Goal: Task Accomplishment & Management: Manage account settings

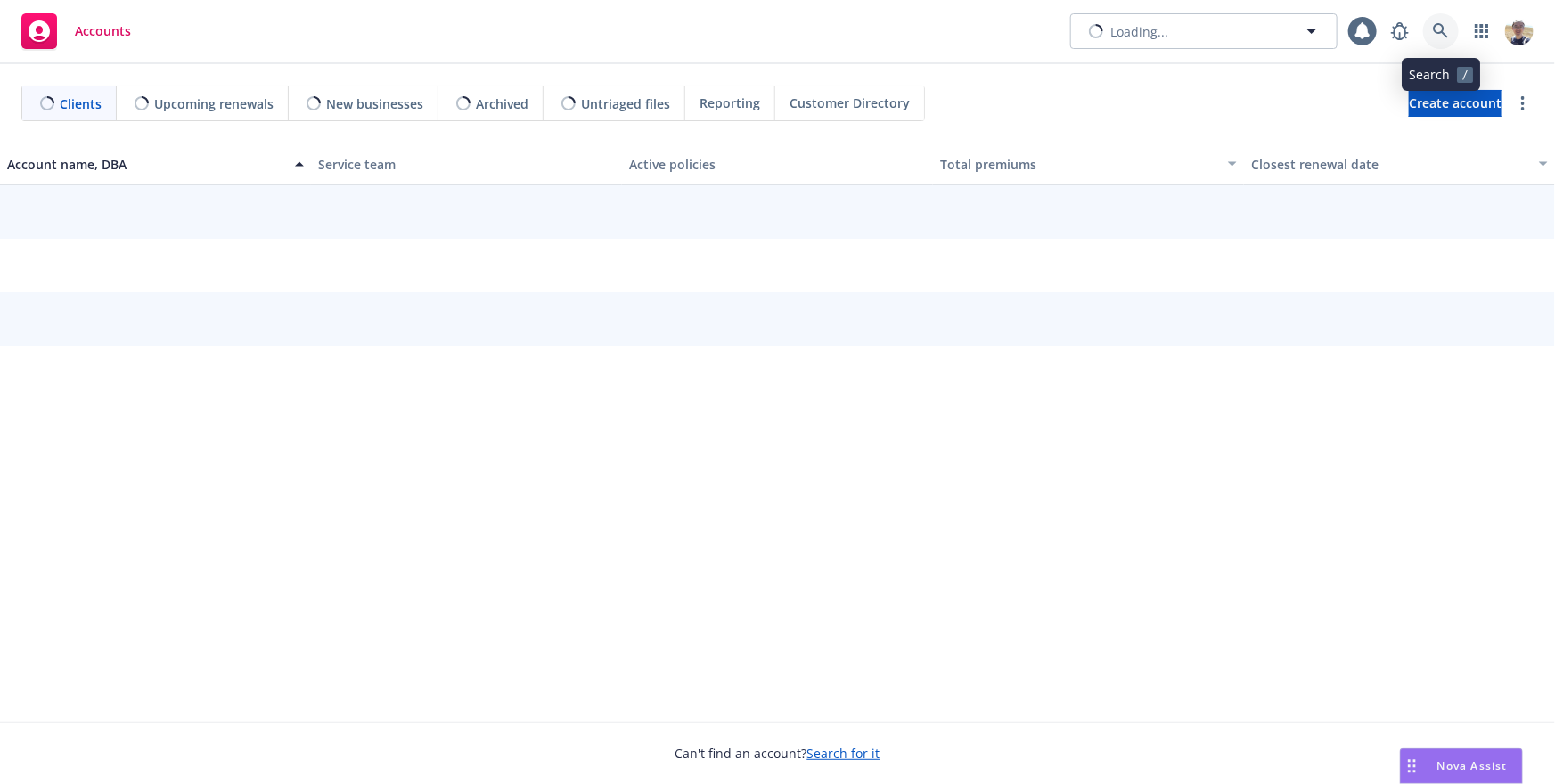
click at [1445, 42] on link at bounding box center [1441, 31] width 36 height 36
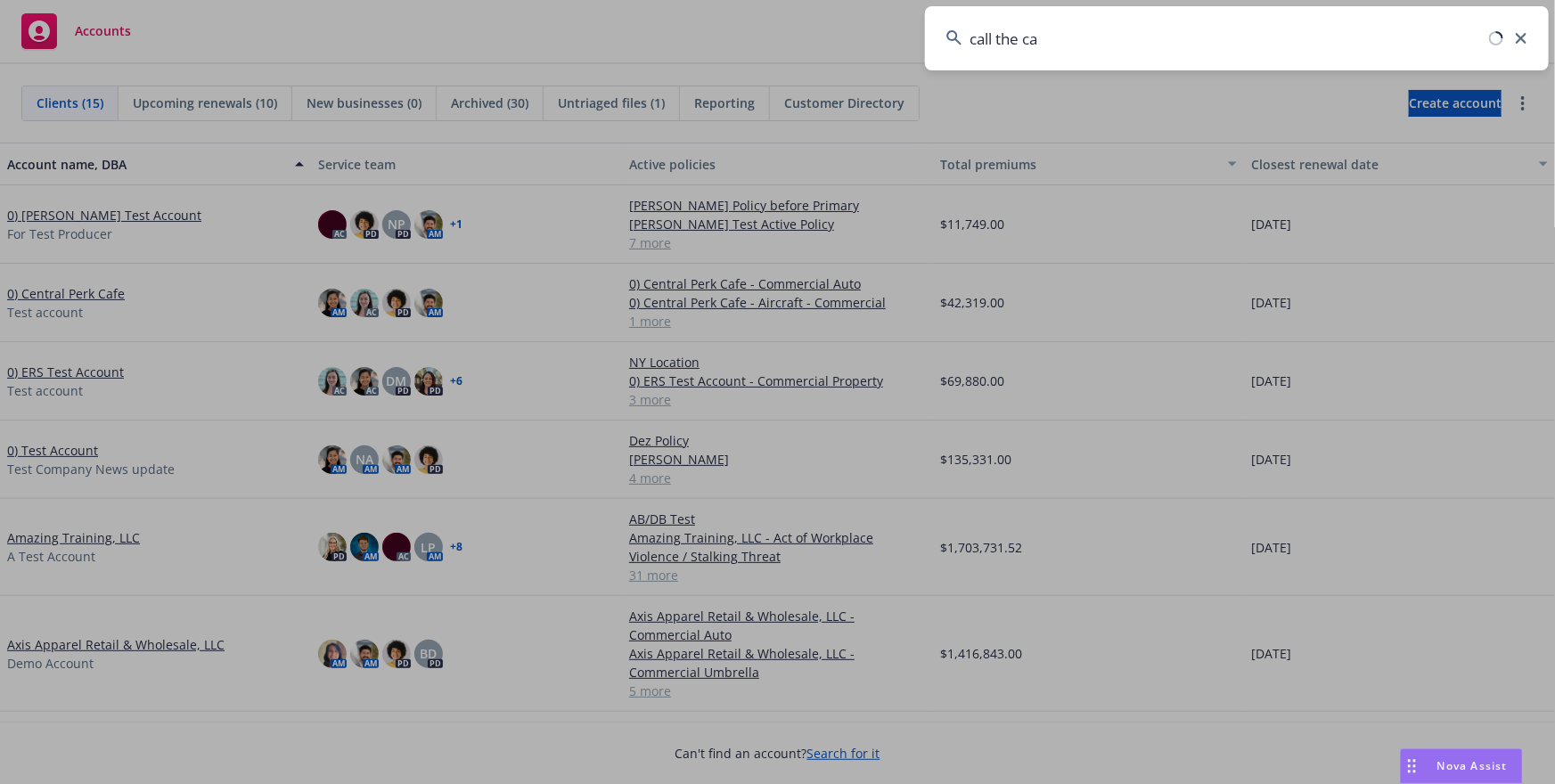
type input "call the car"
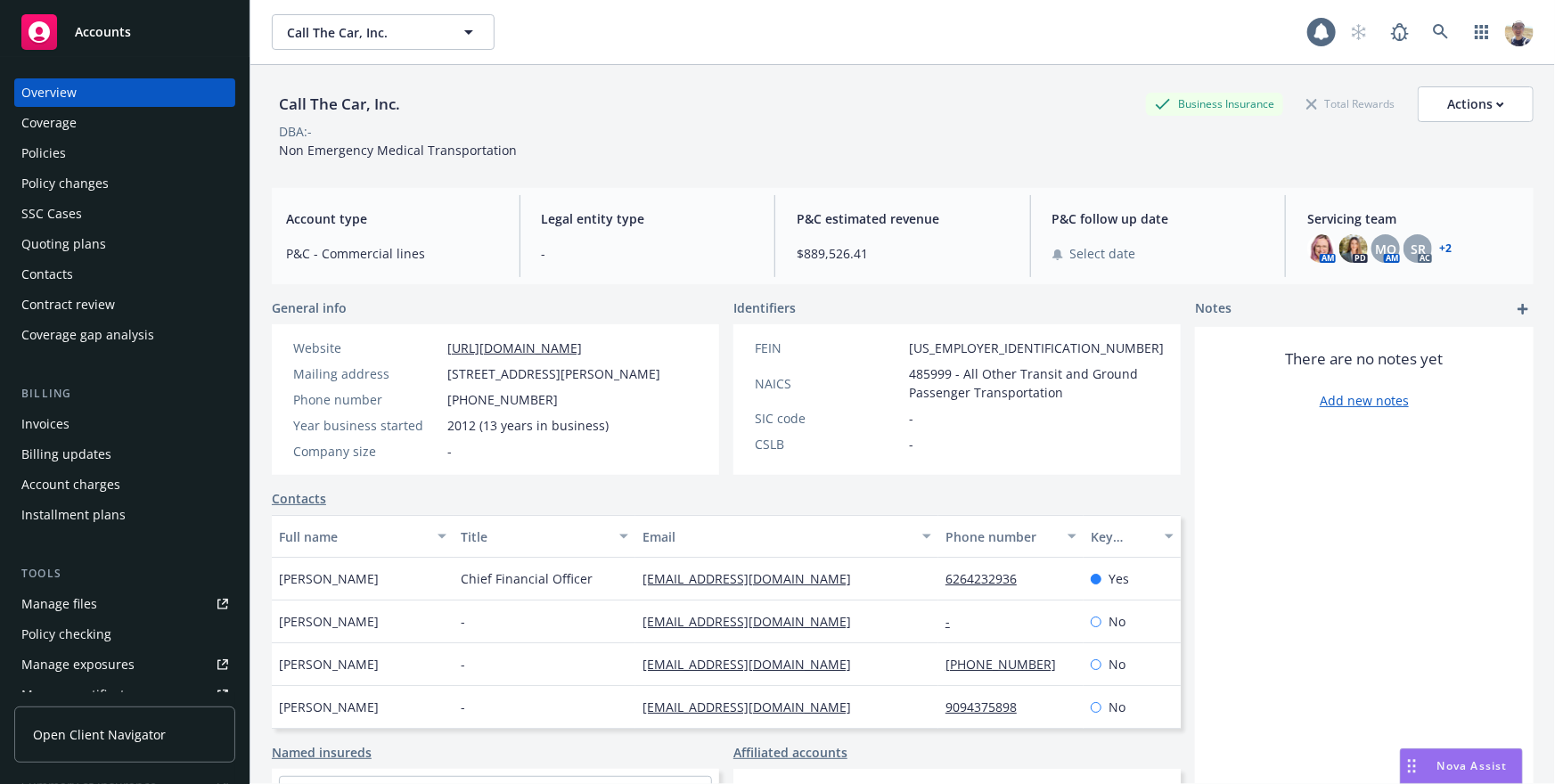
click at [124, 733] on span "Open Client Navigator" at bounding box center [99, 734] width 133 height 19
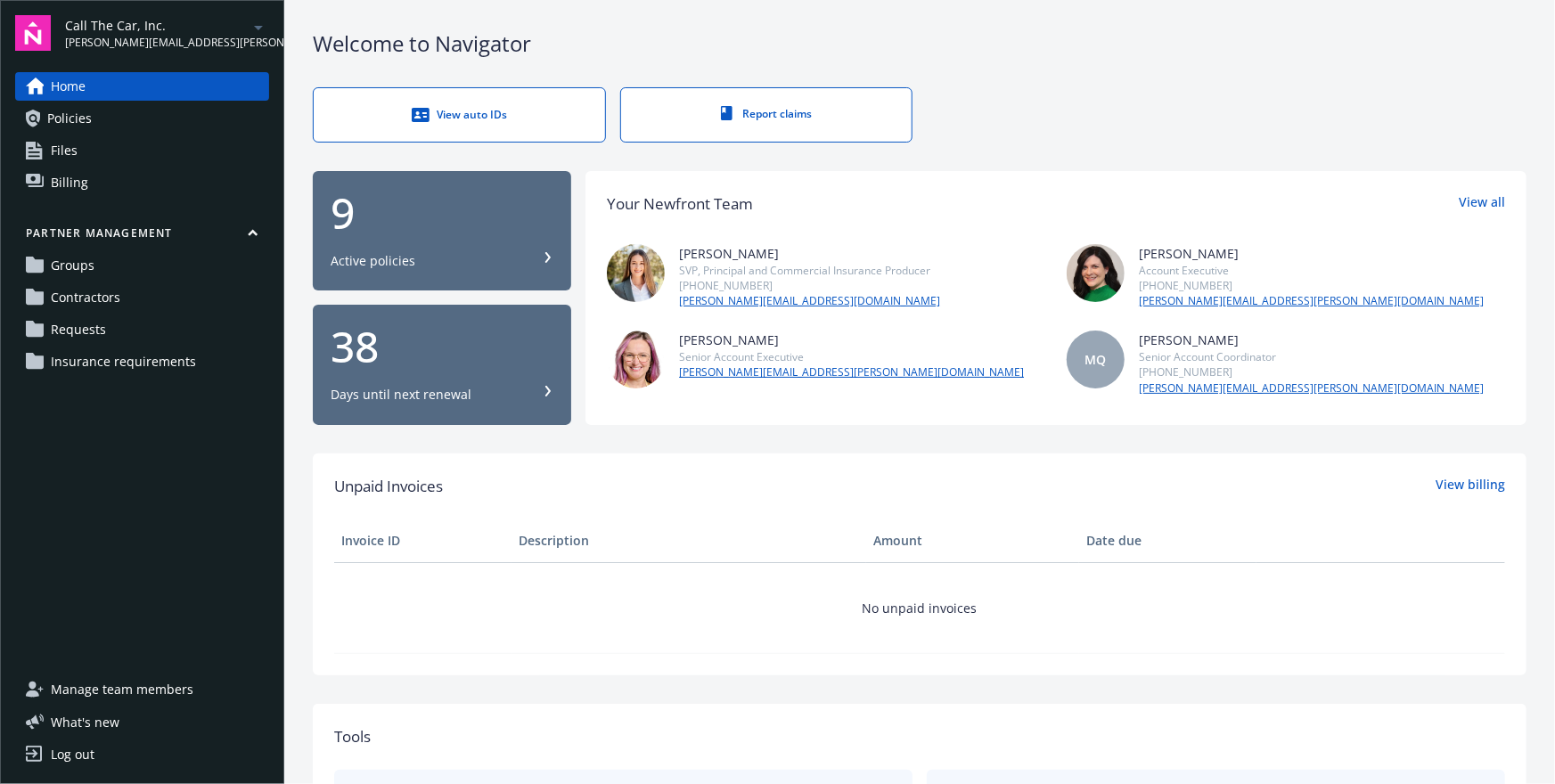
click at [161, 267] on link "Groups" at bounding box center [142, 265] width 254 height 28
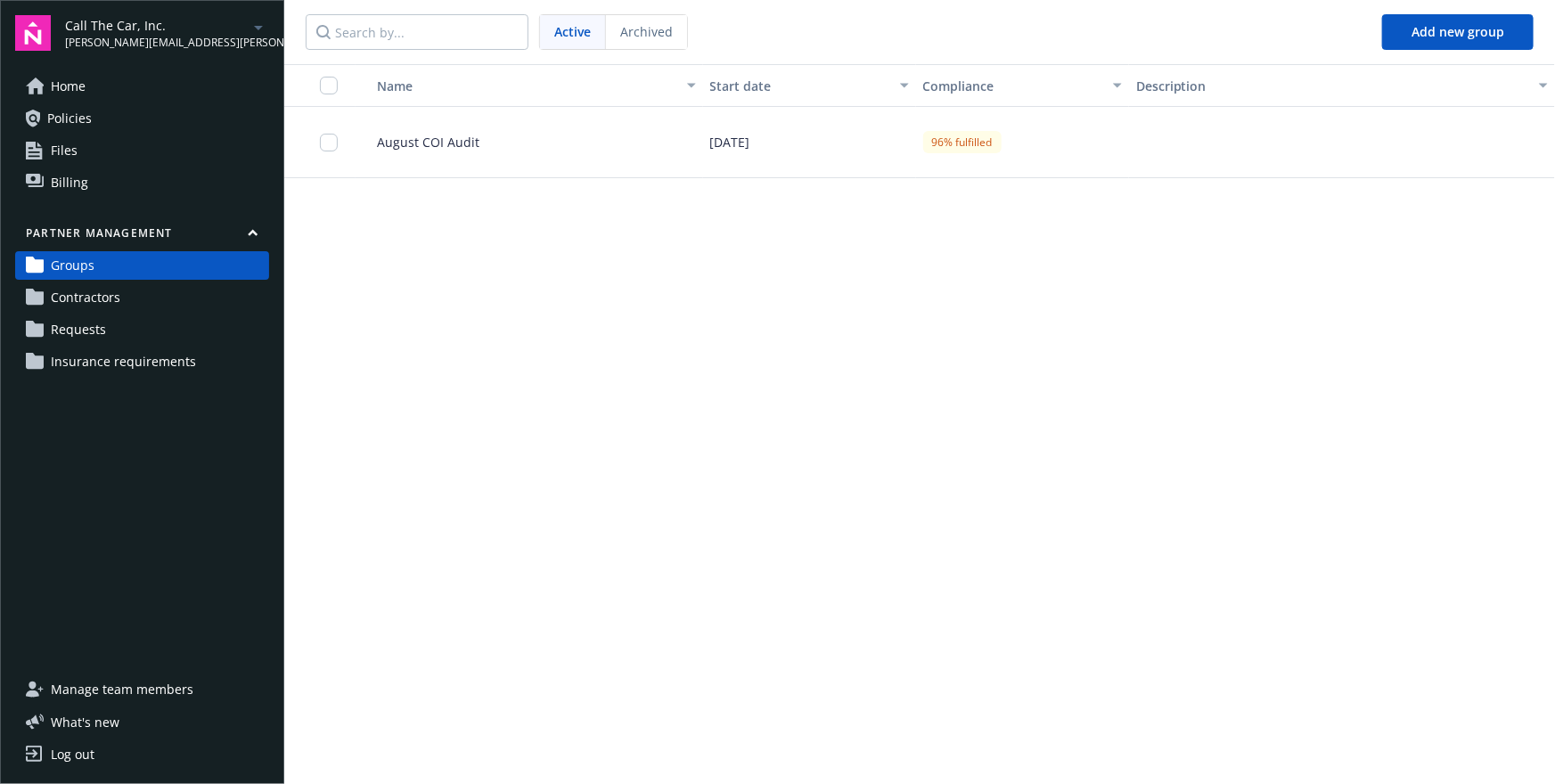
click at [649, 41] on div "Archived" at bounding box center [647, 32] width 81 height 34
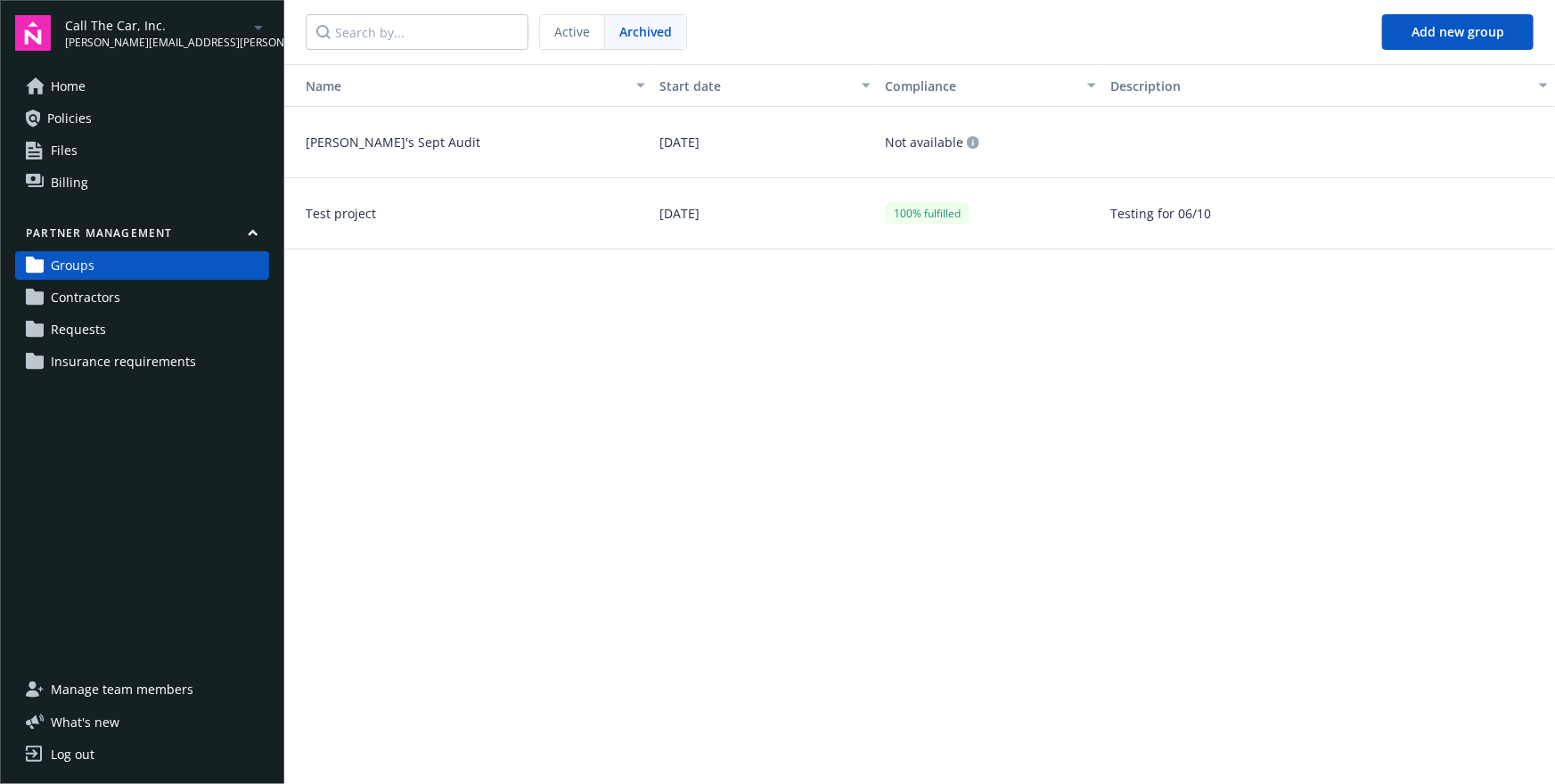
click at [489, 193] on div "Test project" at bounding box center [468, 214] width 368 height 72
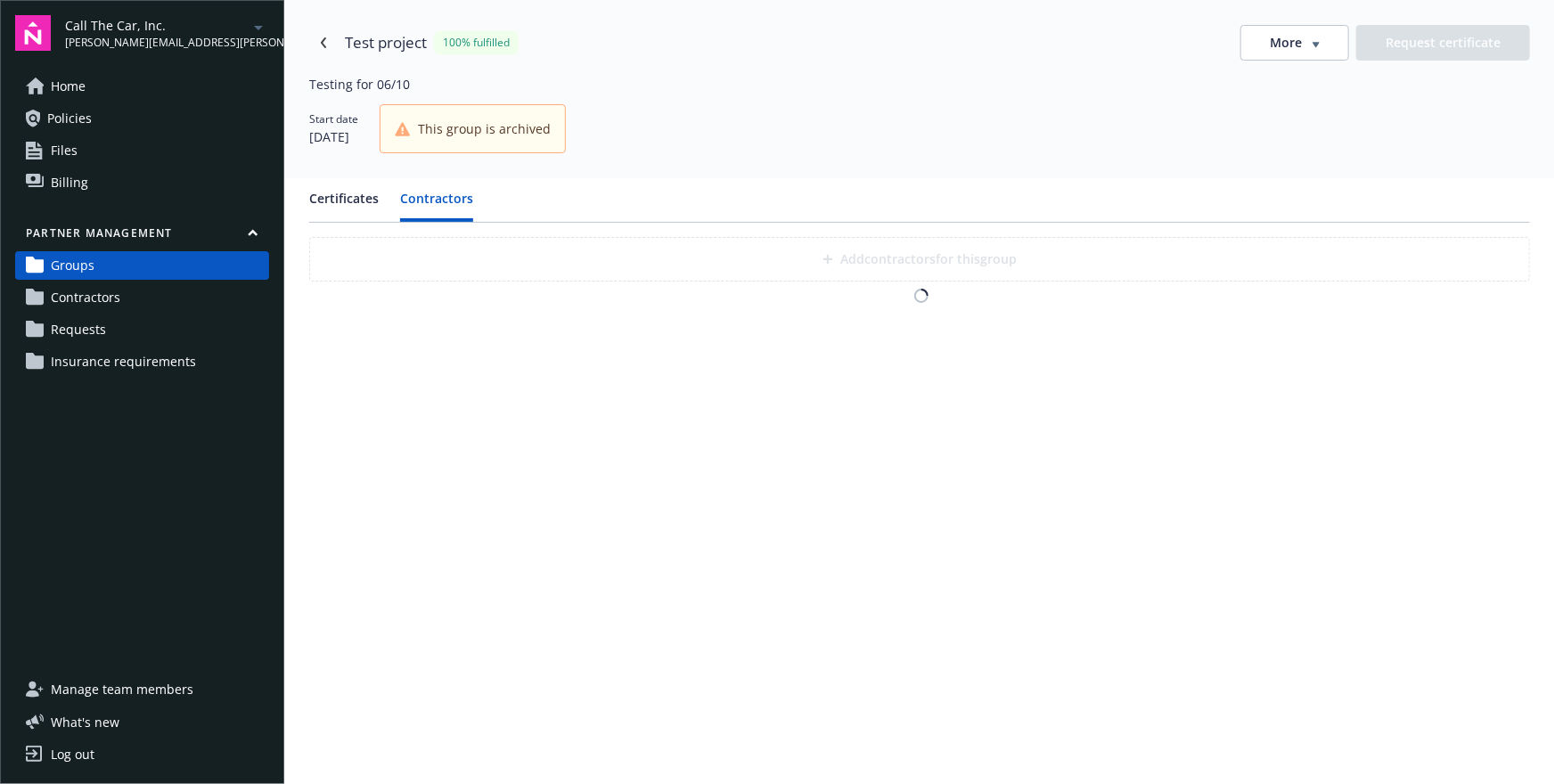
click at [451, 199] on button "Contractors" at bounding box center [437, 205] width 73 height 33
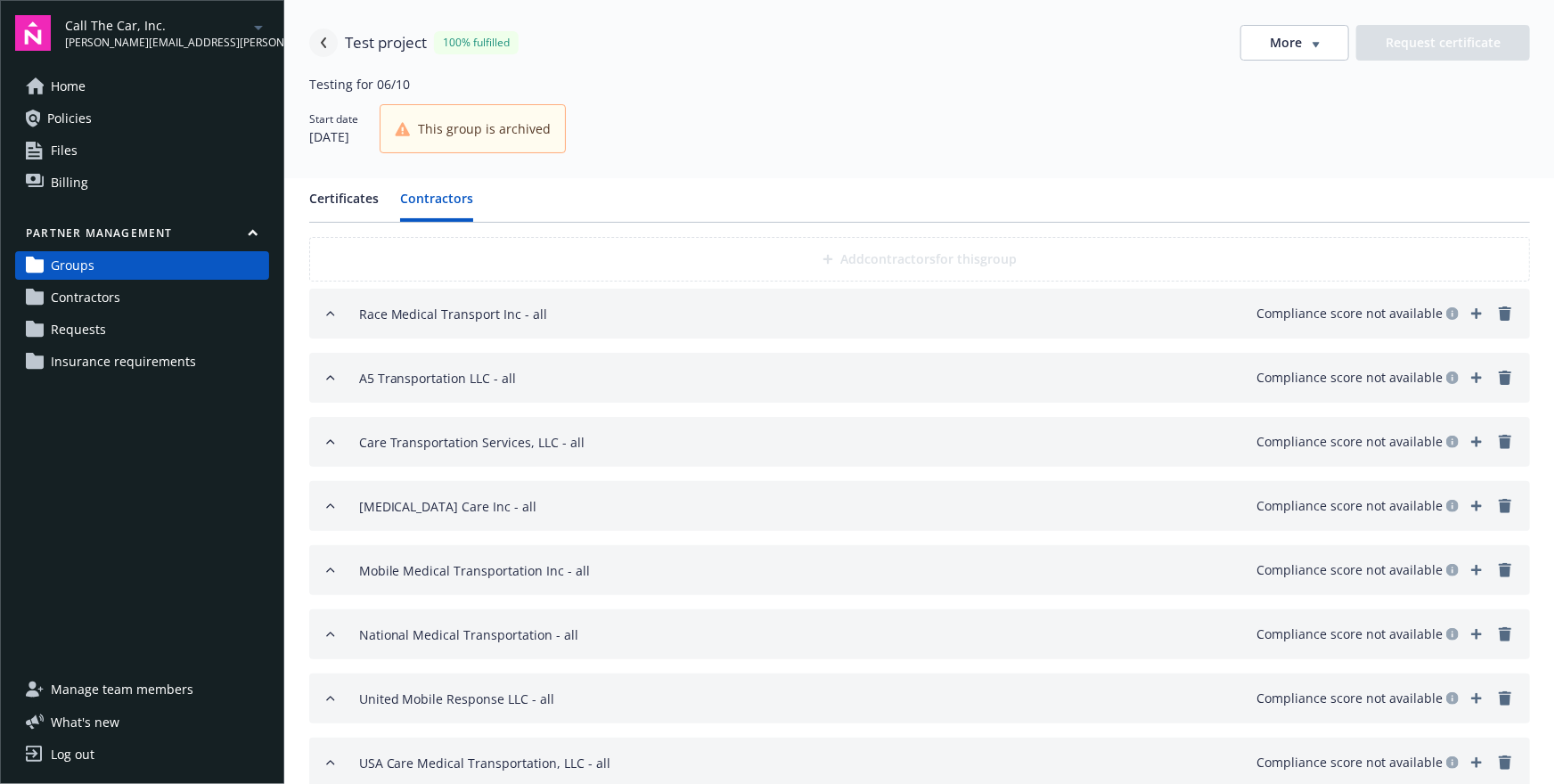
click at [322, 41] on icon "Navigate back" at bounding box center [324, 42] width 6 height 10
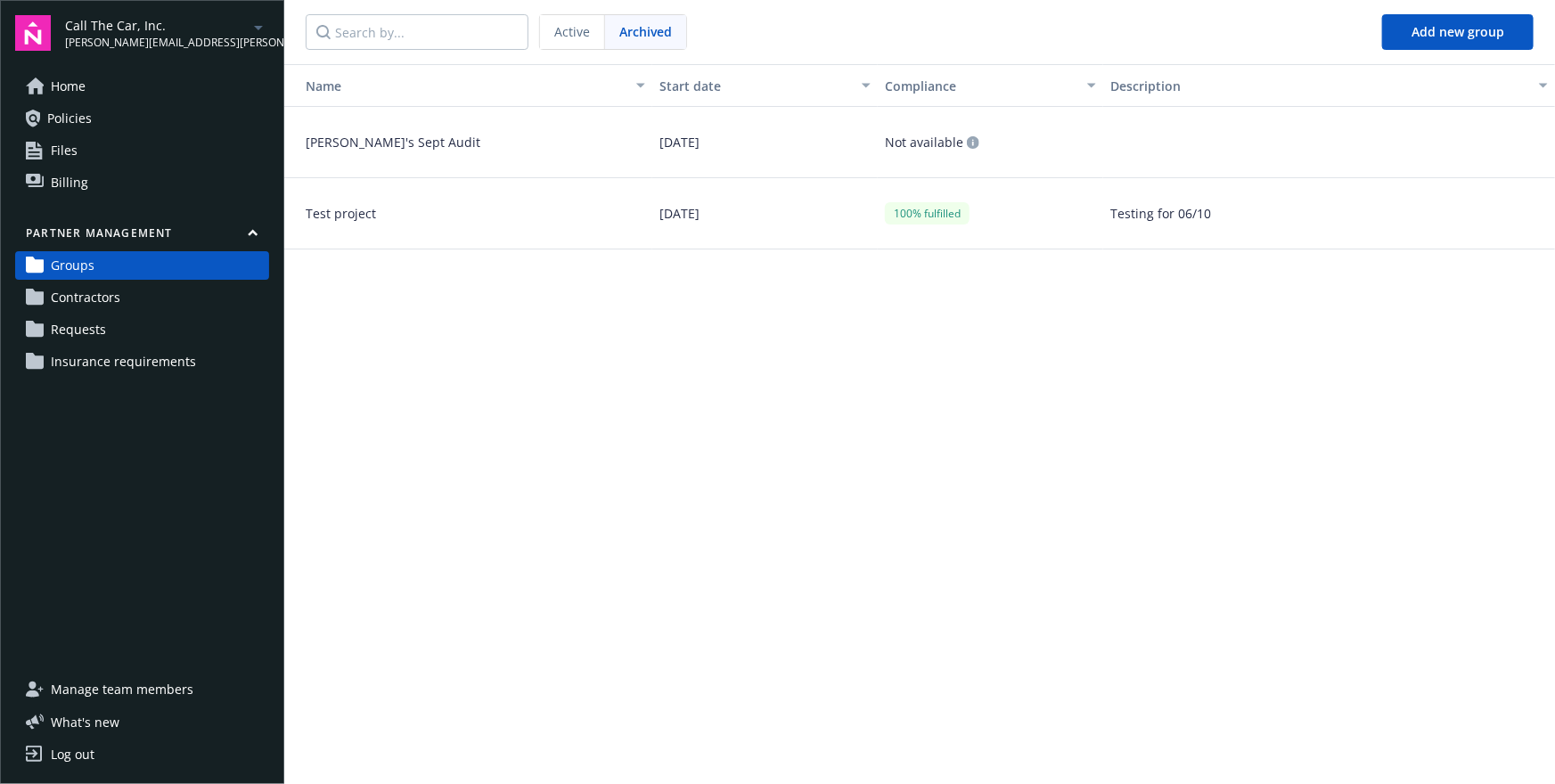
click at [175, 304] on link "Contractors" at bounding box center [142, 297] width 254 height 28
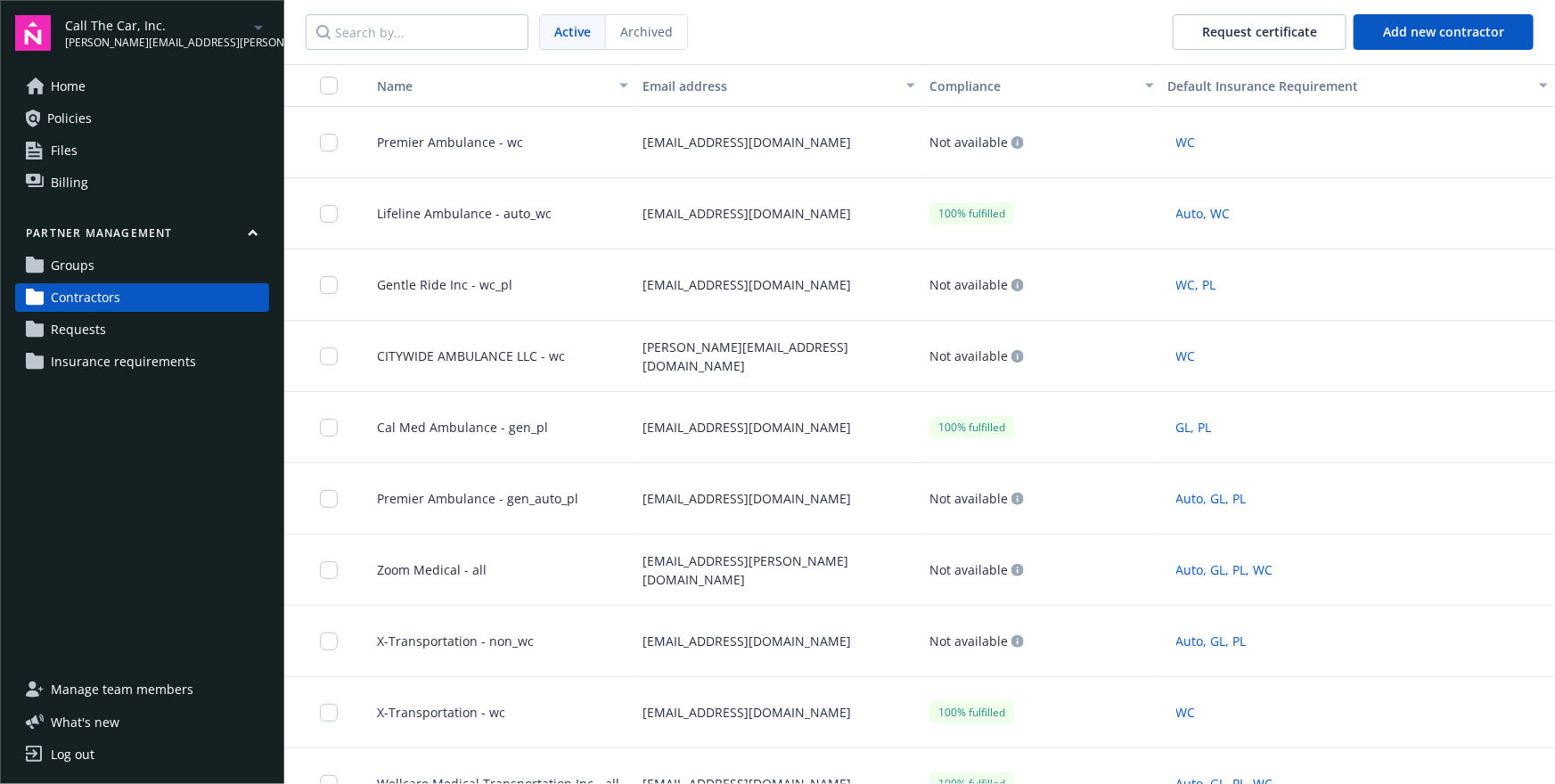
click at [213, 266] on link "Groups" at bounding box center [142, 265] width 254 height 28
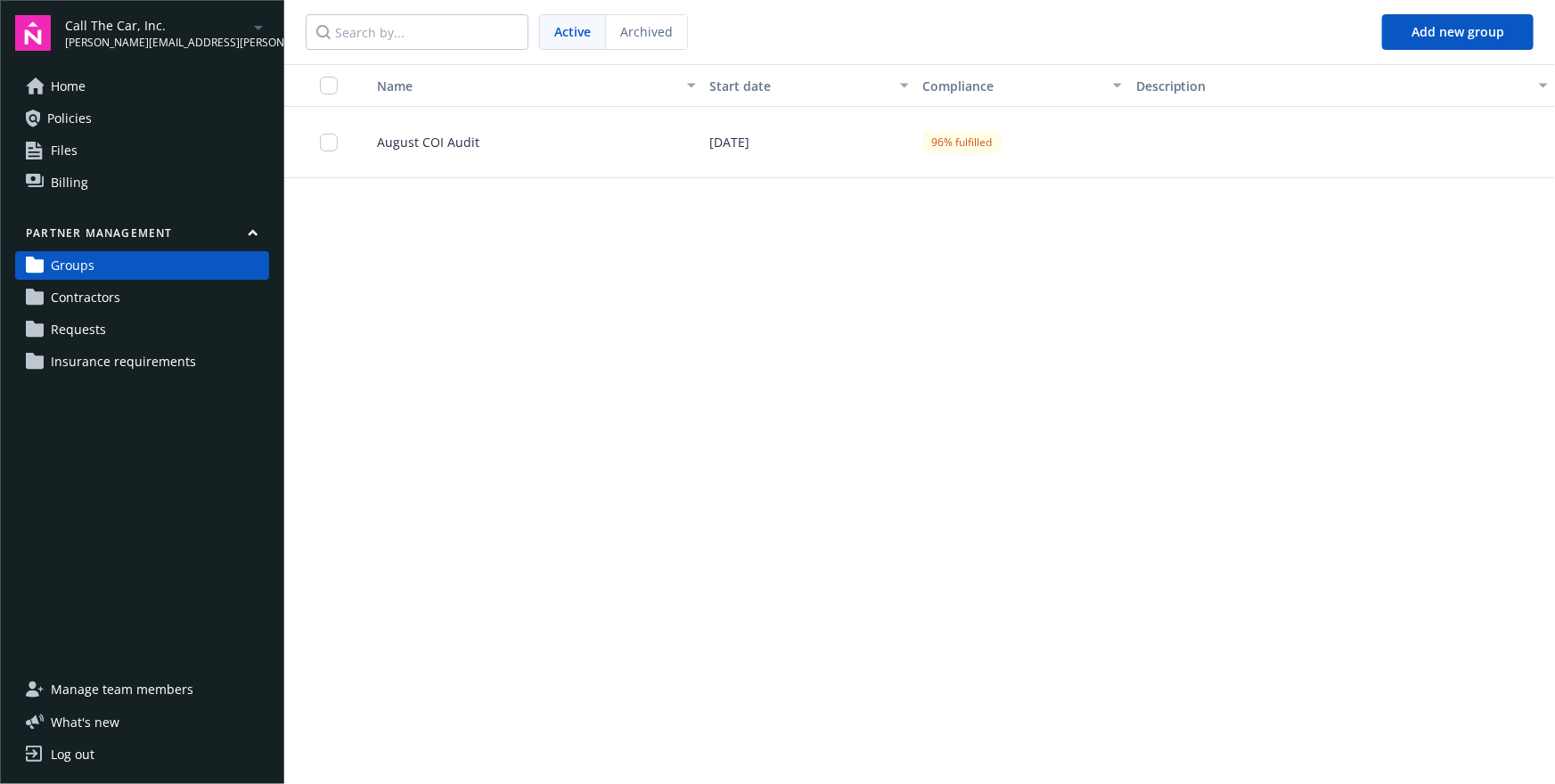
click at [523, 132] on div "August COI Audit" at bounding box center [529, 143] width 347 height 72
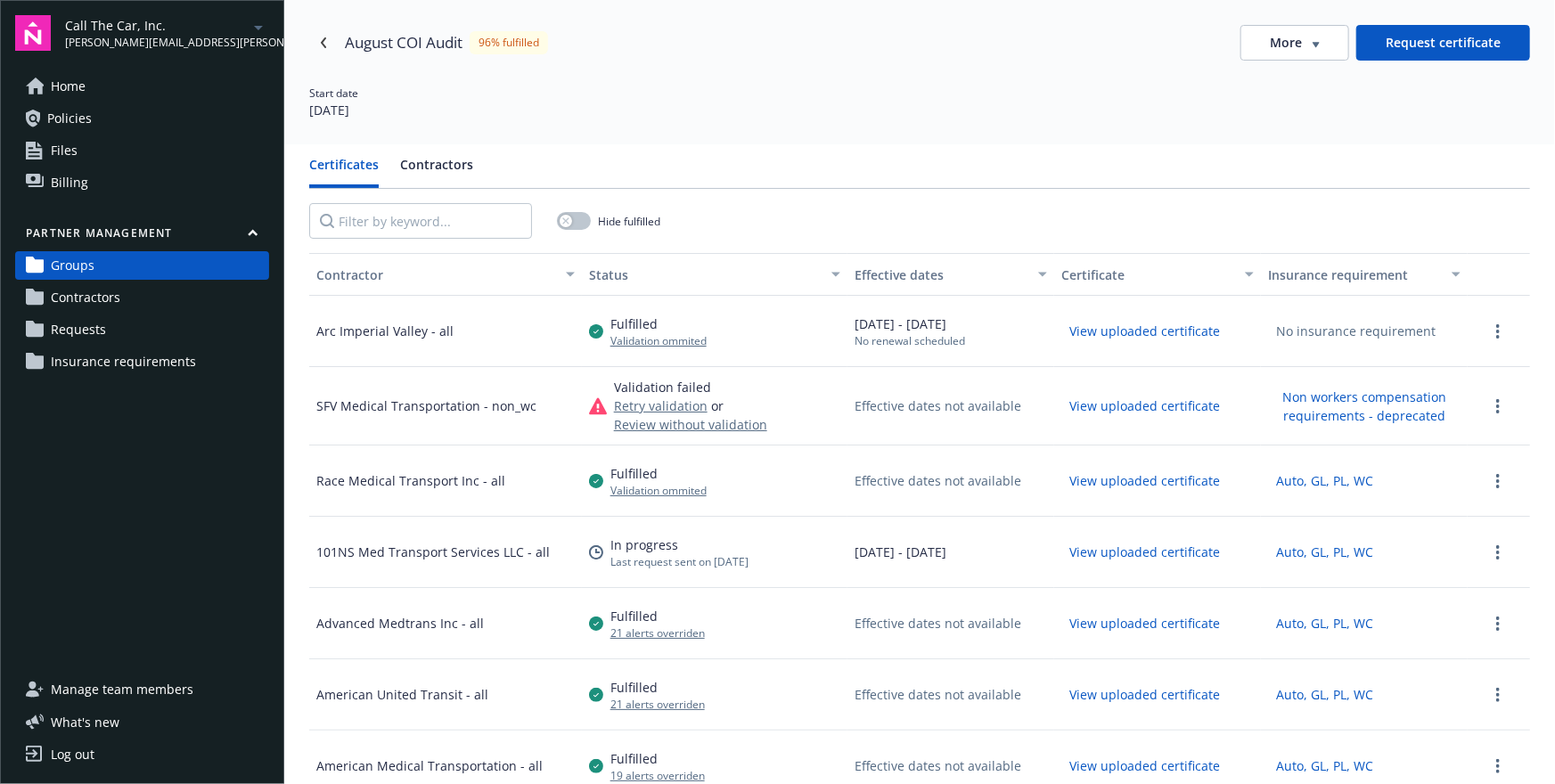
click at [461, 158] on button "Contractors" at bounding box center [437, 171] width 73 height 33
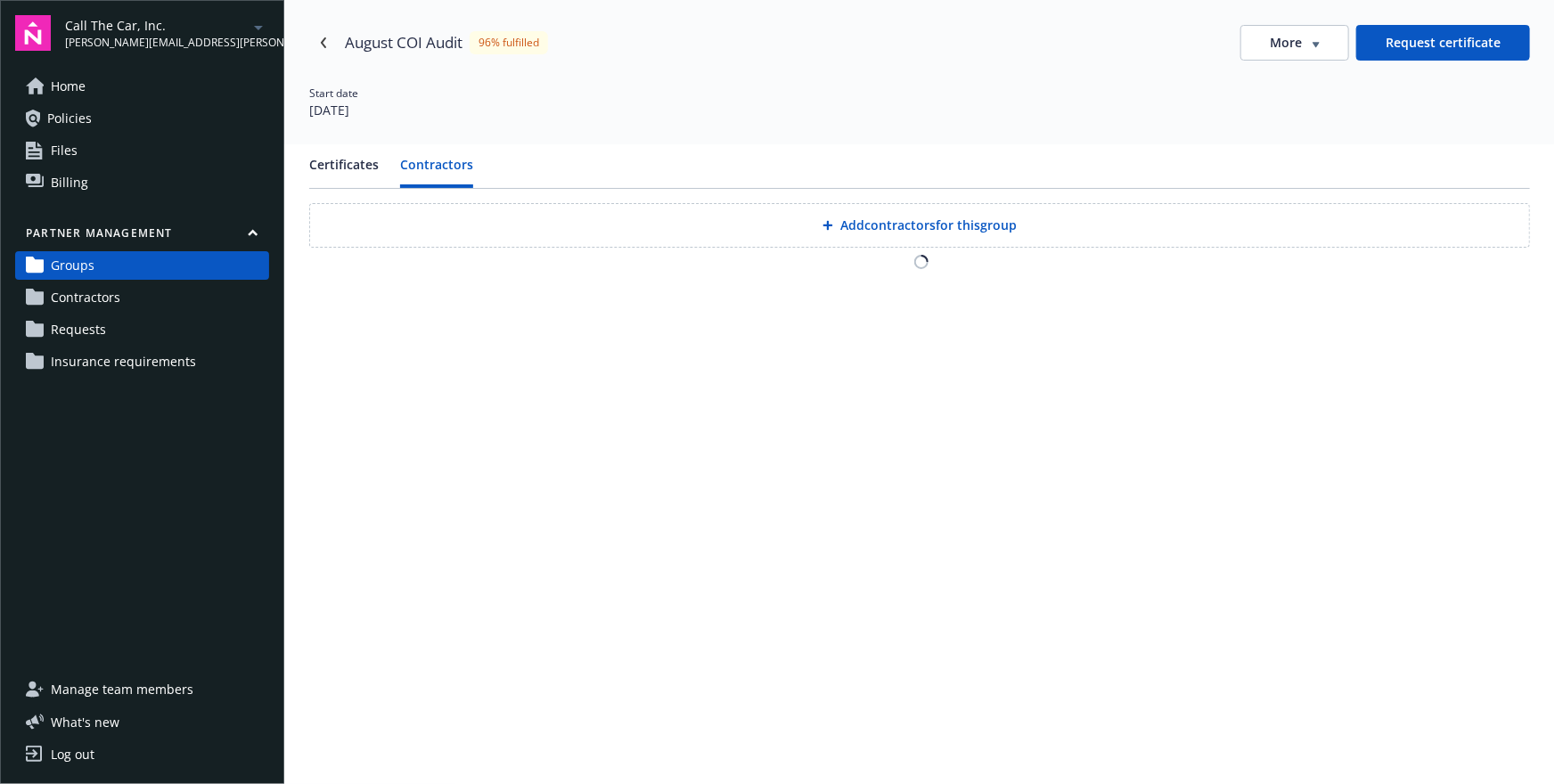
click at [827, 230] on button "Add contractors for this group" at bounding box center [919, 225] width 1221 height 44
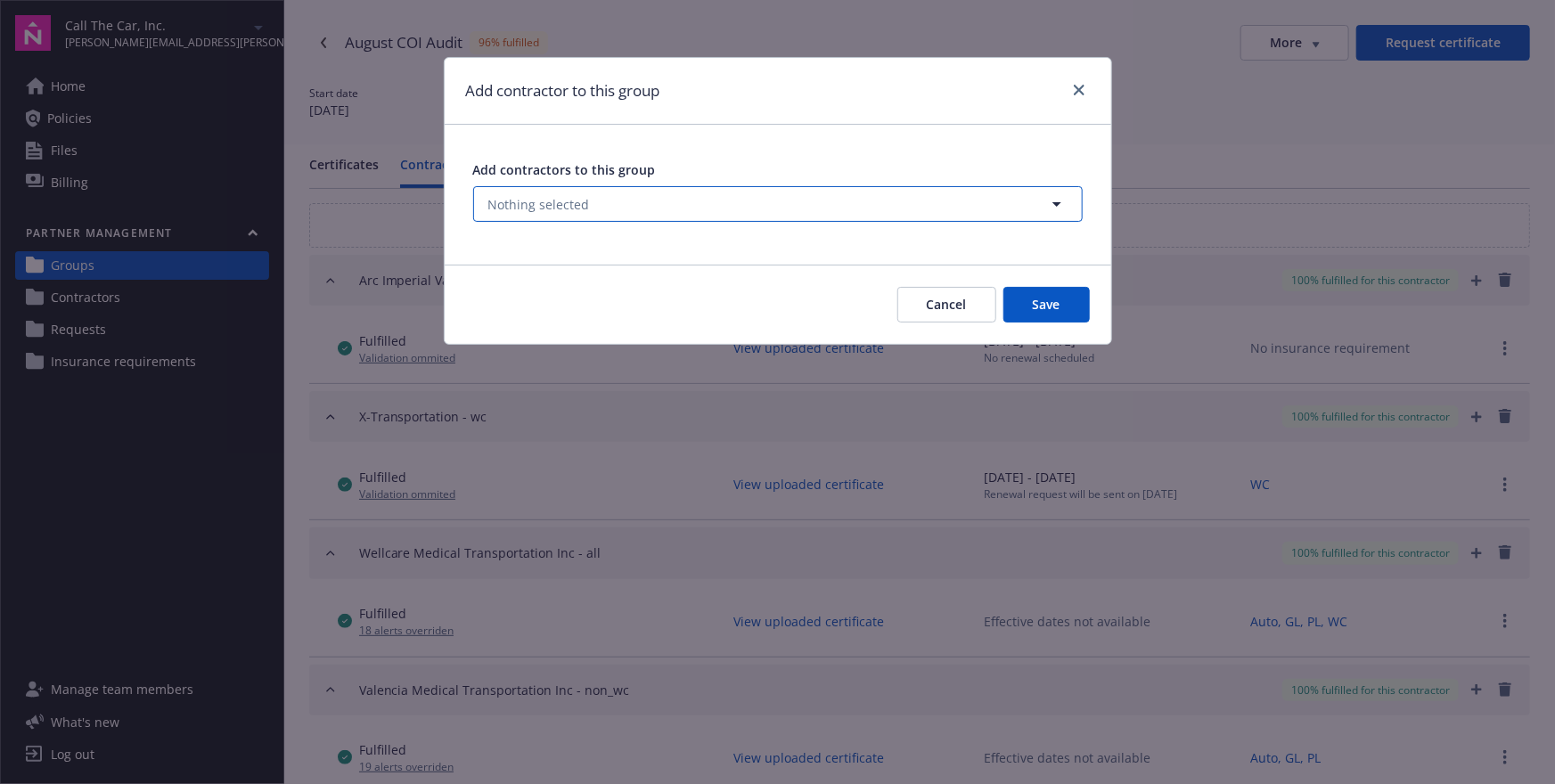
click at [833, 208] on button "Nothing selected" at bounding box center [778, 204] width 609 height 36
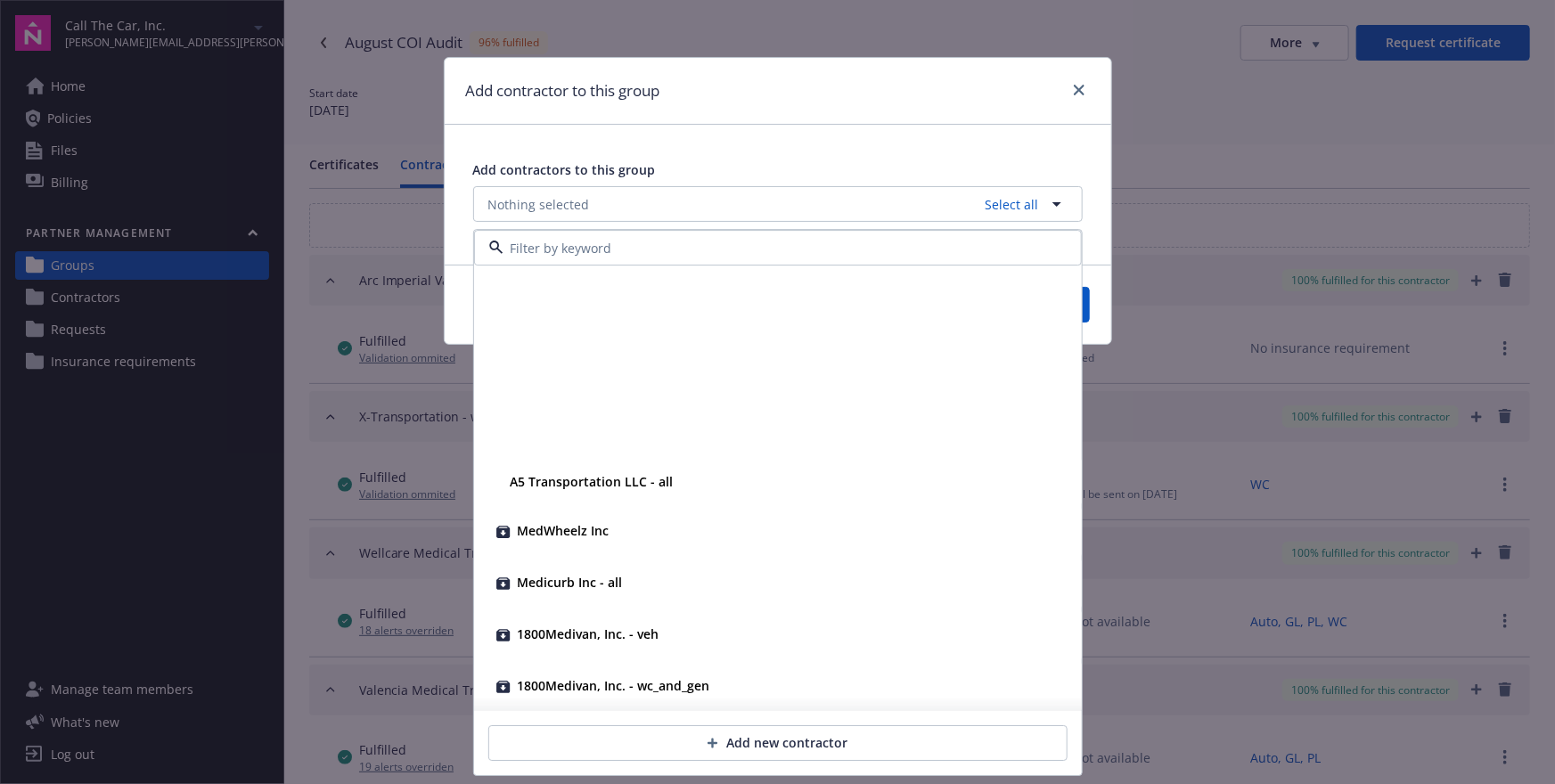
scroll to position [17431, 0]
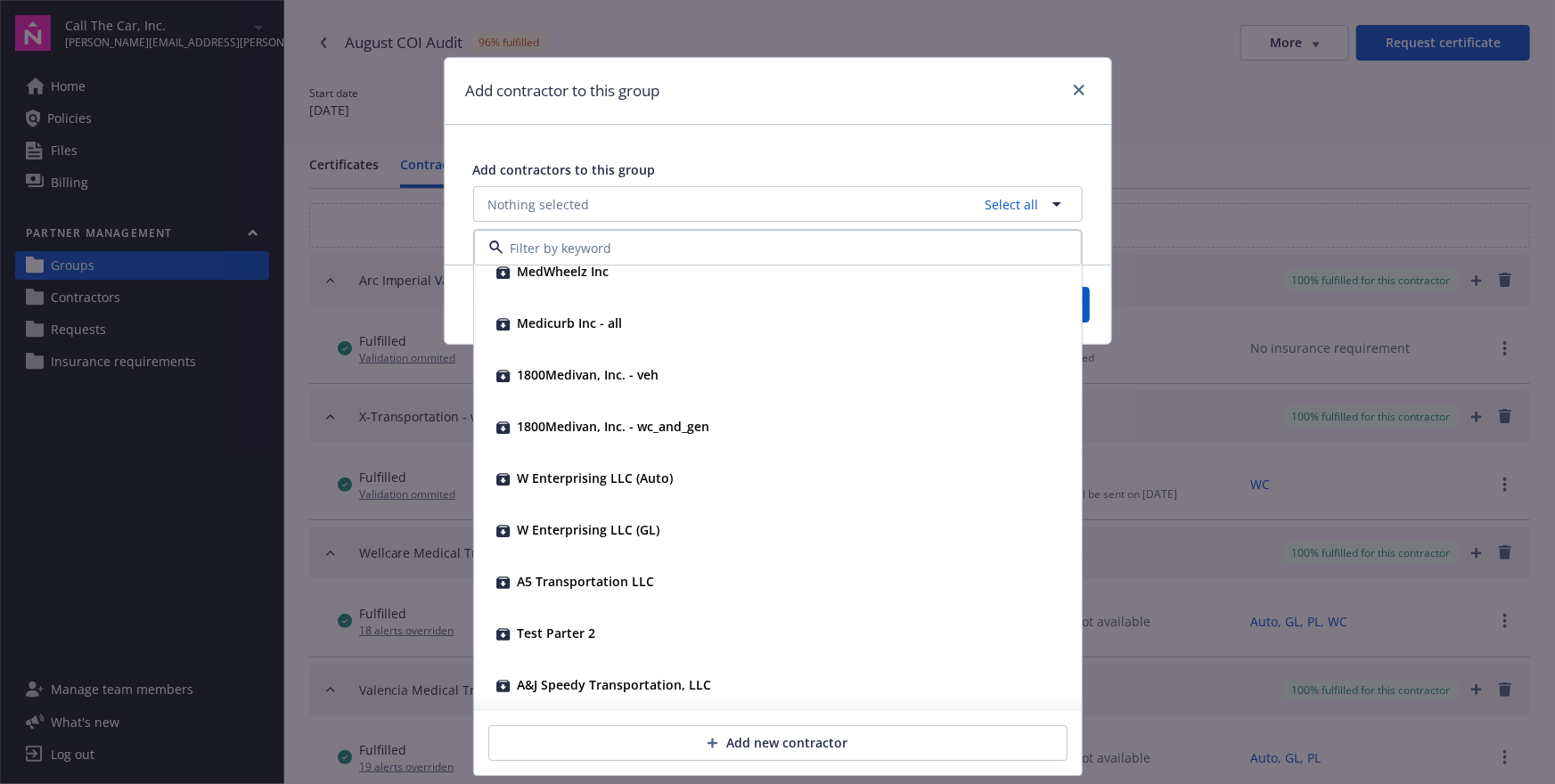
click at [1056, 143] on div "Add contractors to this group Nothing selected Select all A5 Transportation LLC…" at bounding box center [778, 191] width 666 height 133
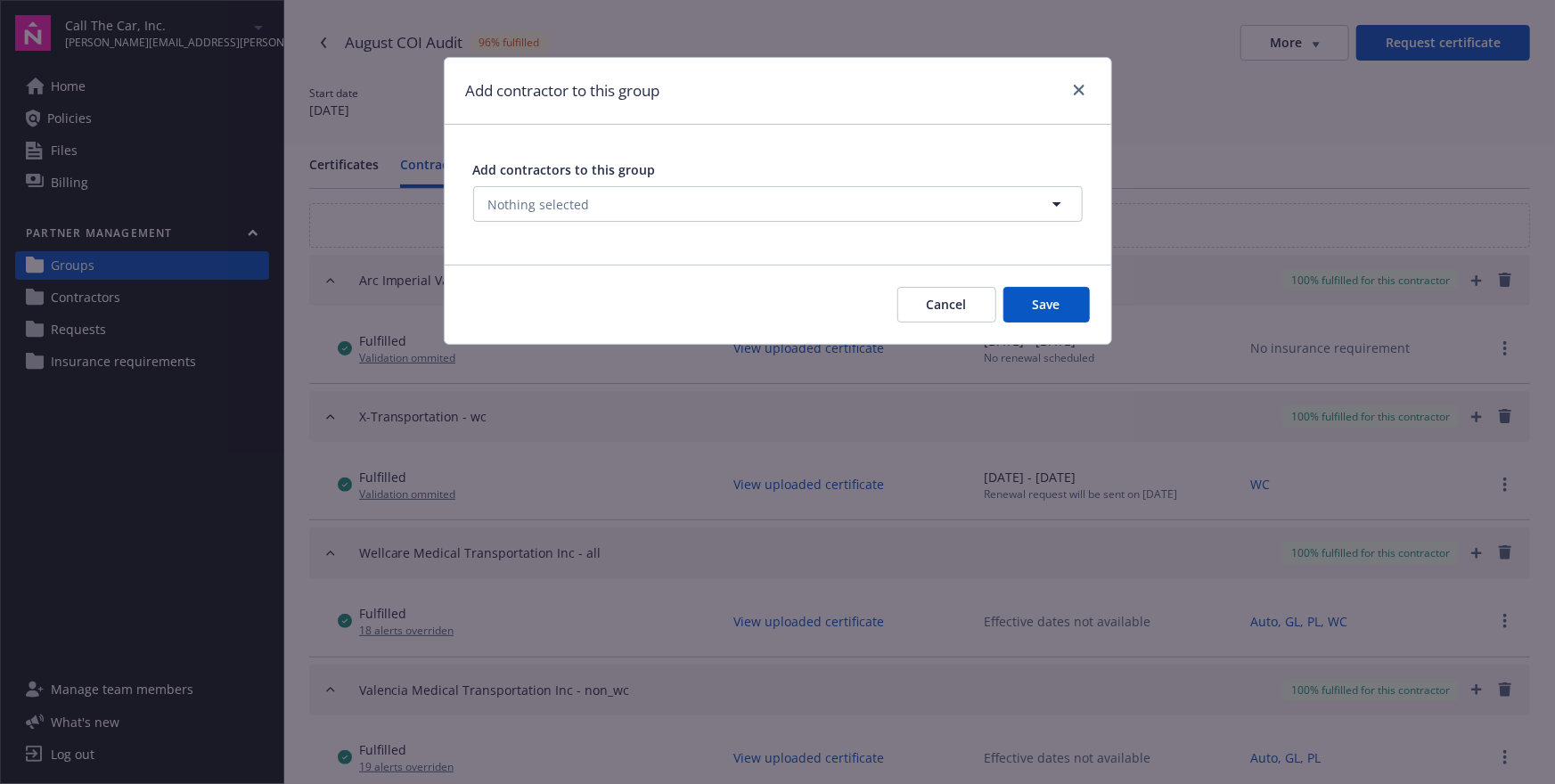
click at [1091, 81] on div "Add contractor to this group" at bounding box center [778, 91] width 666 height 67
click at [1078, 85] on icon "close" at bounding box center [1079, 89] width 10 height 10
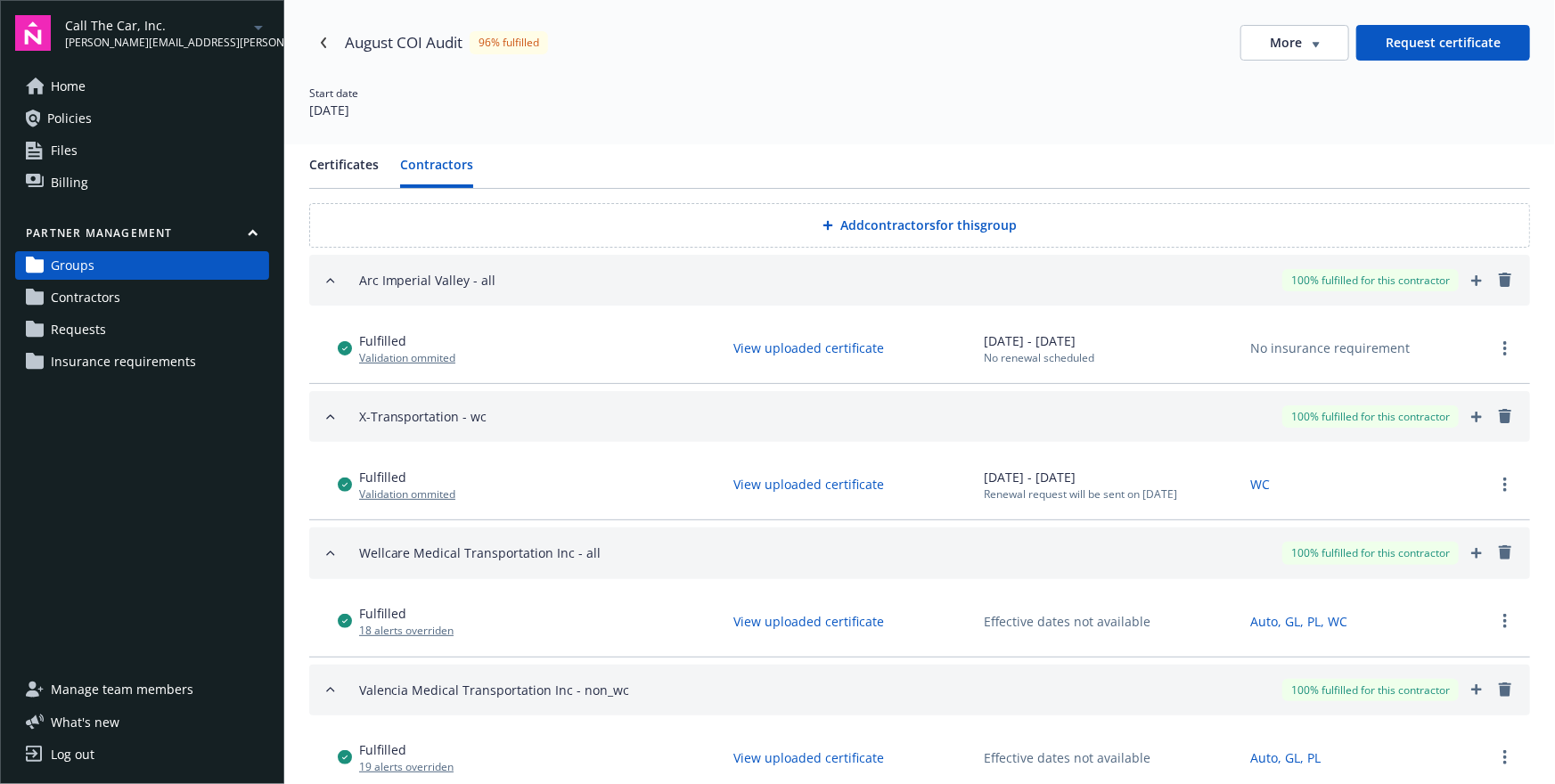
click at [1424, 47] on button "Request certificate" at bounding box center [1443, 43] width 174 height 36
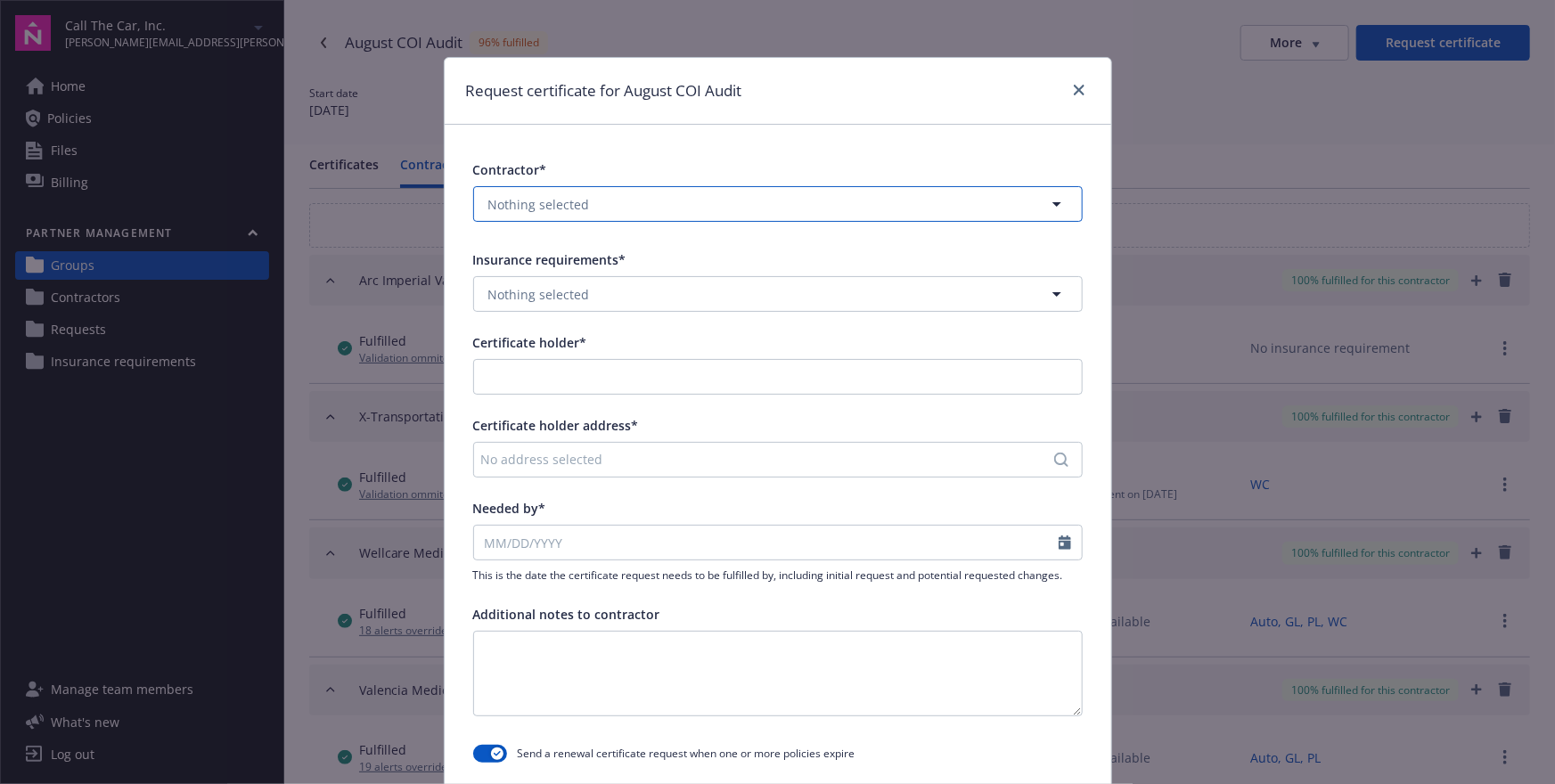
click at [722, 199] on button "Nothing selected" at bounding box center [778, 204] width 609 height 36
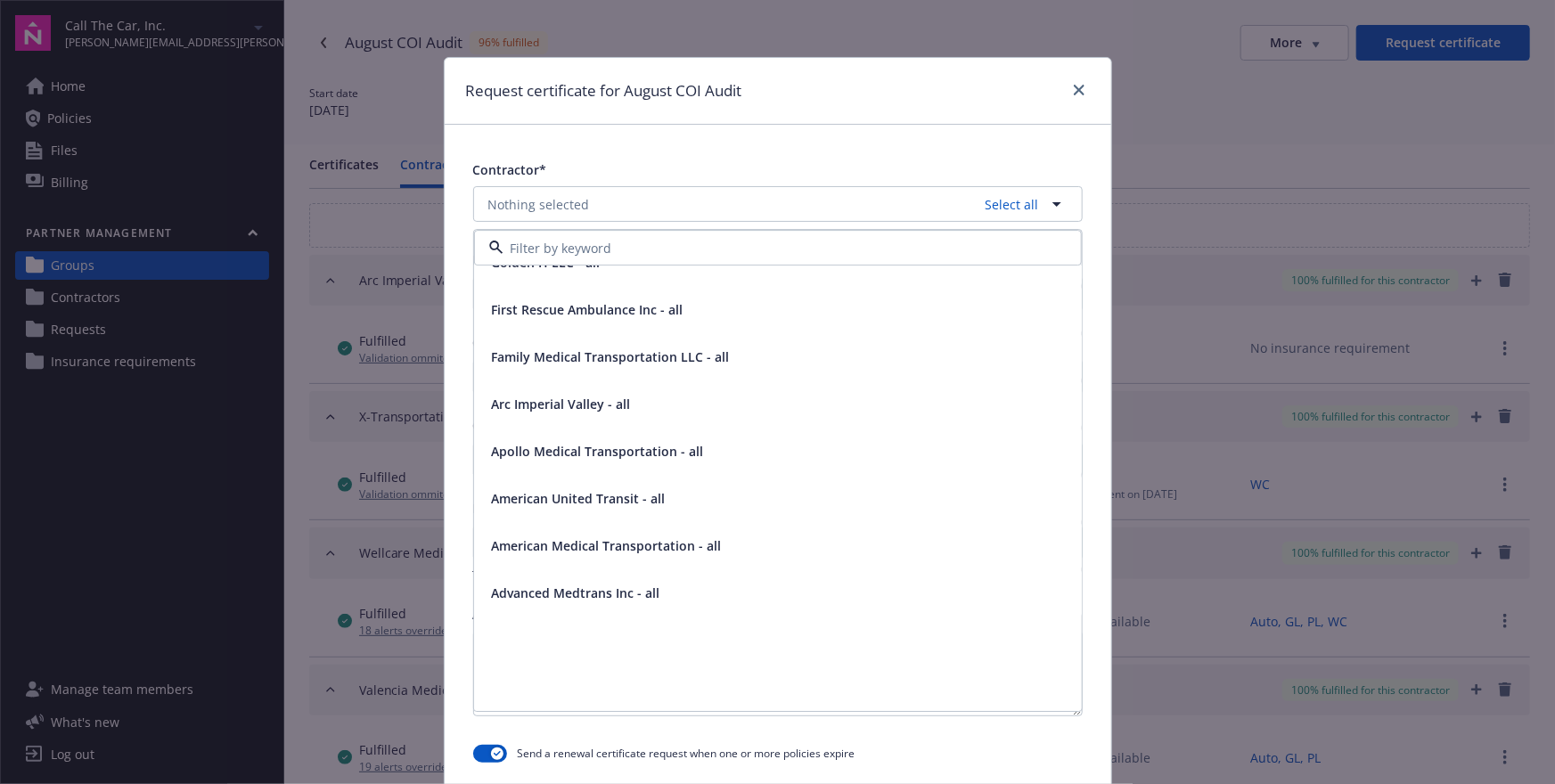
scroll to position [165, 0]
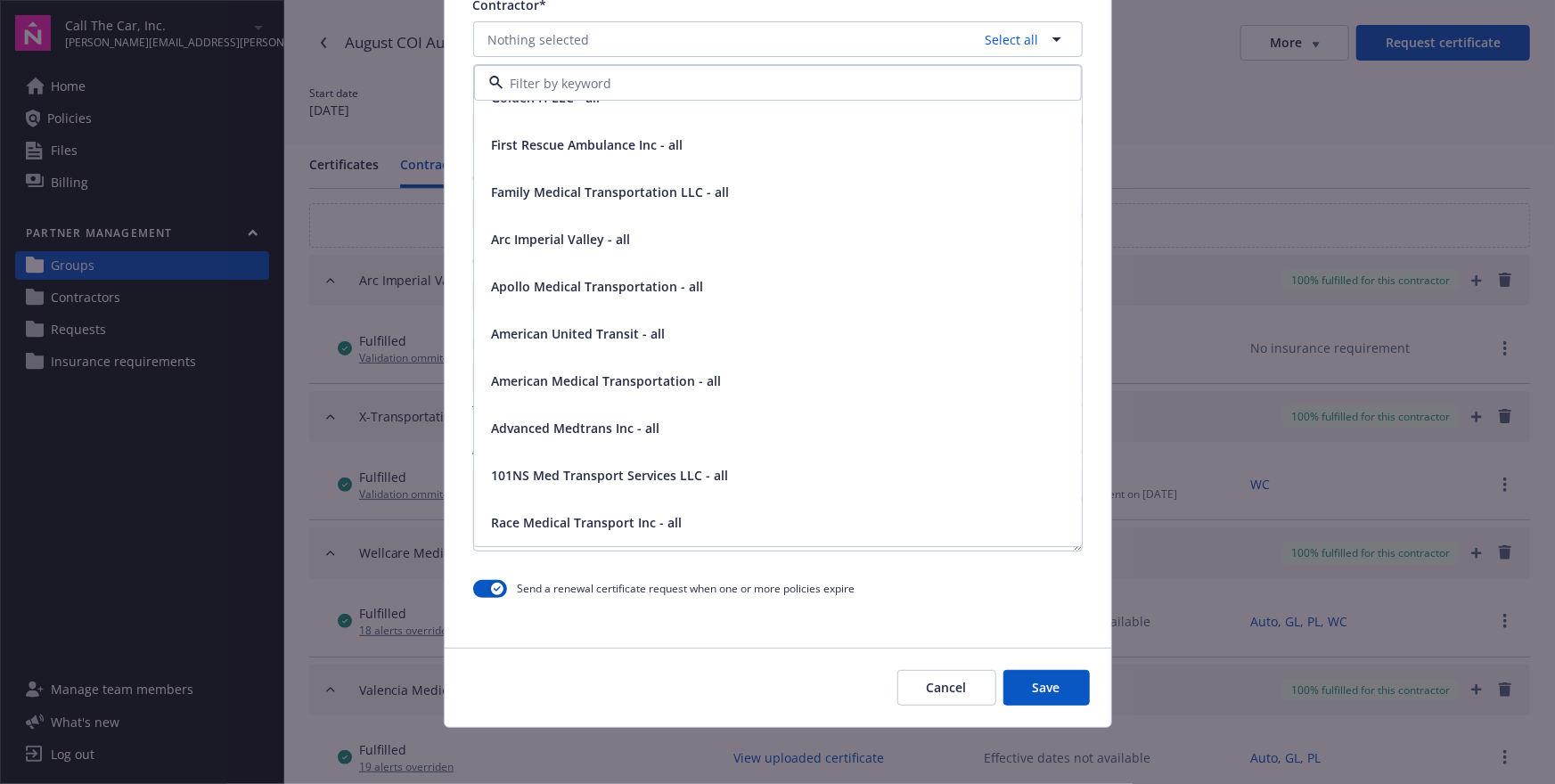
click at [925, 683] on button "Cancel" at bounding box center [946, 688] width 99 height 36
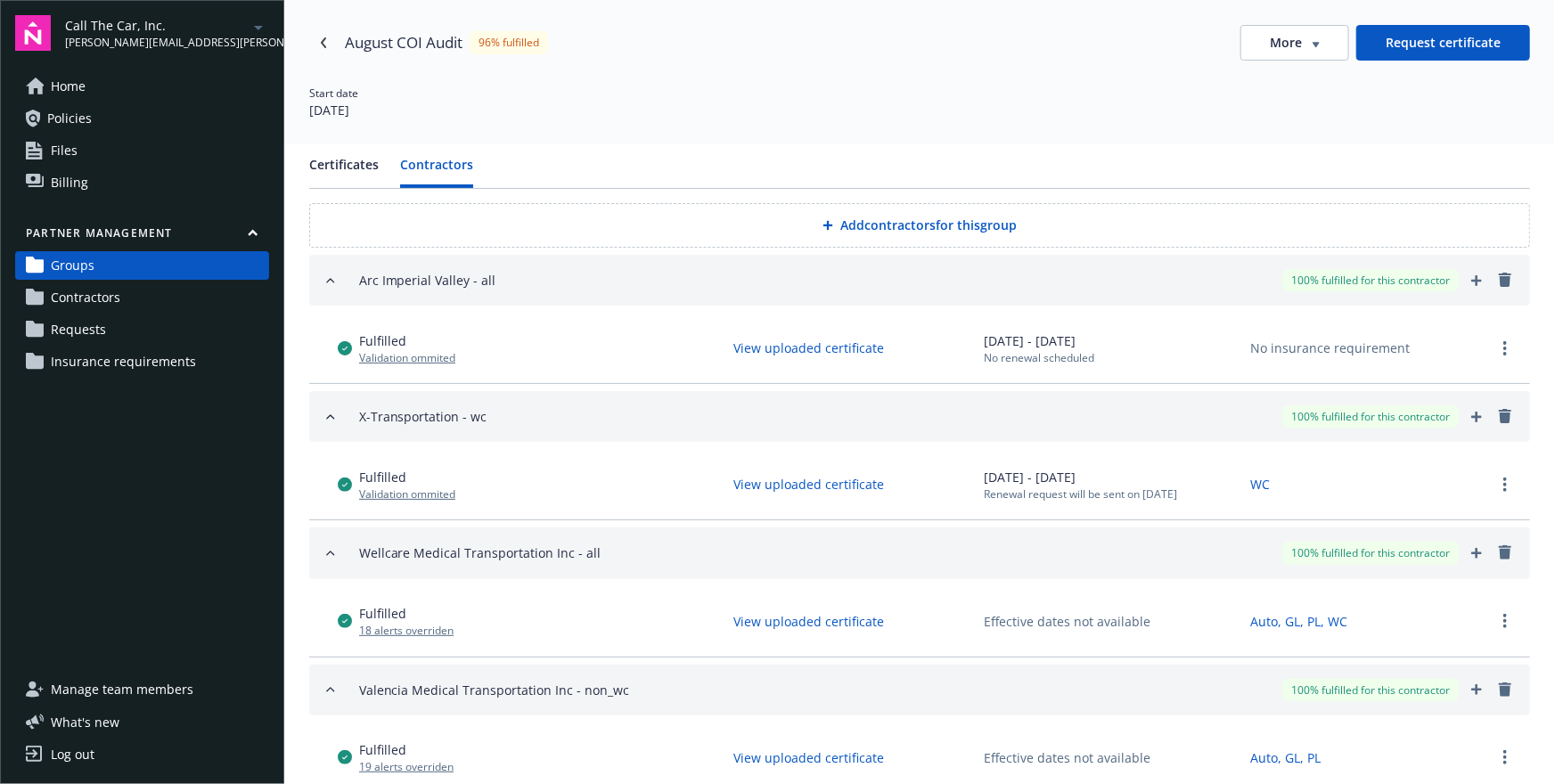
click at [155, 292] on link "Contractors" at bounding box center [142, 297] width 254 height 28
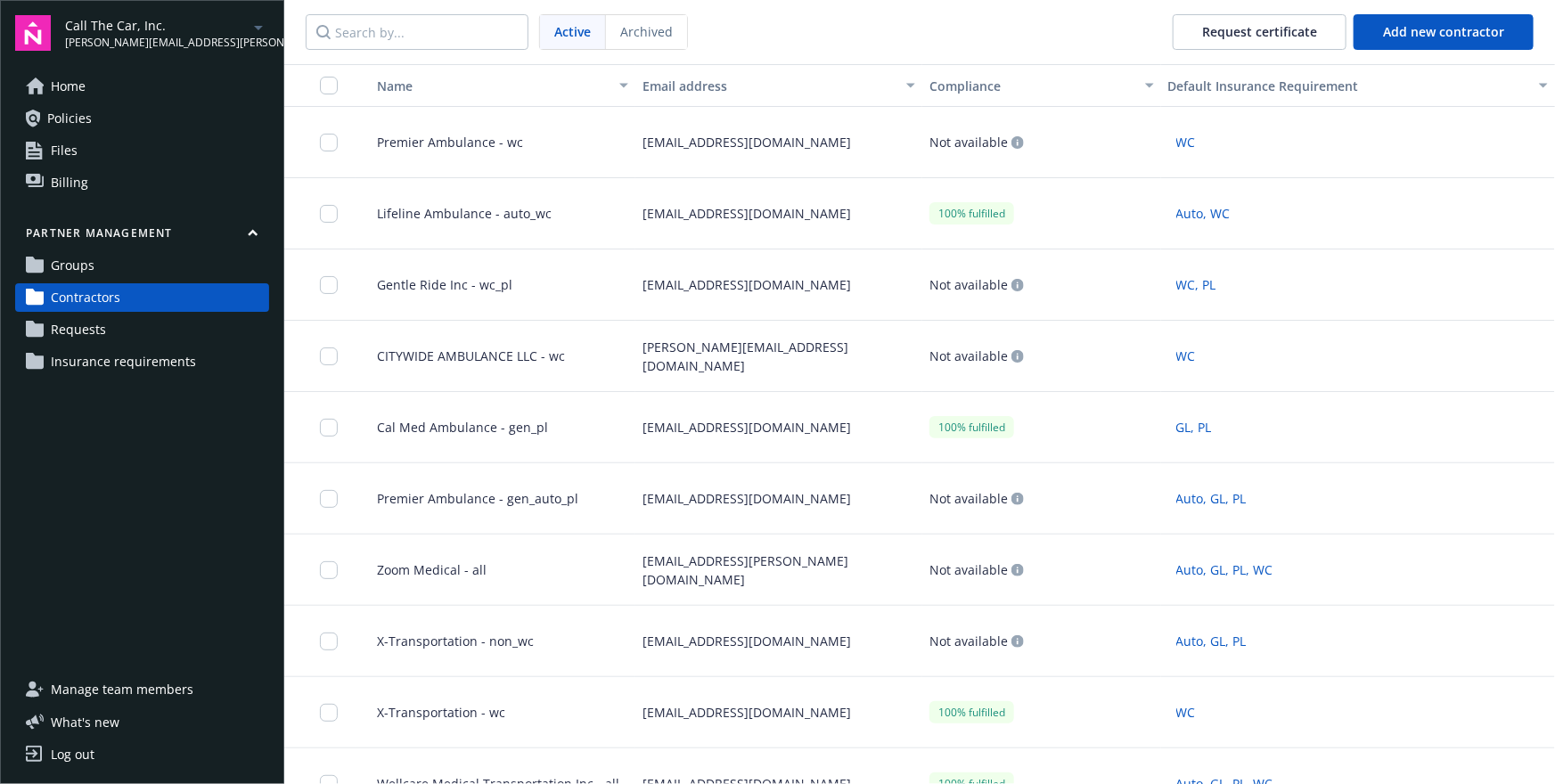
click at [136, 334] on link "Requests" at bounding box center [142, 329] width 254 height 28
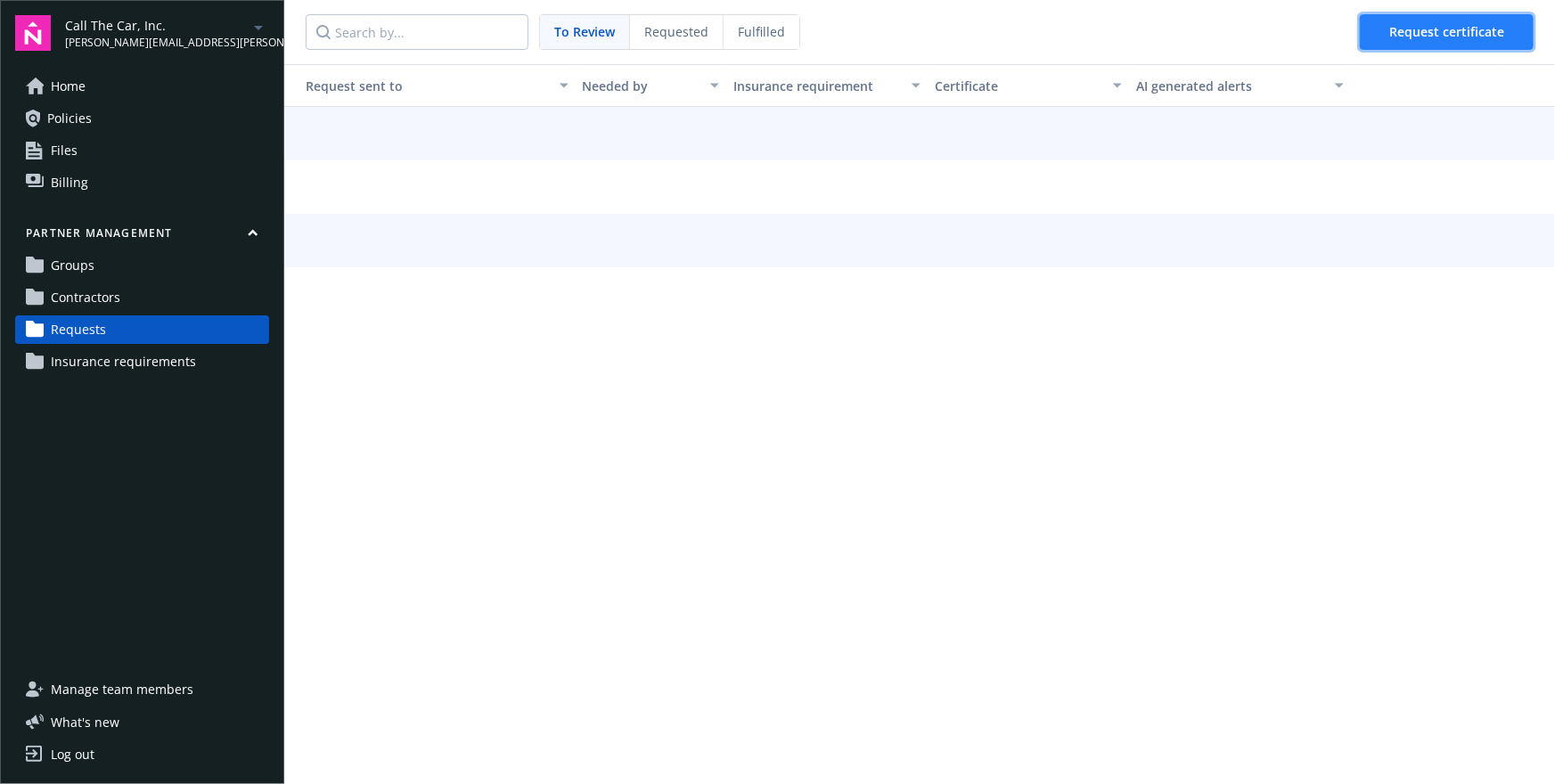
click at [1418, 24] on span "Request certificate" at bounding box center [1447, 32] width 115 height 17
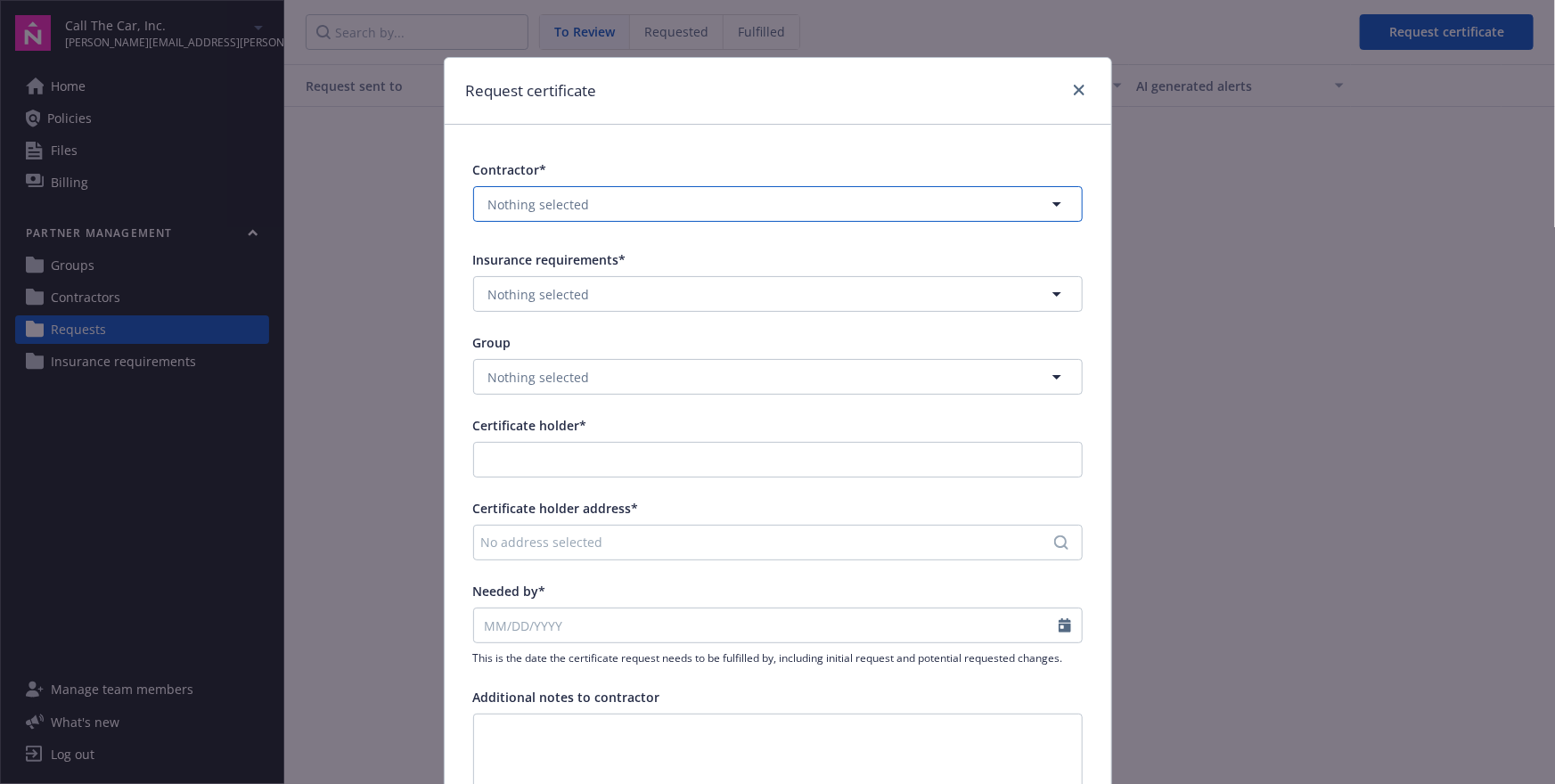
click at [756, 218] on button "Nothing selected" at bounding box center [778, 204] width 609 height 36
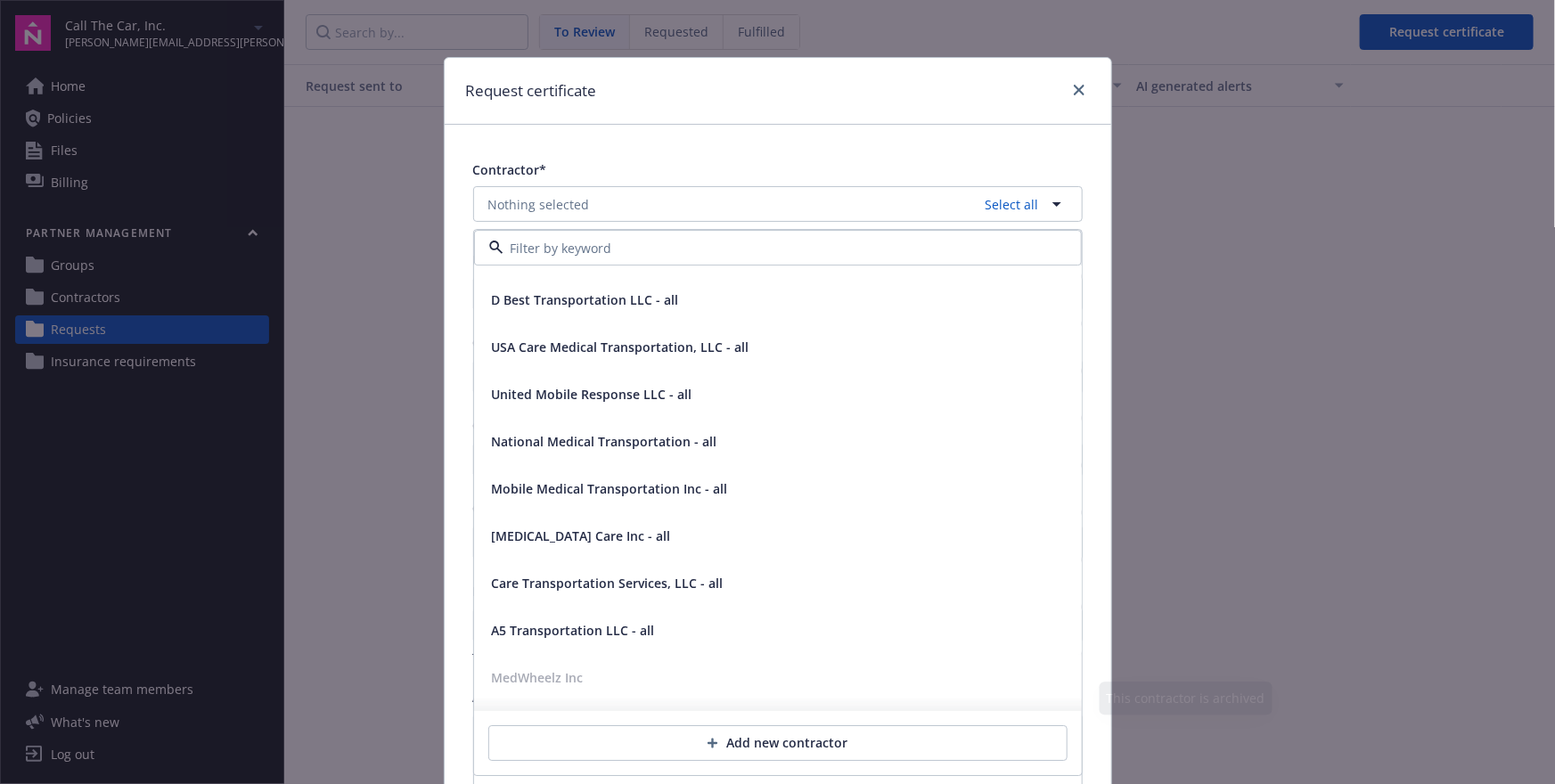
scroll to position [12763, 0]
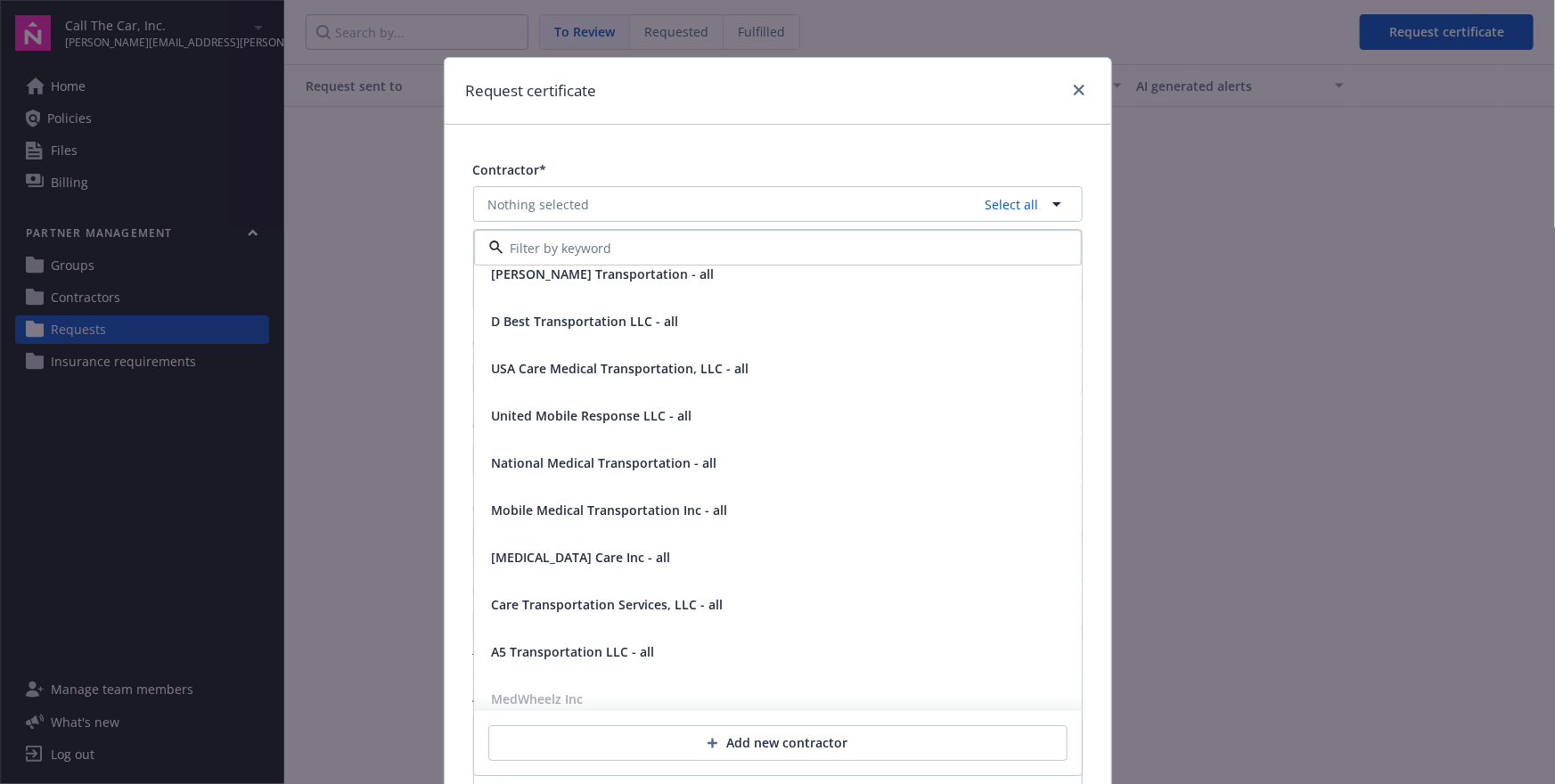
click at [975, 152] on div "Contractor* Nothing selected Select all Care Cruizer LLC - all Cruz Maldonado T…" at bounding box center [778, 506] width 666 height 762
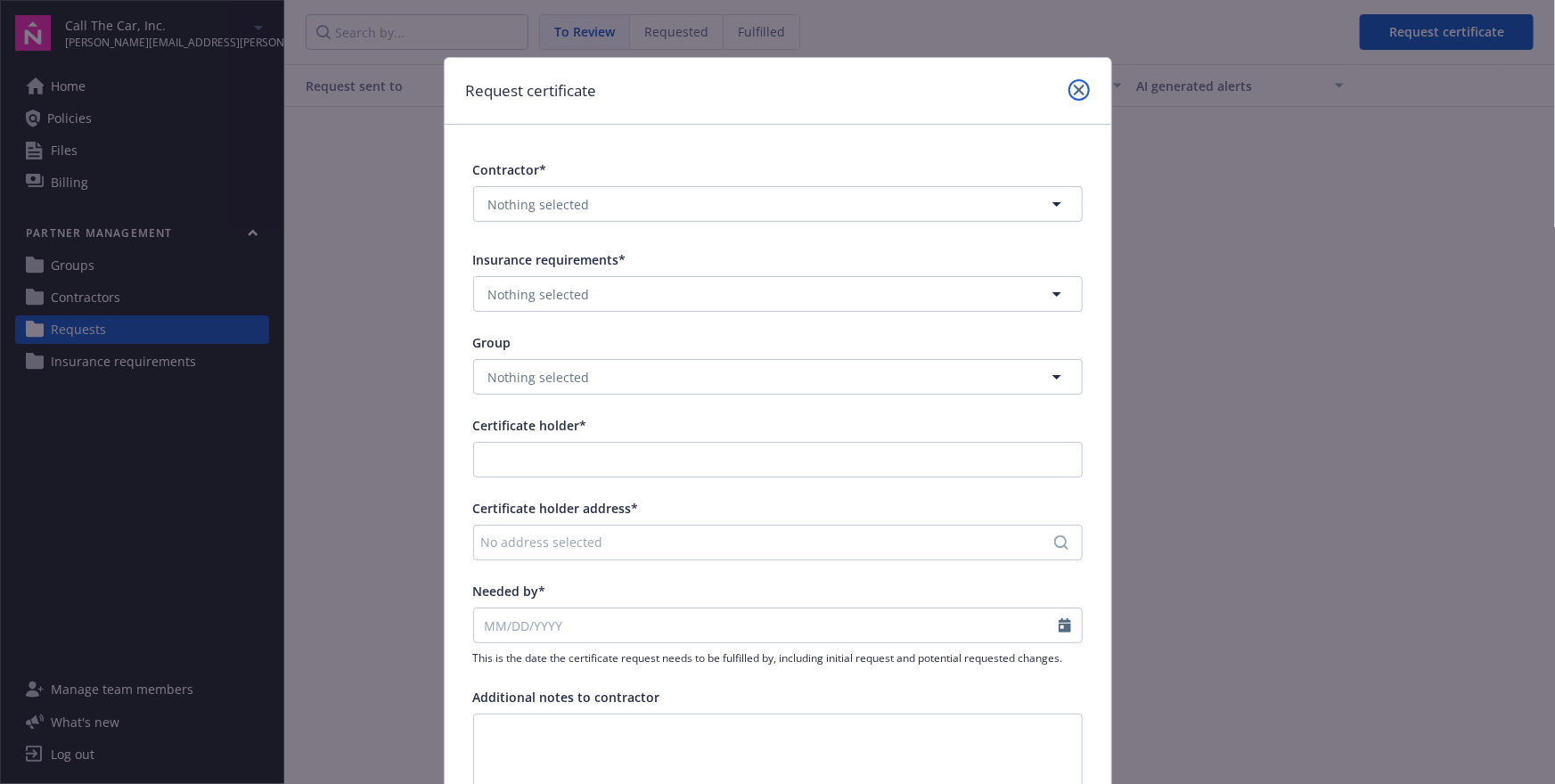
click at [1080, 93] on icon "close" at bounding box center [1079, 89] width 10 height 10
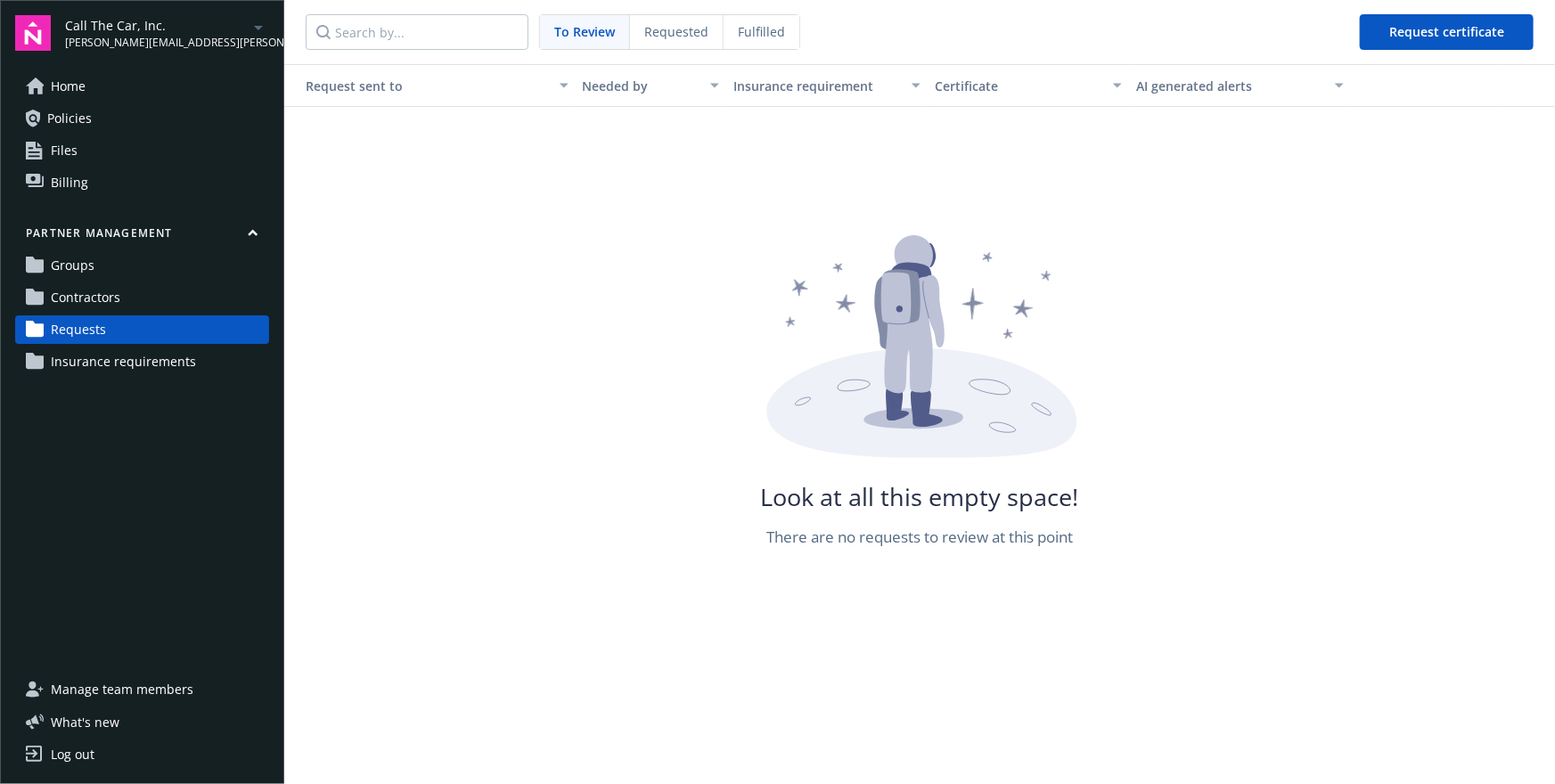
click at [178, 266] on link "Groups" at bounding box center [142, 265] width 254 height 28
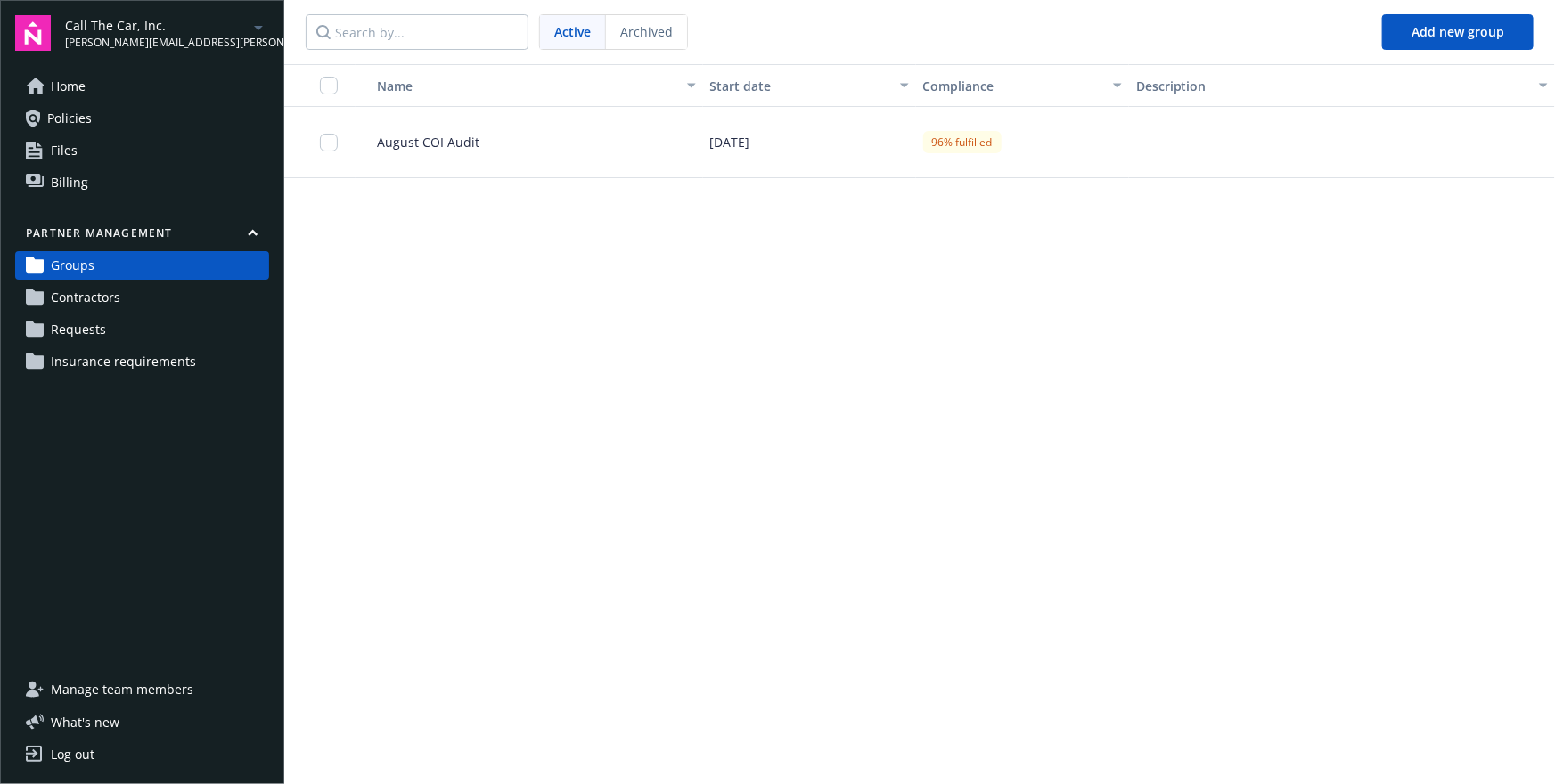
click at [156, 330] on link "Requests" at bounding box center [142, 329] width 254 height 28
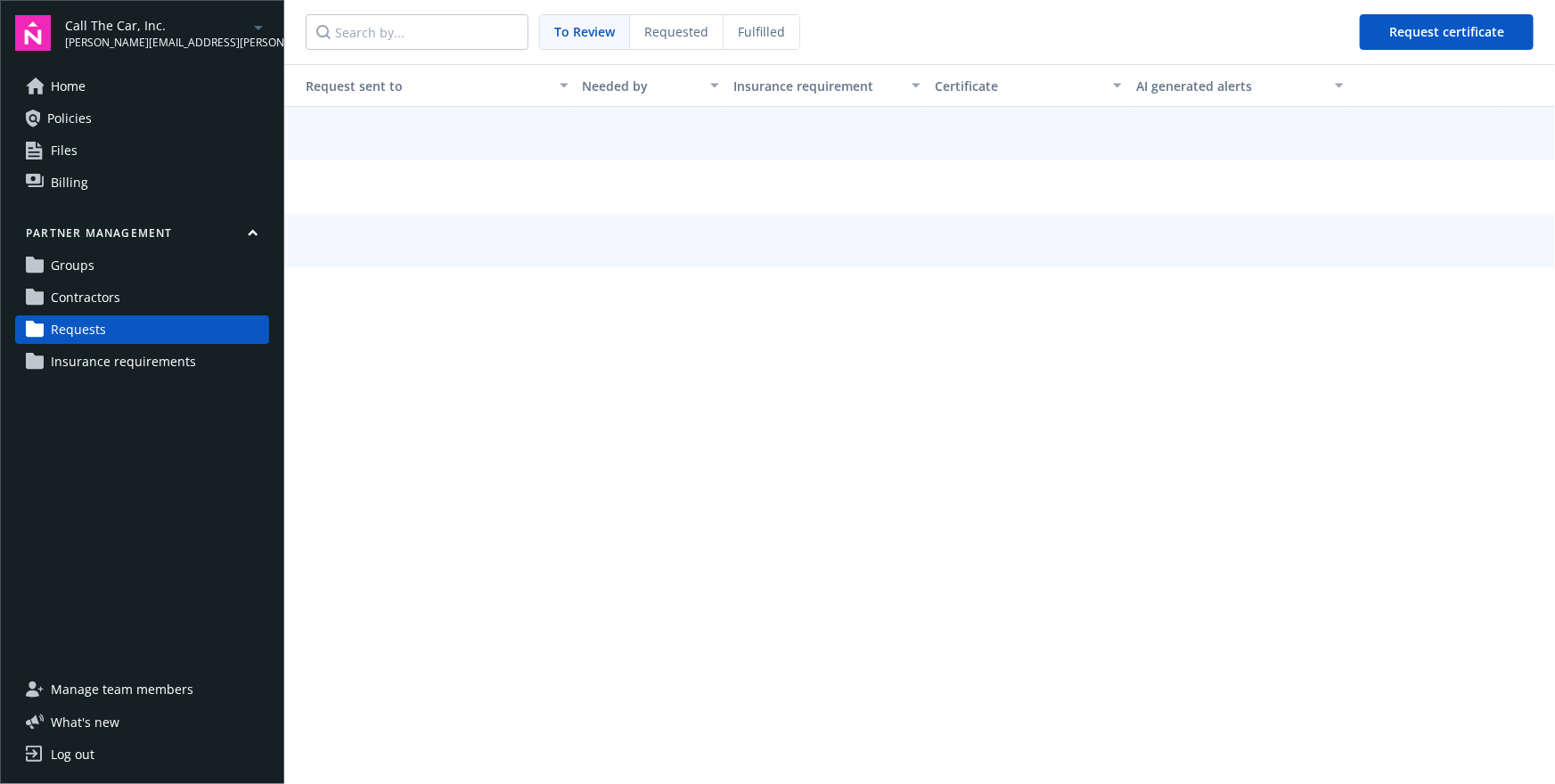
click at [664, 34] on span "Requested" at bounding box center [676, 32] width 64 height 19
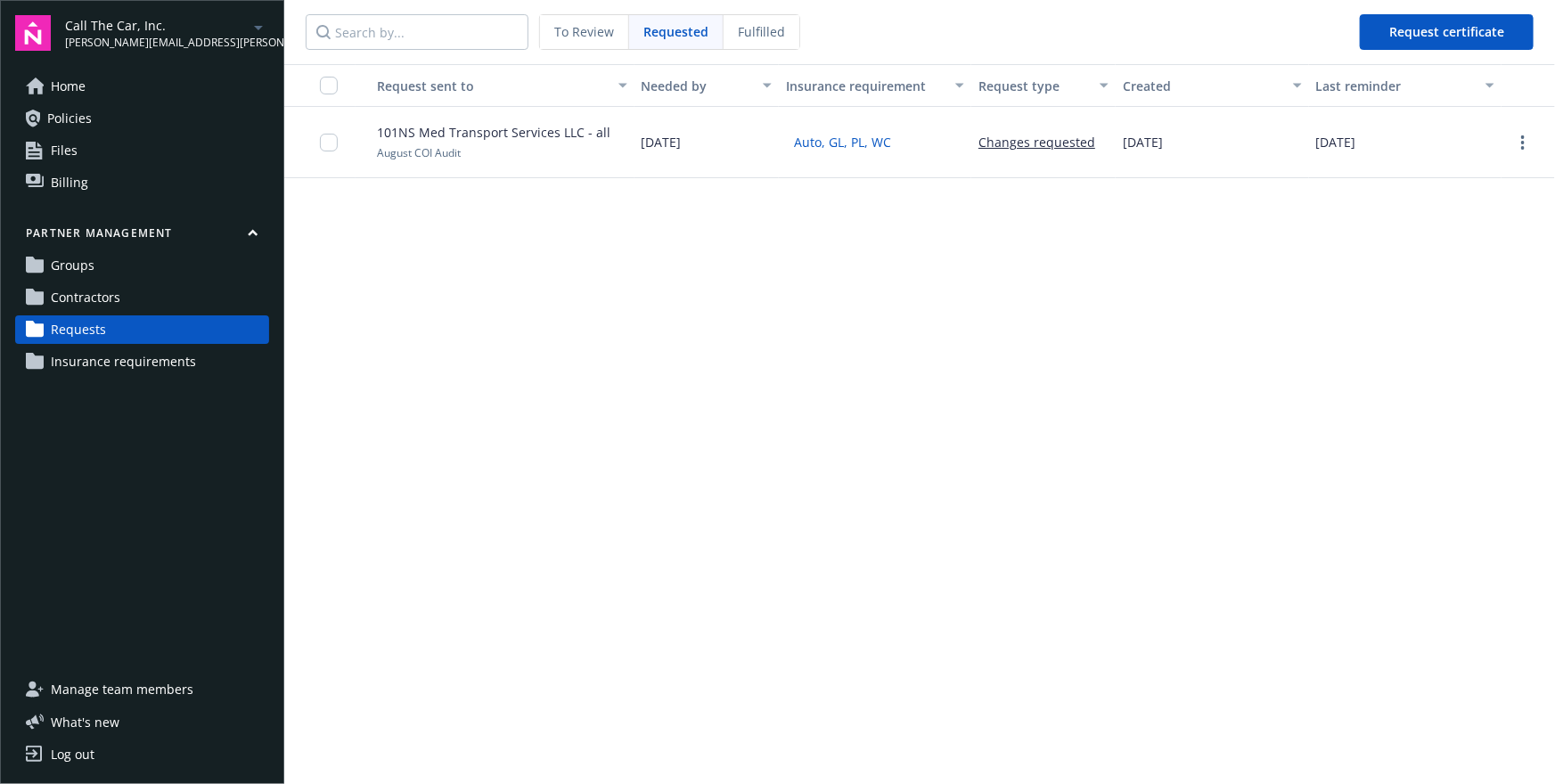
click at [750, 24] on span "Fulfilled" at bounding box center [761, 32] width 47 height 19
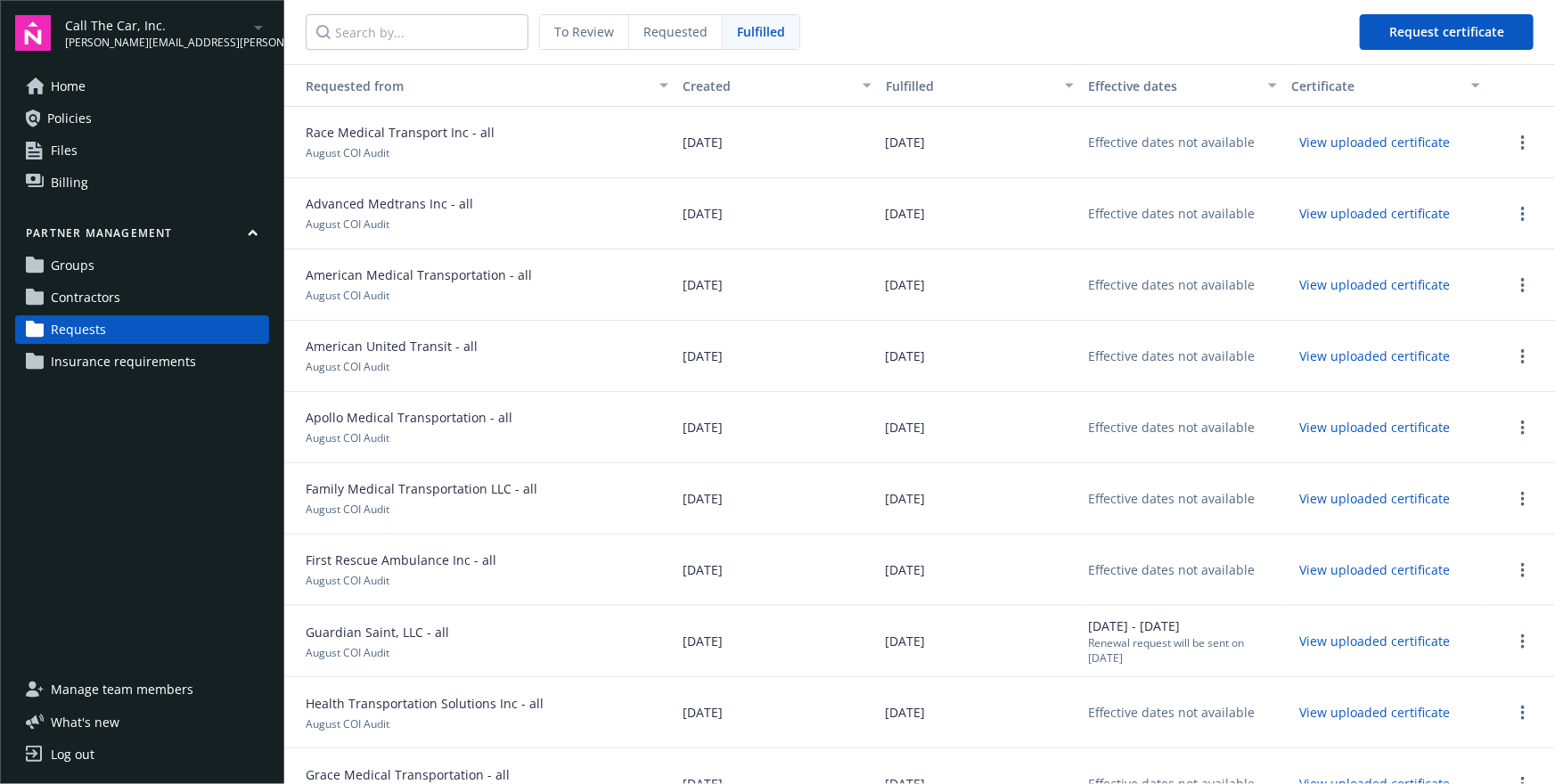
click at [569, 131] on div "Race Medical Transport Inc - all August COI Audit" at bounding box center [480, 143] width 392 height 72
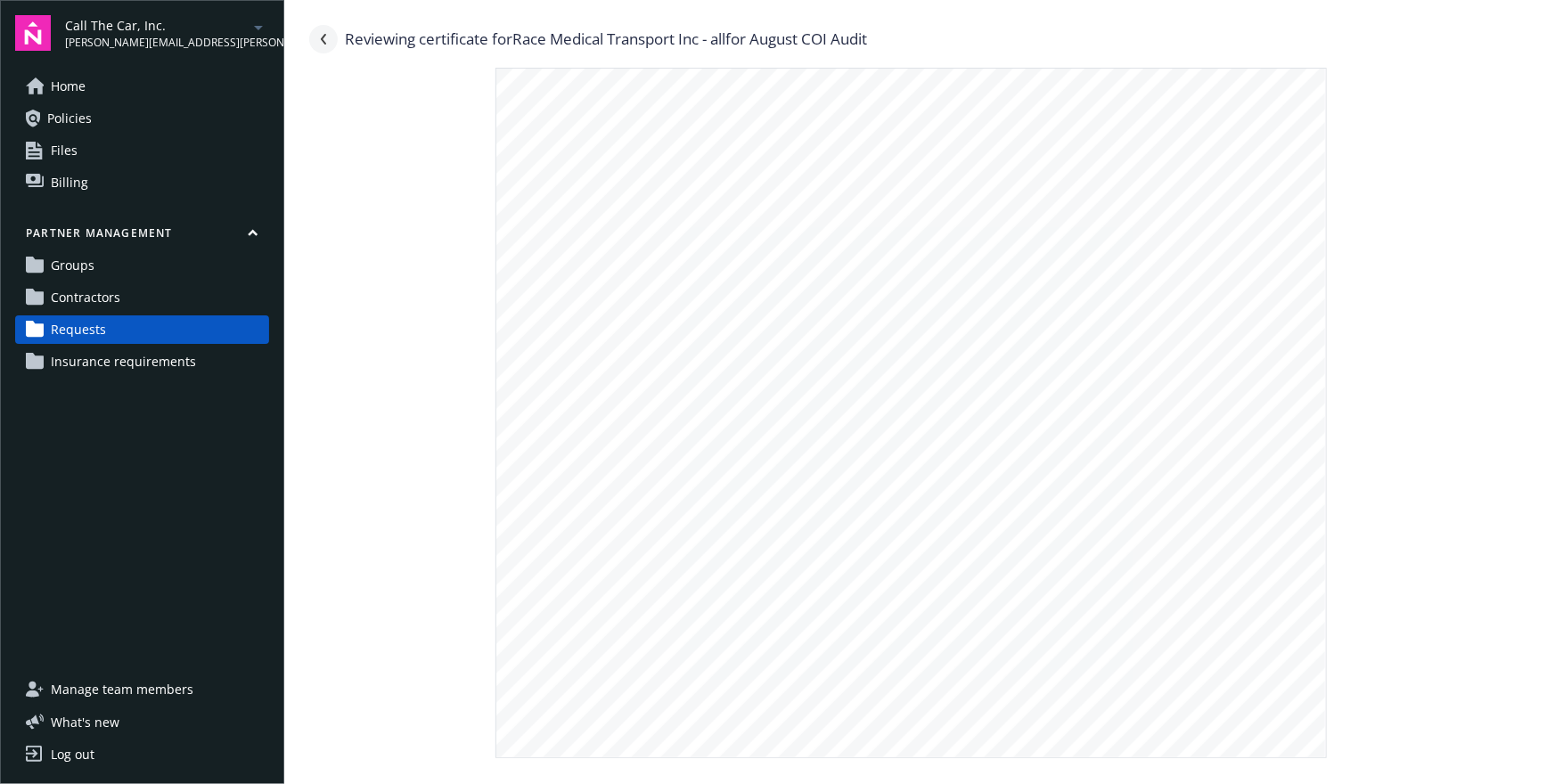
click at [316, 39] on link "Navigate back" at bounding box center [323, 40] width 28 height 28
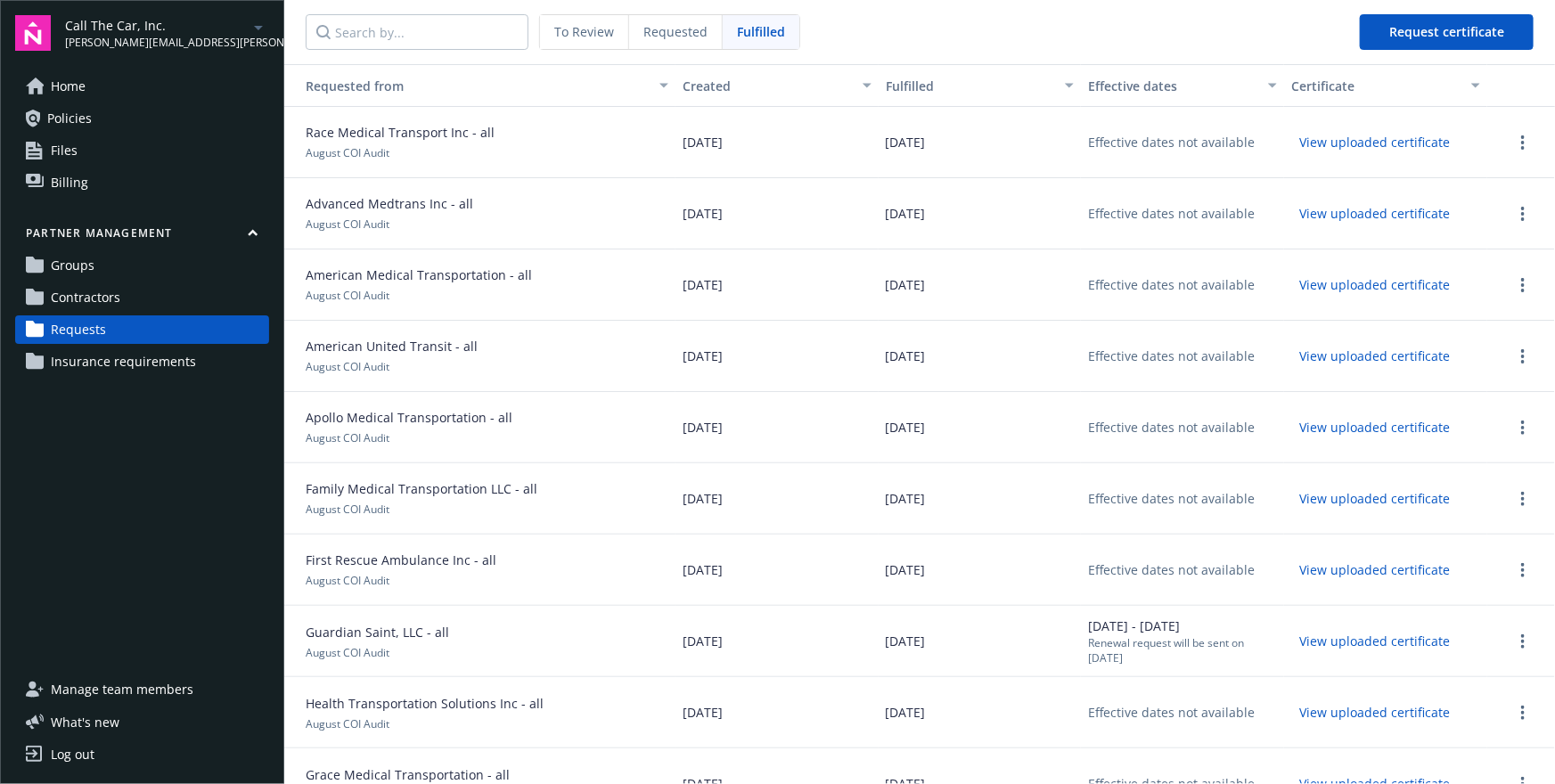
click at [145, 293] on link "Contractors" at bounding box center [142, 297] width 254 height 28
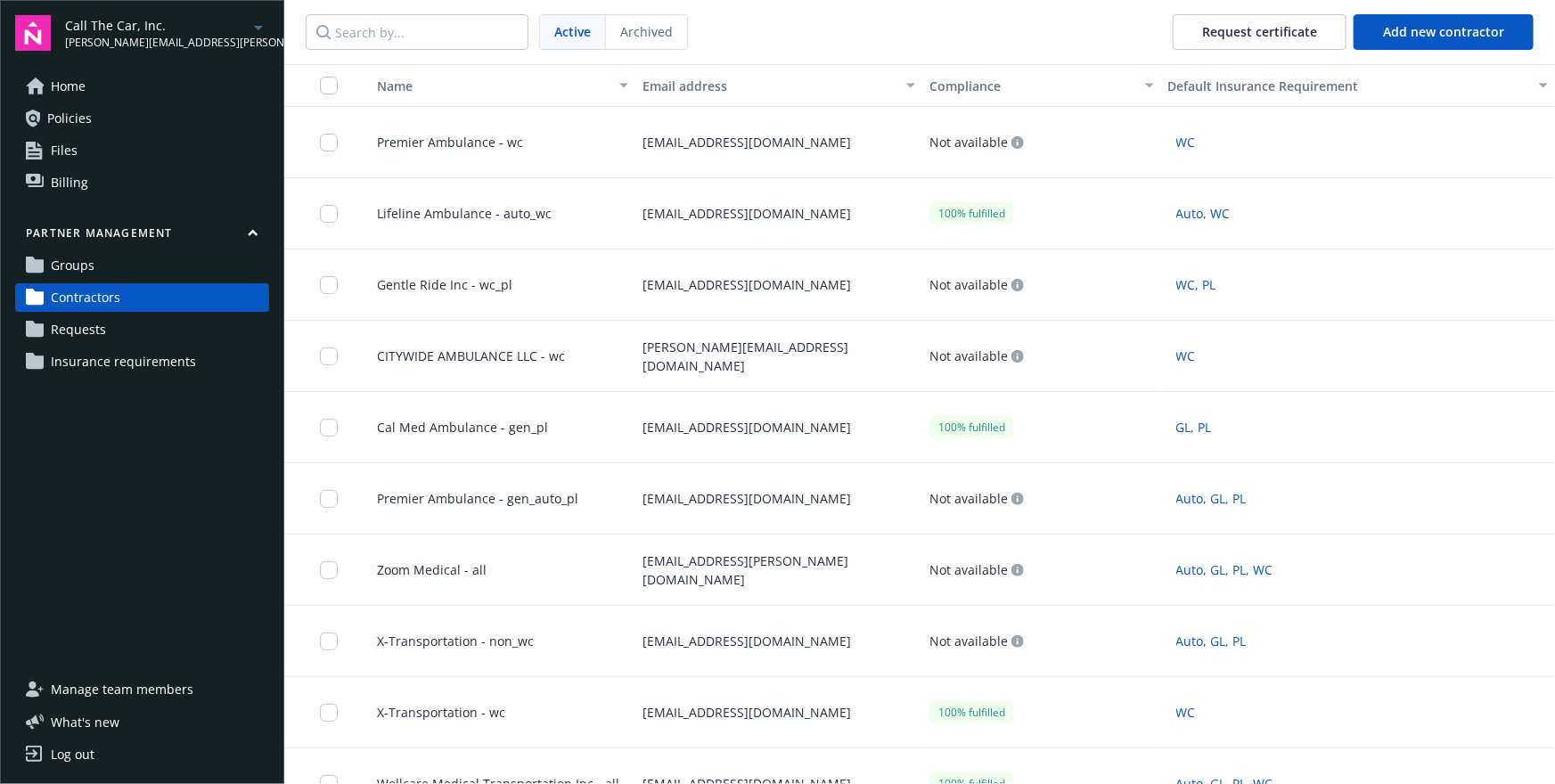
click at [145, 264] on link "Groups" at bounding box center [142, 265] width 254 height 28
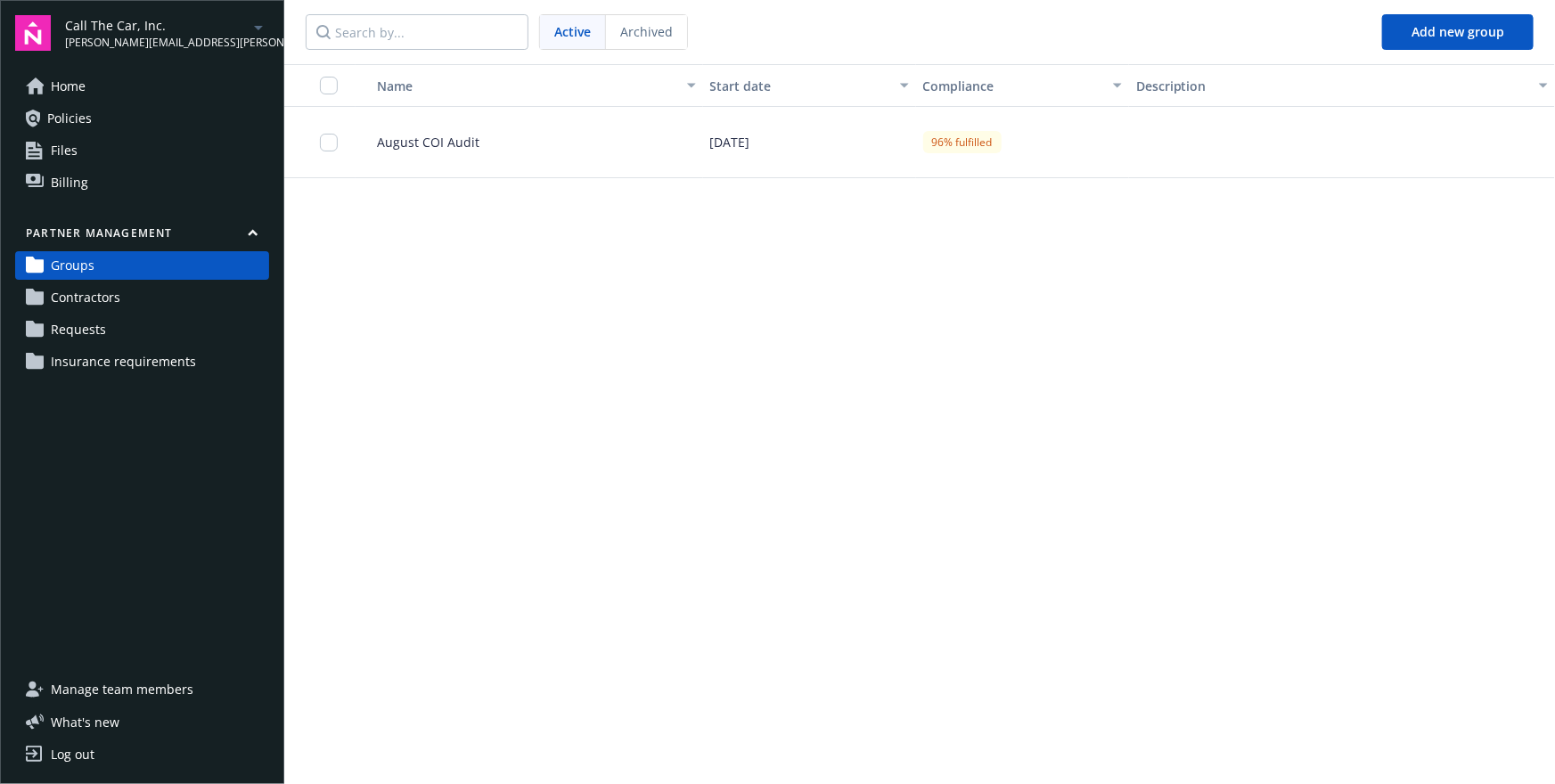
click at [426, 164] on div "August COI Audit" at bounding box center [529, 143] width 347 height 72
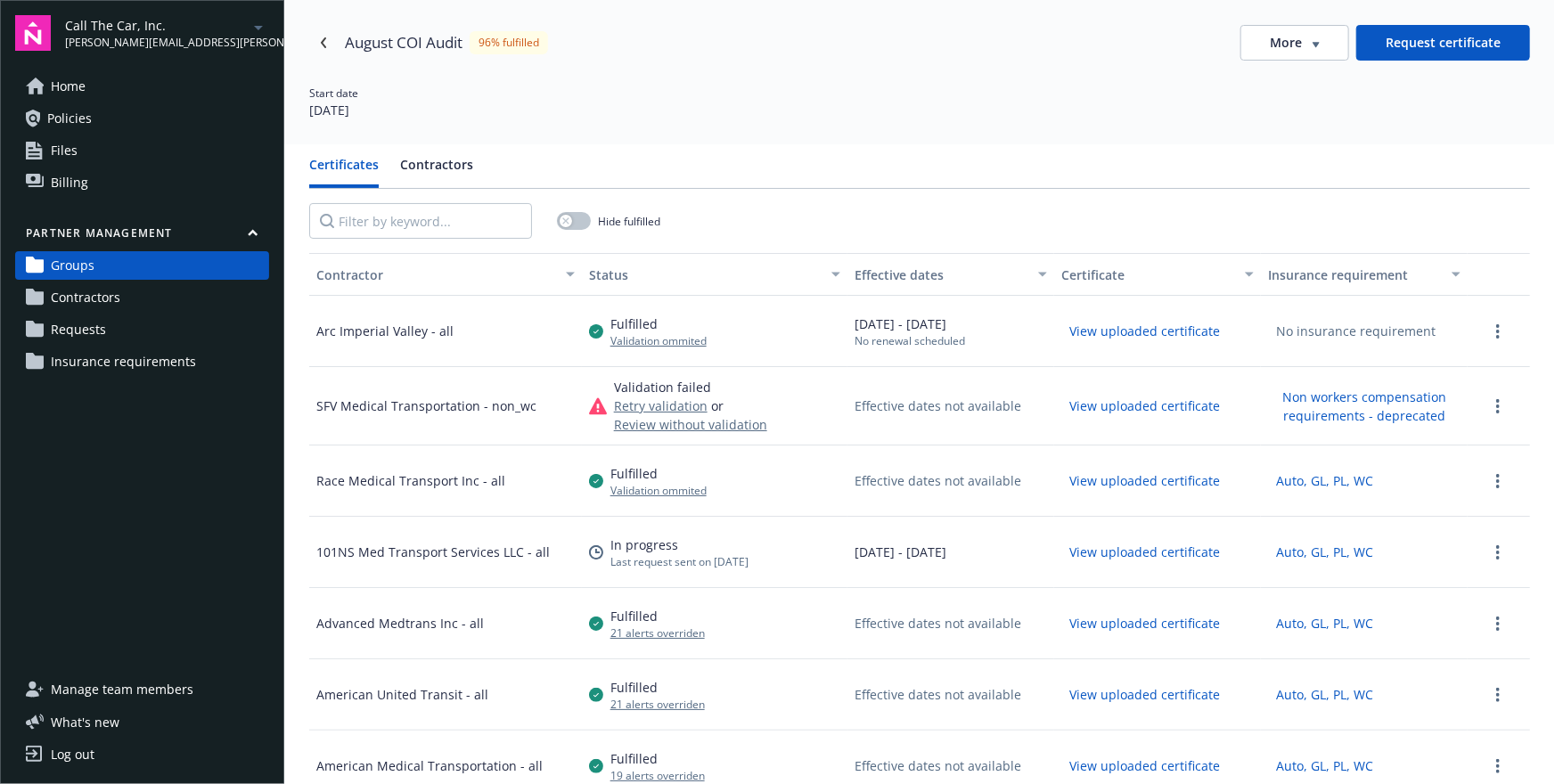
click at [1444, 51] on button "Request certificate" at bounding box center [1443, 43] width 174 height 36
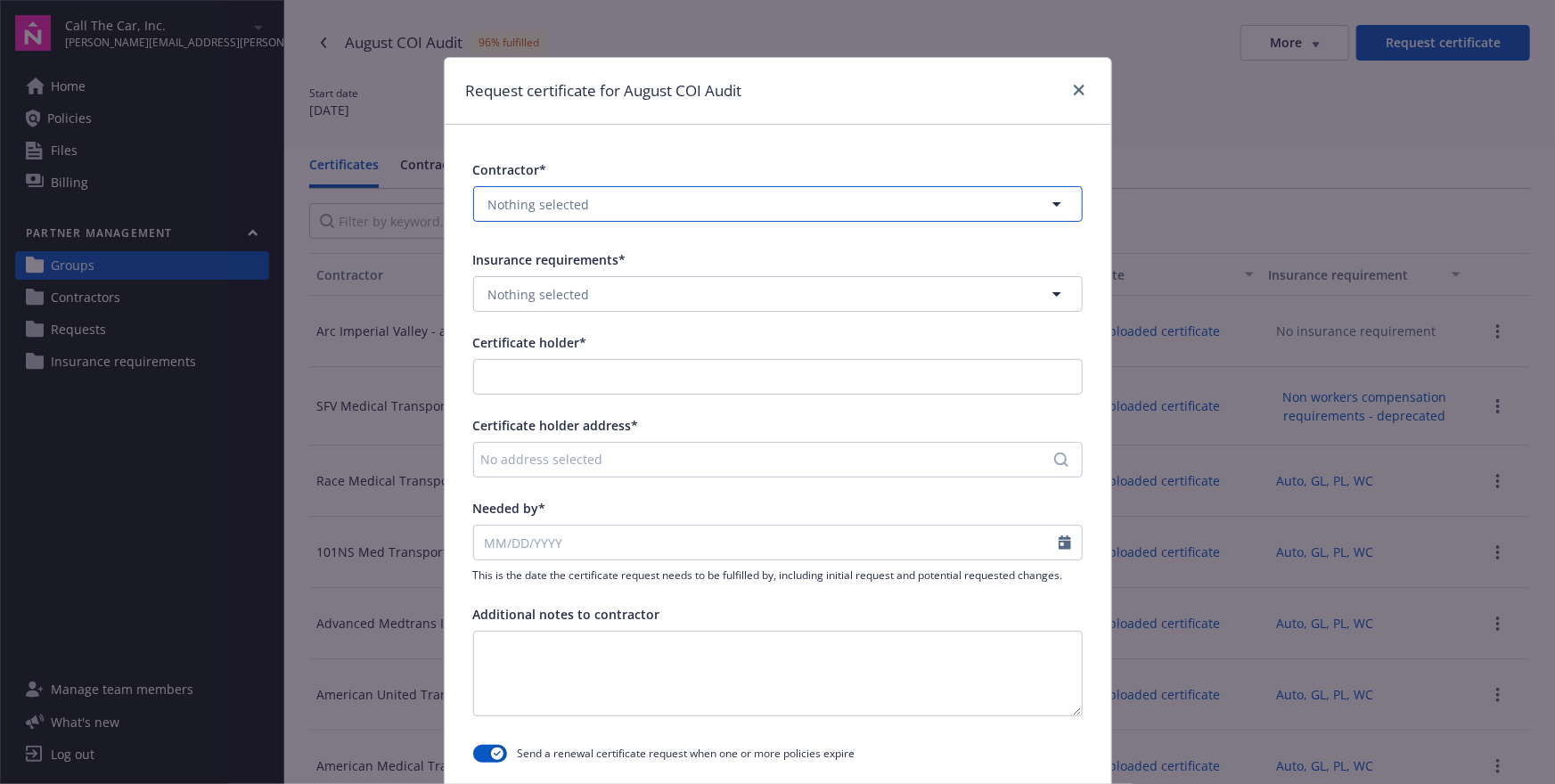
click at [922, 190] on button "Nothing selected" at bounding box center [778, 204] width 609 height 36
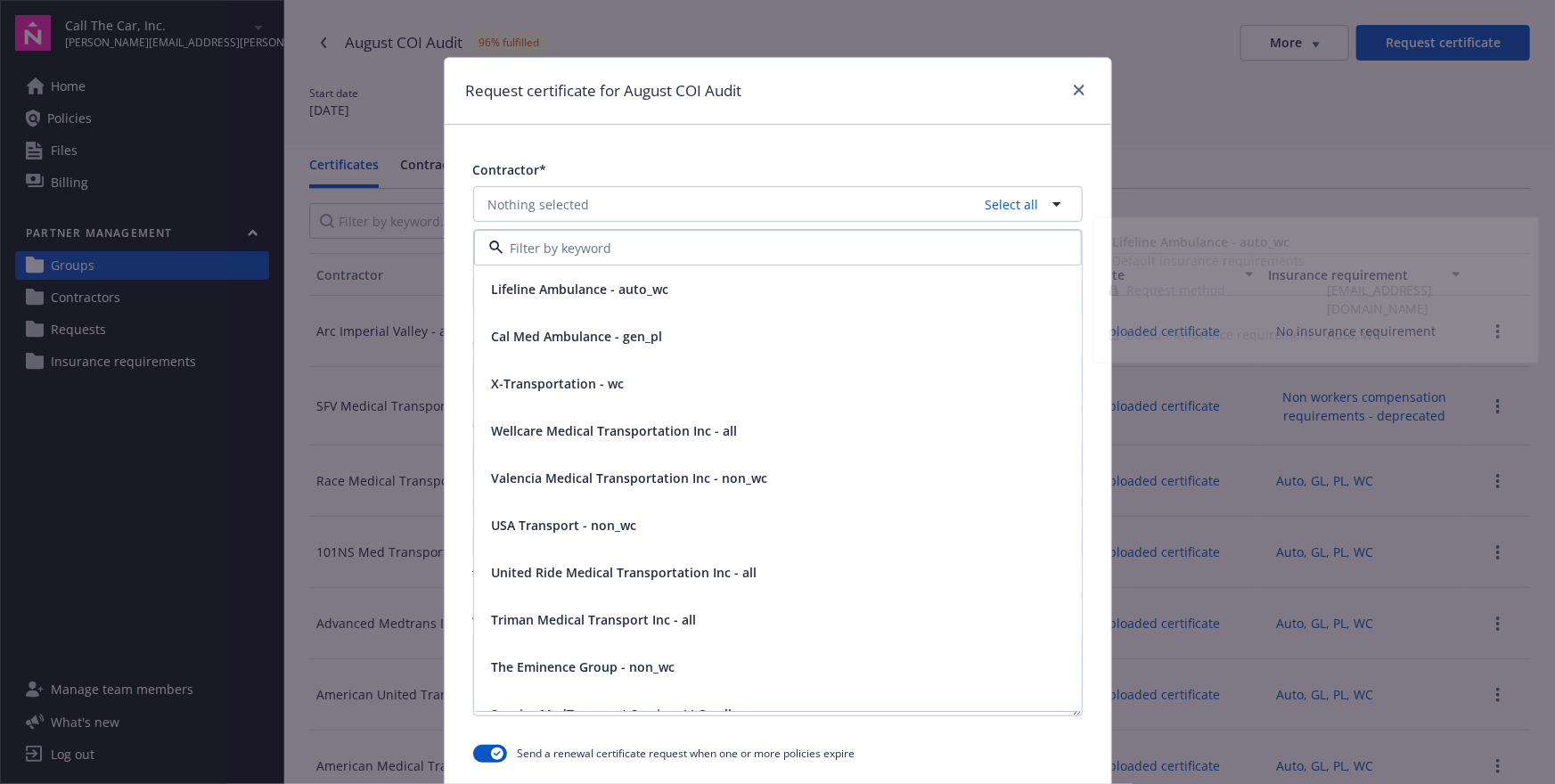
click at [922, 158] on div "Contractor* Nothing selected Select all Lifeline Ambulance - auto_wc Cal Med Am…" at bounding box center [778, 465] width 666 height 680
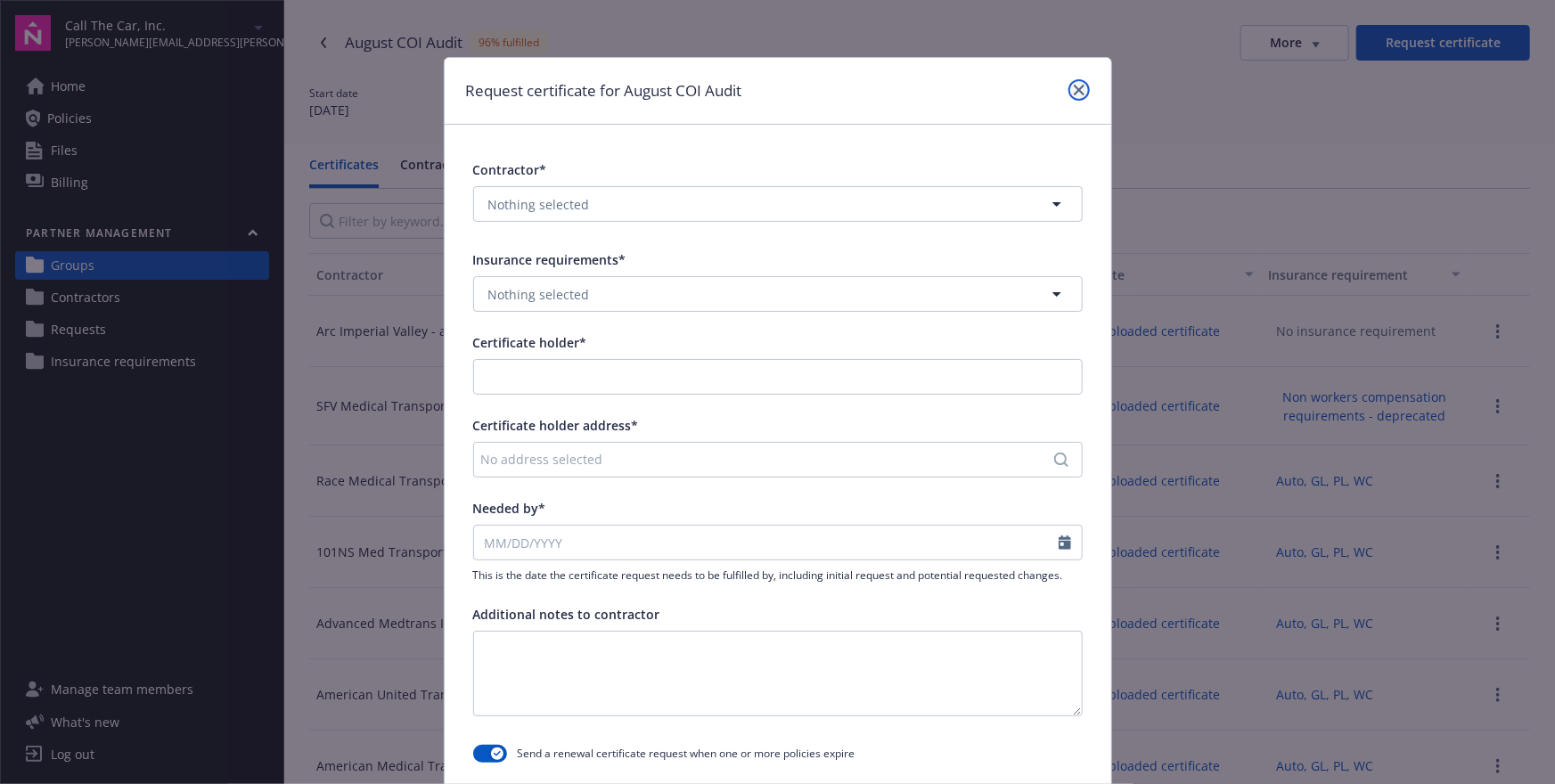
click at [1078, 88] on icon "close" at bounding box center [1079, 89] width 10 height 10
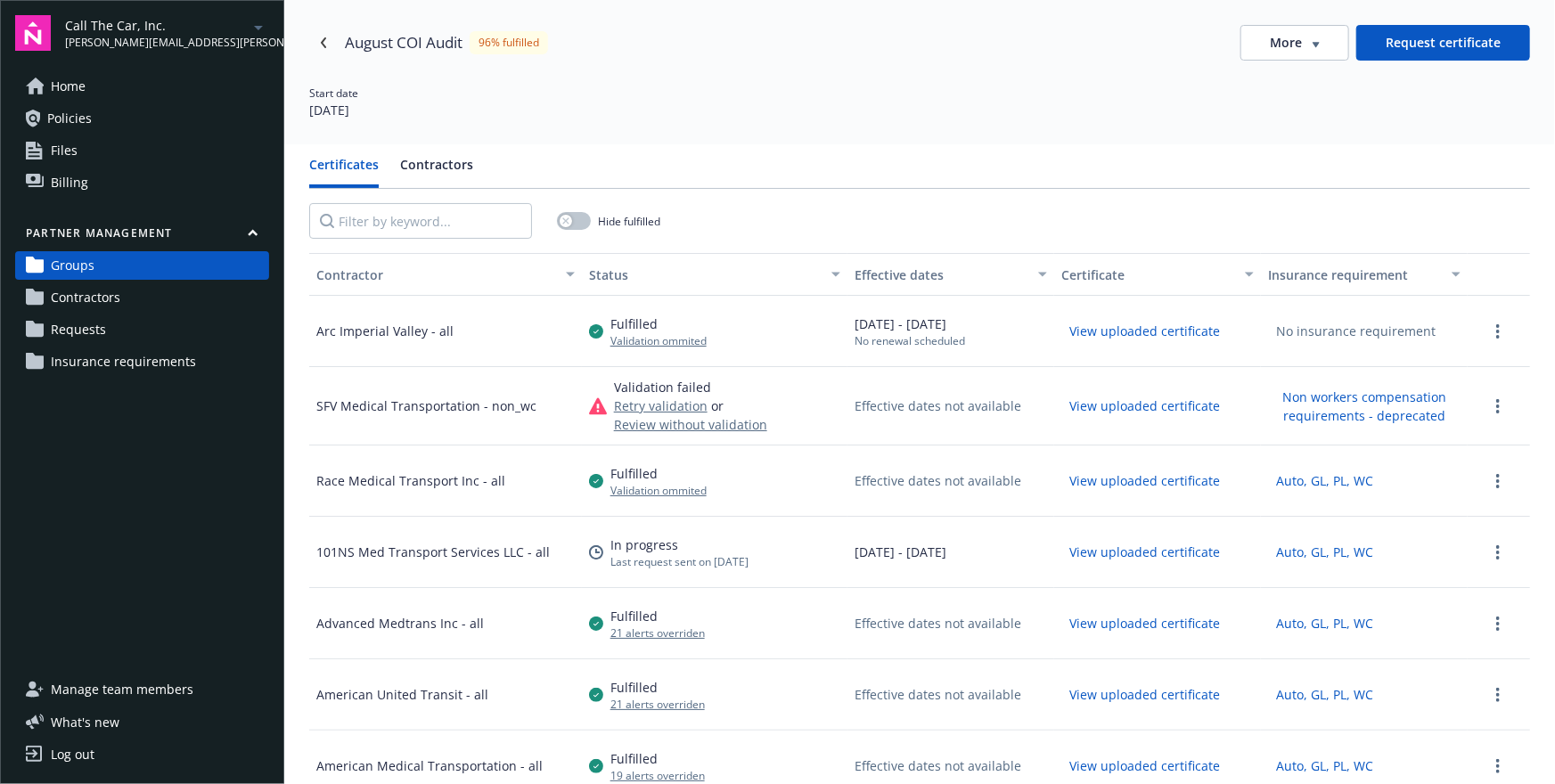
click at [136, 300] on link "Contractors" at bounding box center [142, 297] width 254 height 28
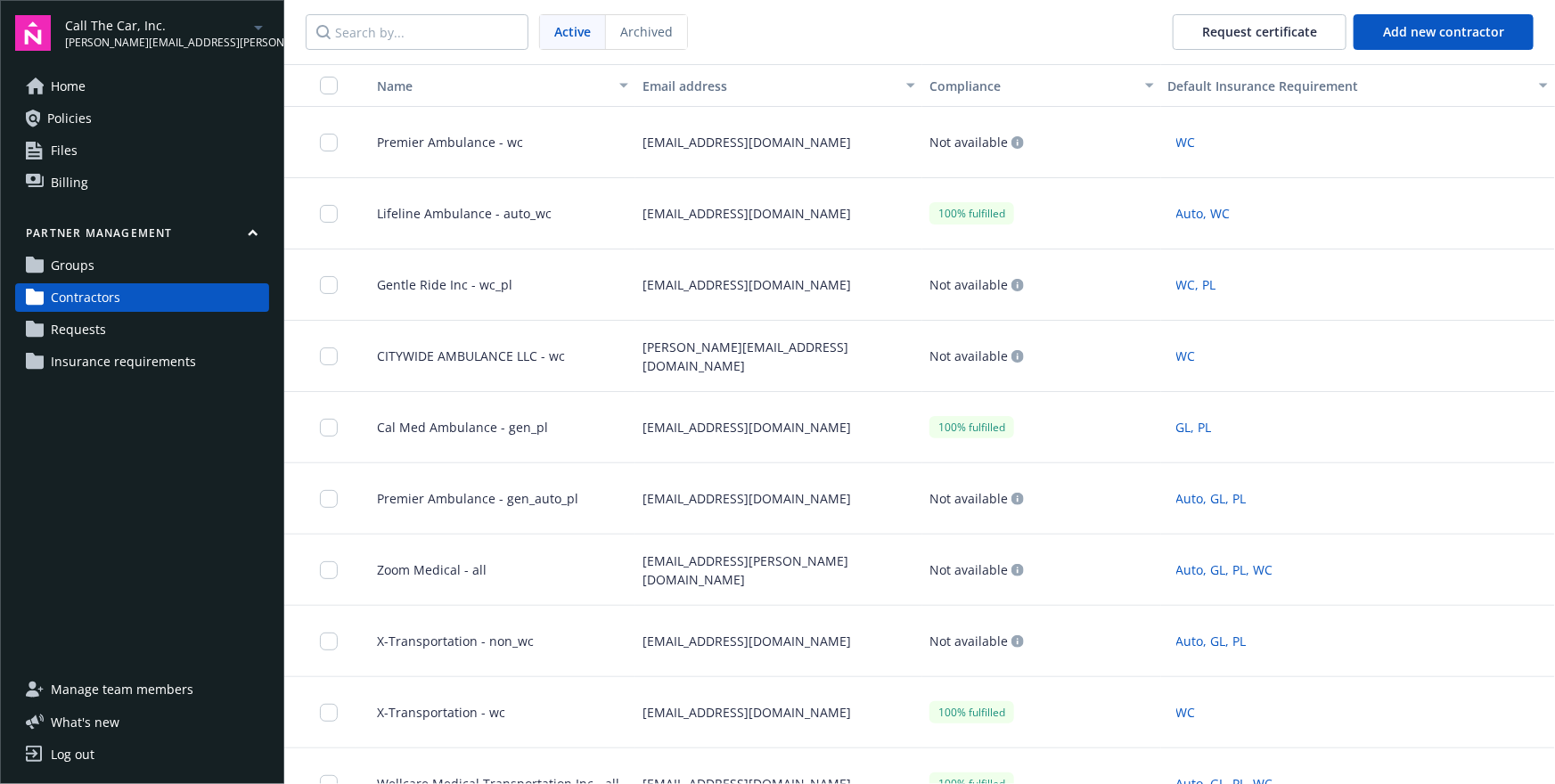
click at [636, 31] on span "Archived" at bounding box center [647, 32] width 53 height 19
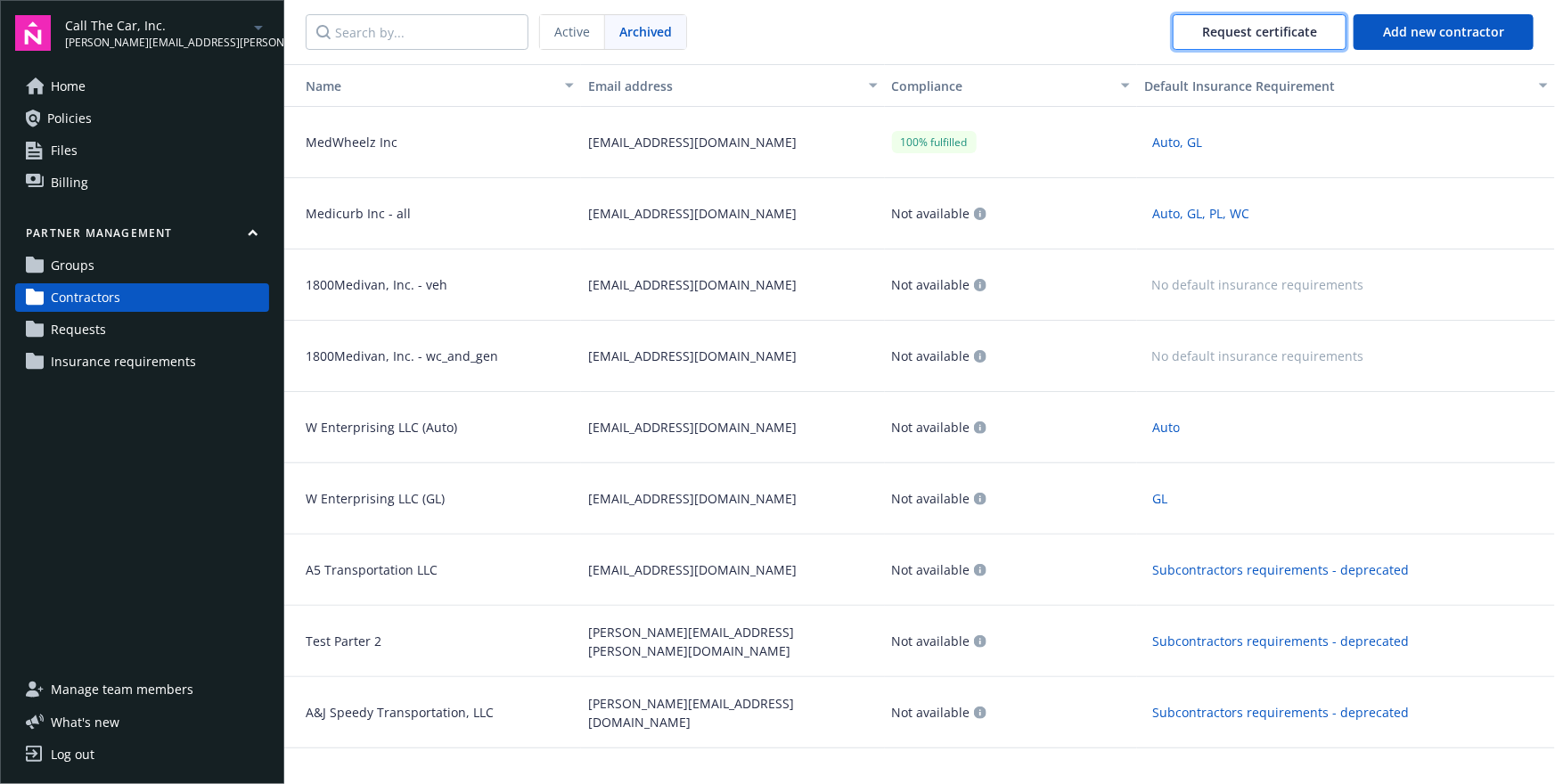
click at [1293, 38] on span "Request certificate" at bounding box center [1259, 32] width 115 height 17
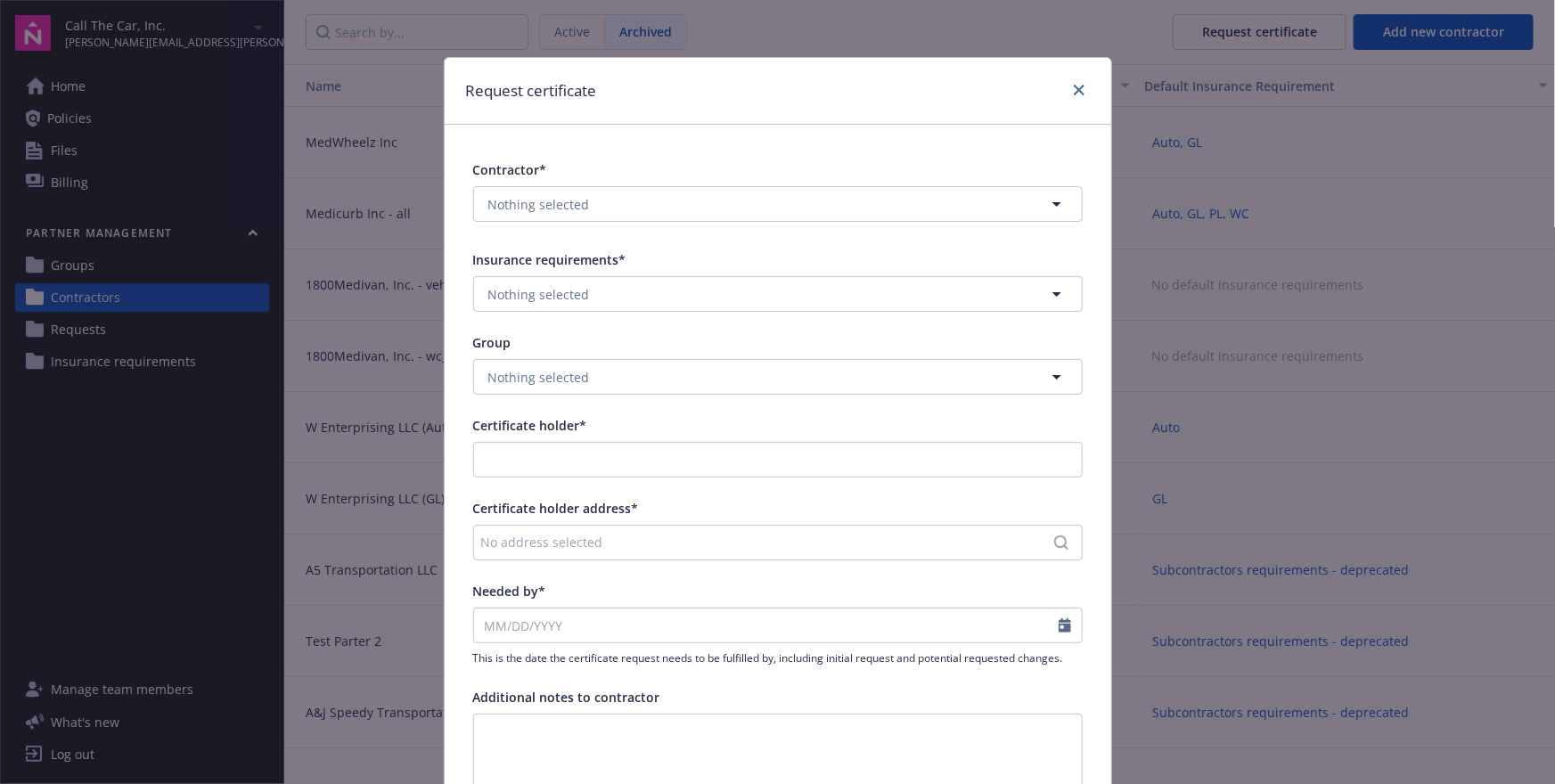
click at [738, 224] on div "Nothing selected" at bounding box center [778, 207] width 609 height 42
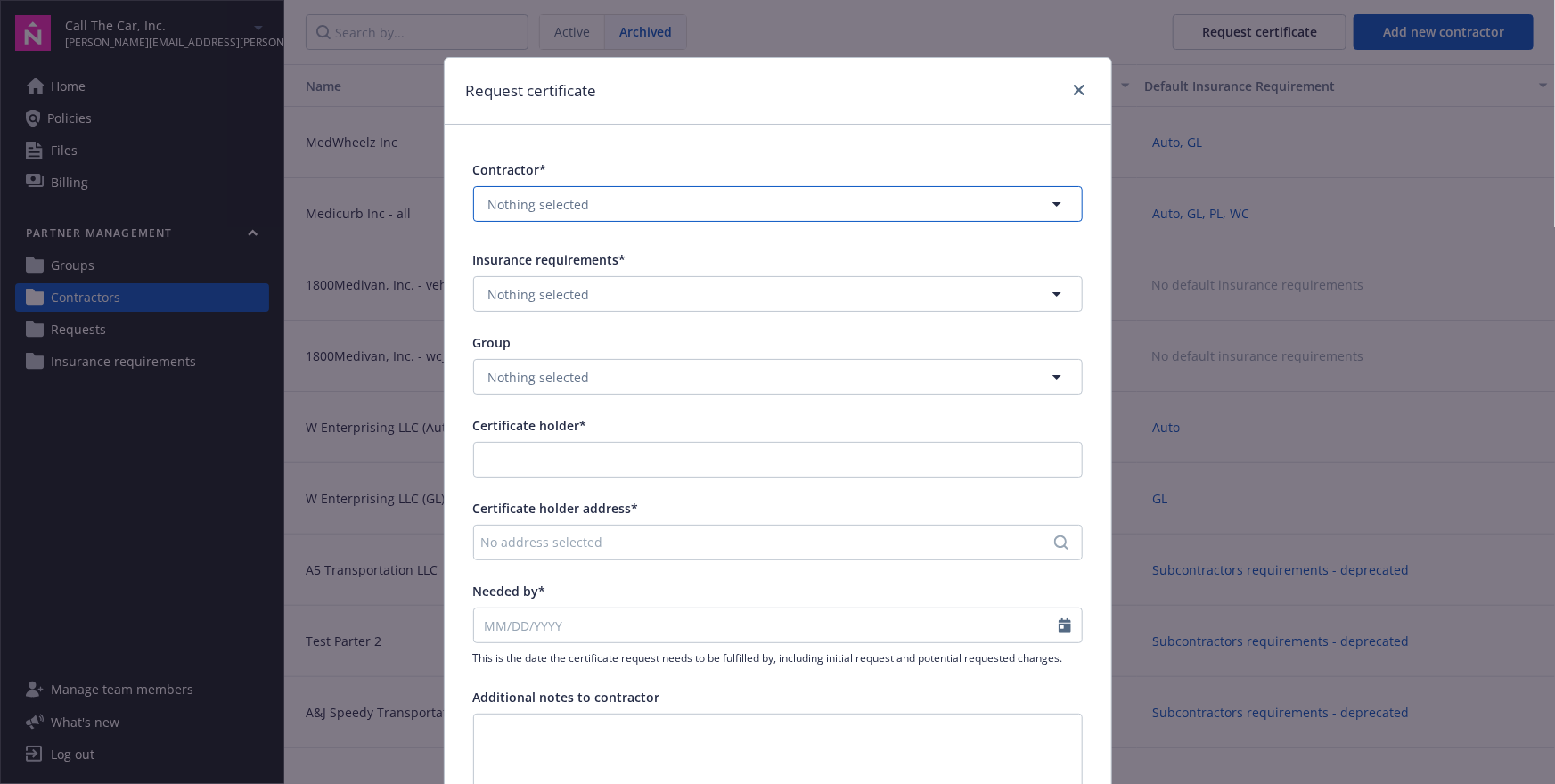
click at [755, 194] on button "Nothing selected" at bounding box center [778, 204] width 609 height 36
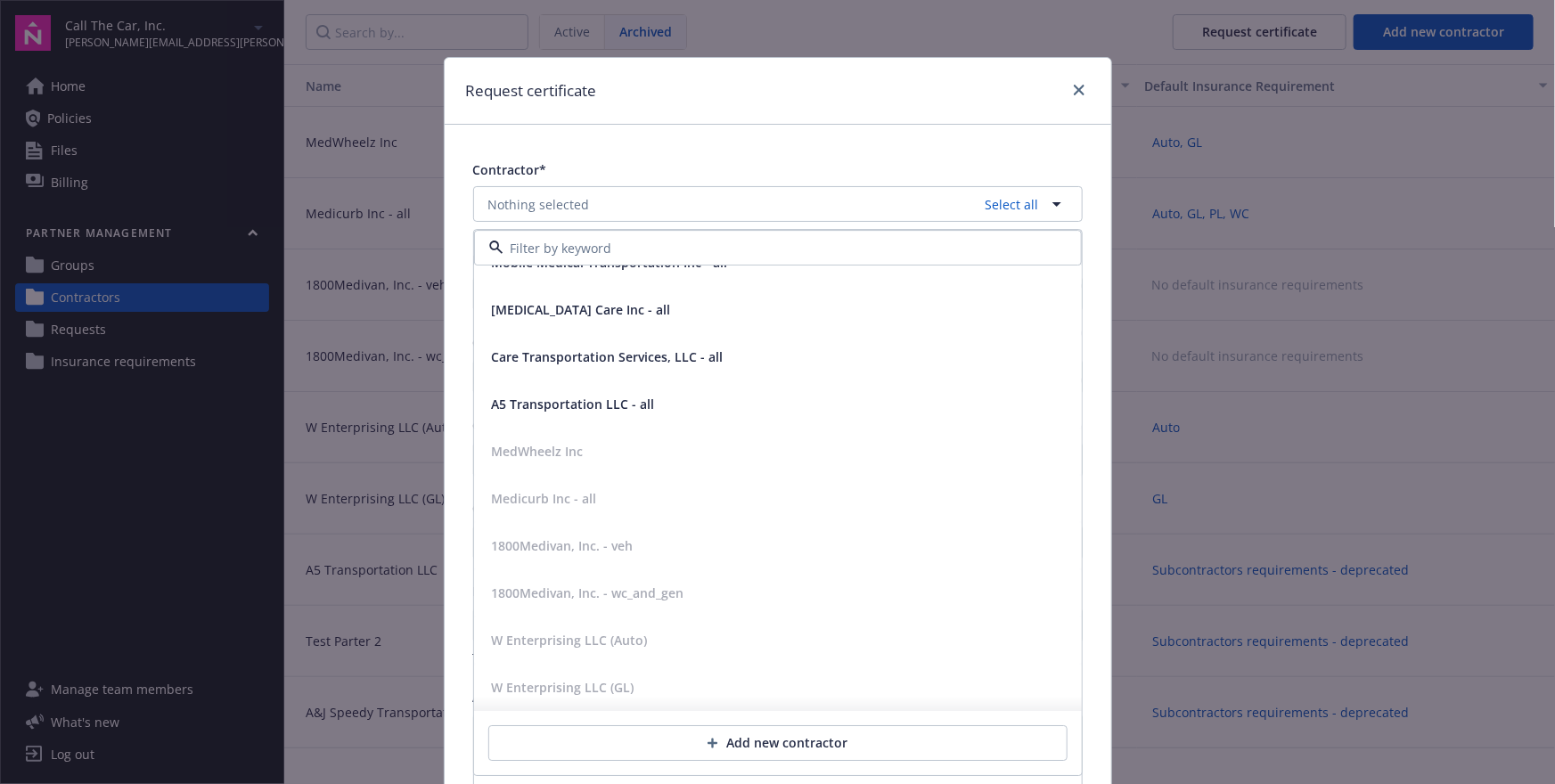
scroll to position [14284, 0]
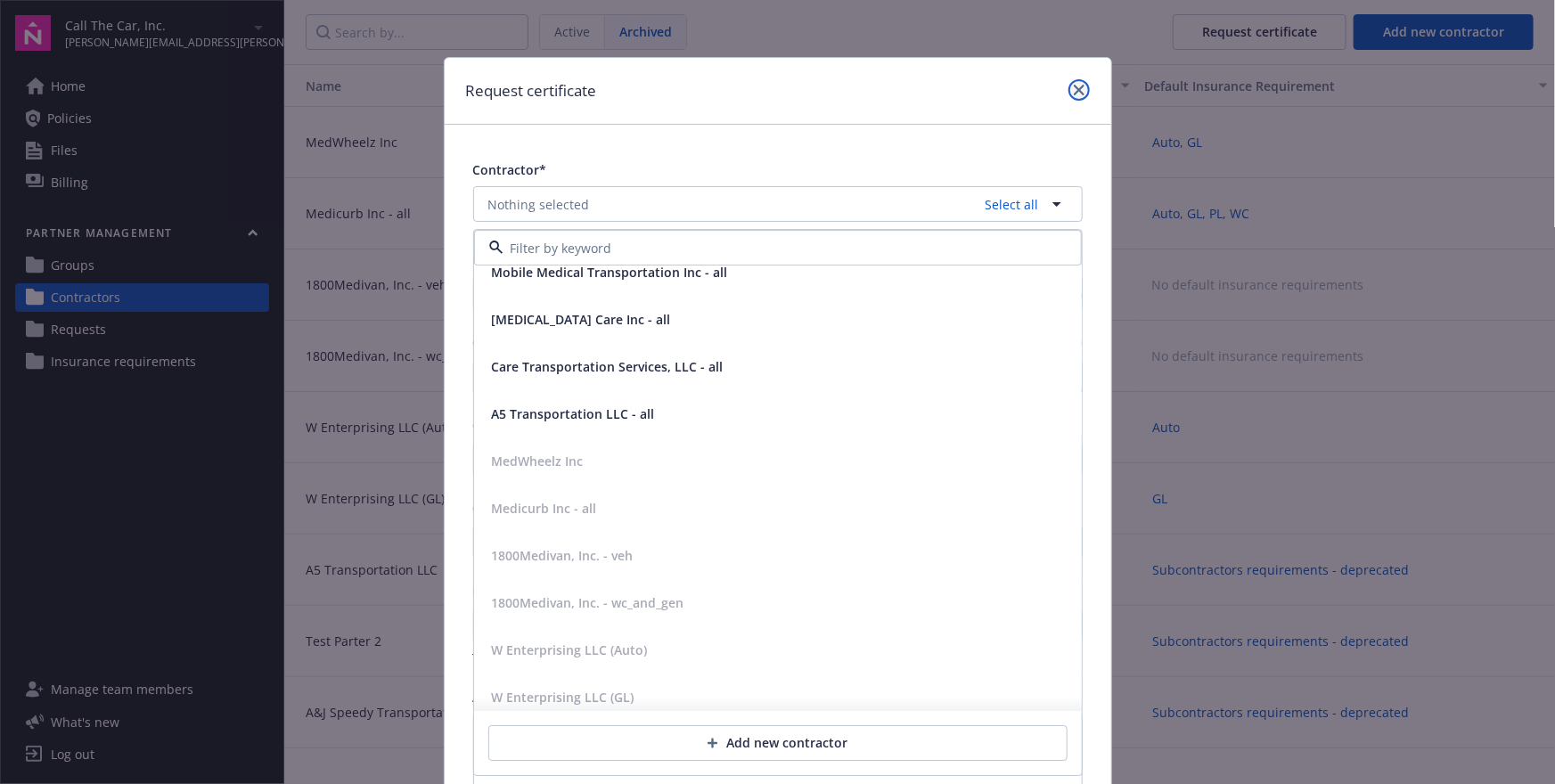
click at [1082, 95] on link "close" at bounding box center [1079, 89] width 22 height 22
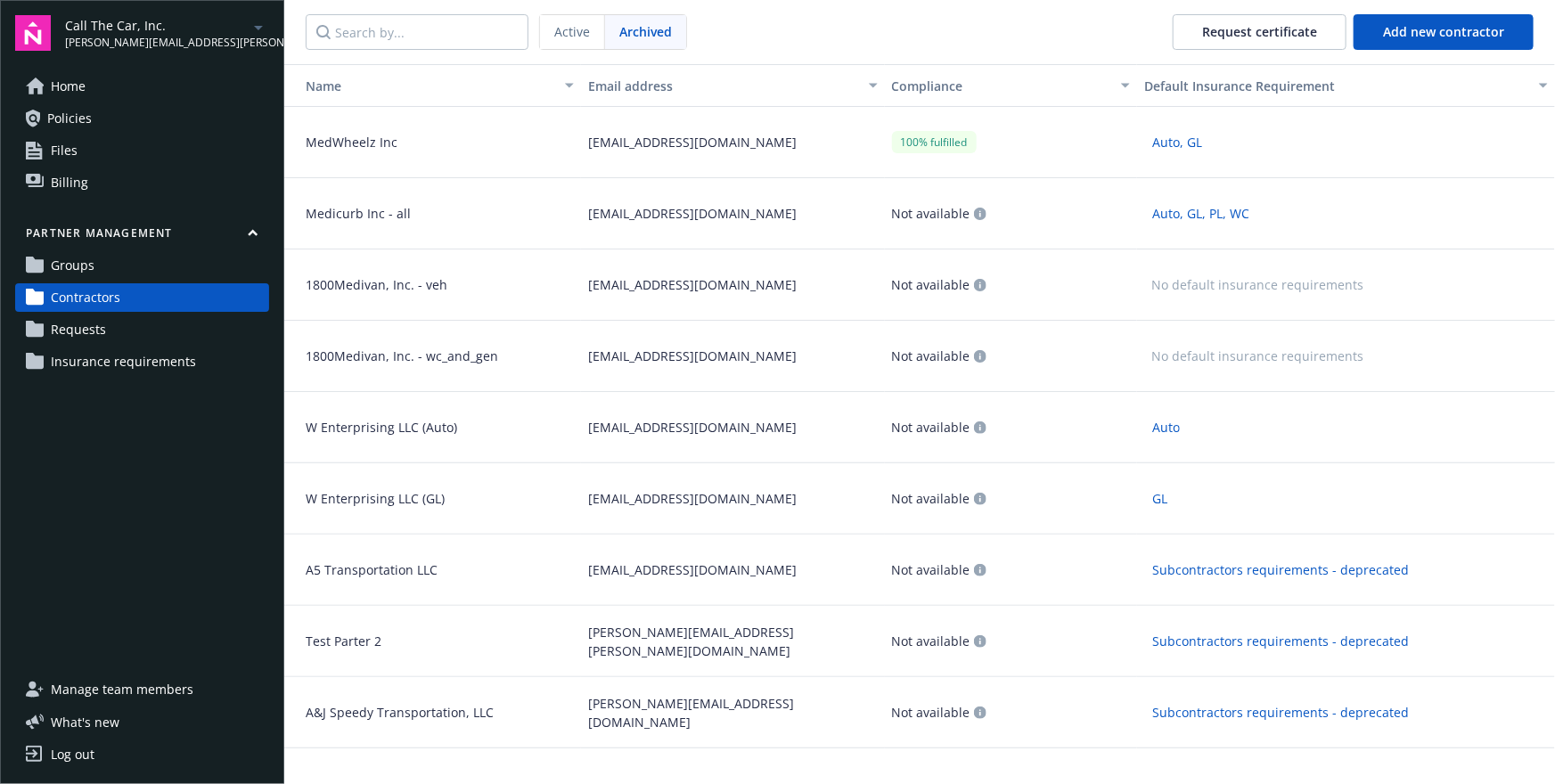
click at [200, 270] on link "Groups" at bounding box center [142, 265] width 254 height 28
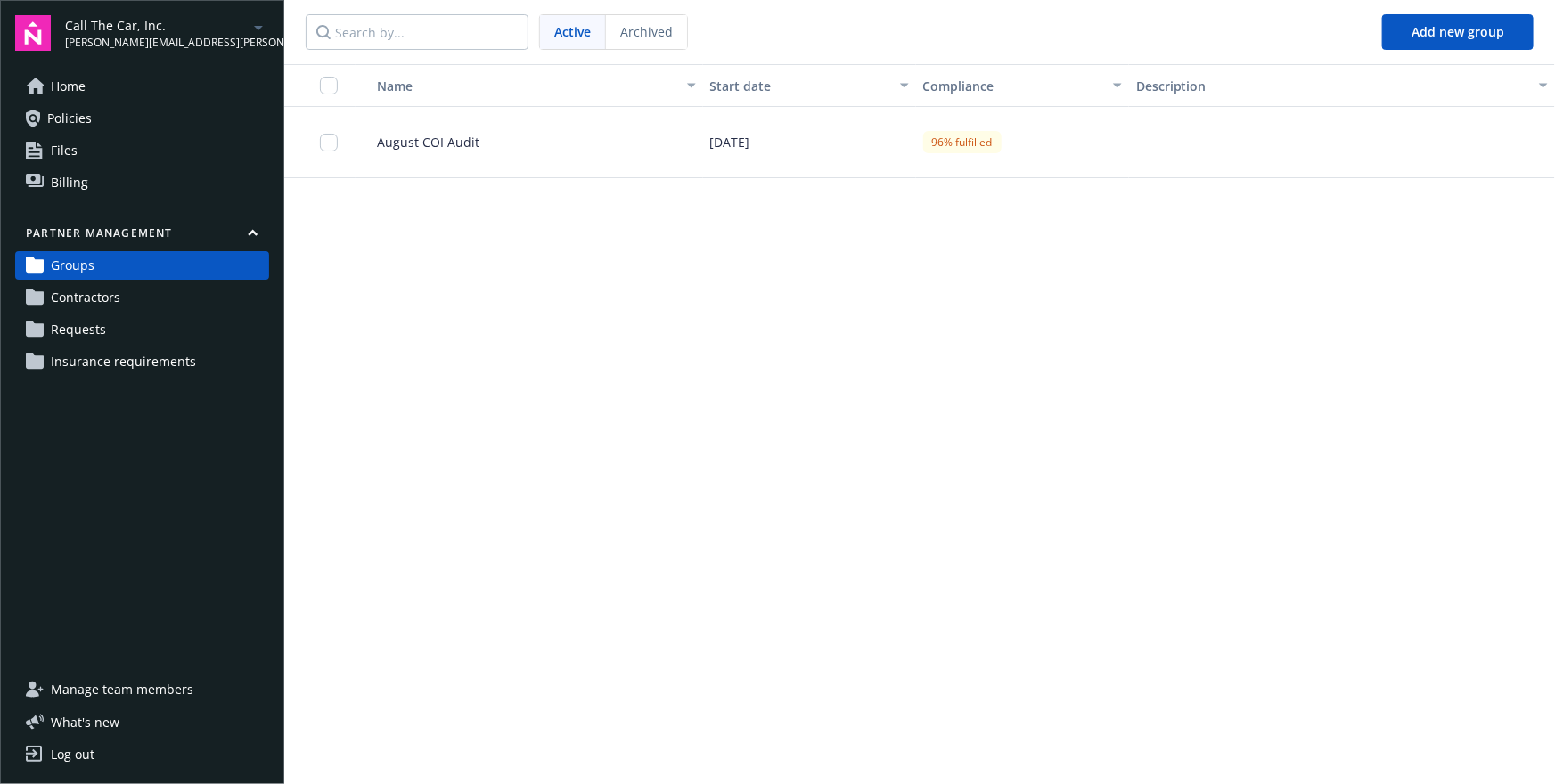
click at [750, 142] on span "08/01/2025" at bounding box center [729, 142] width 40 height 19
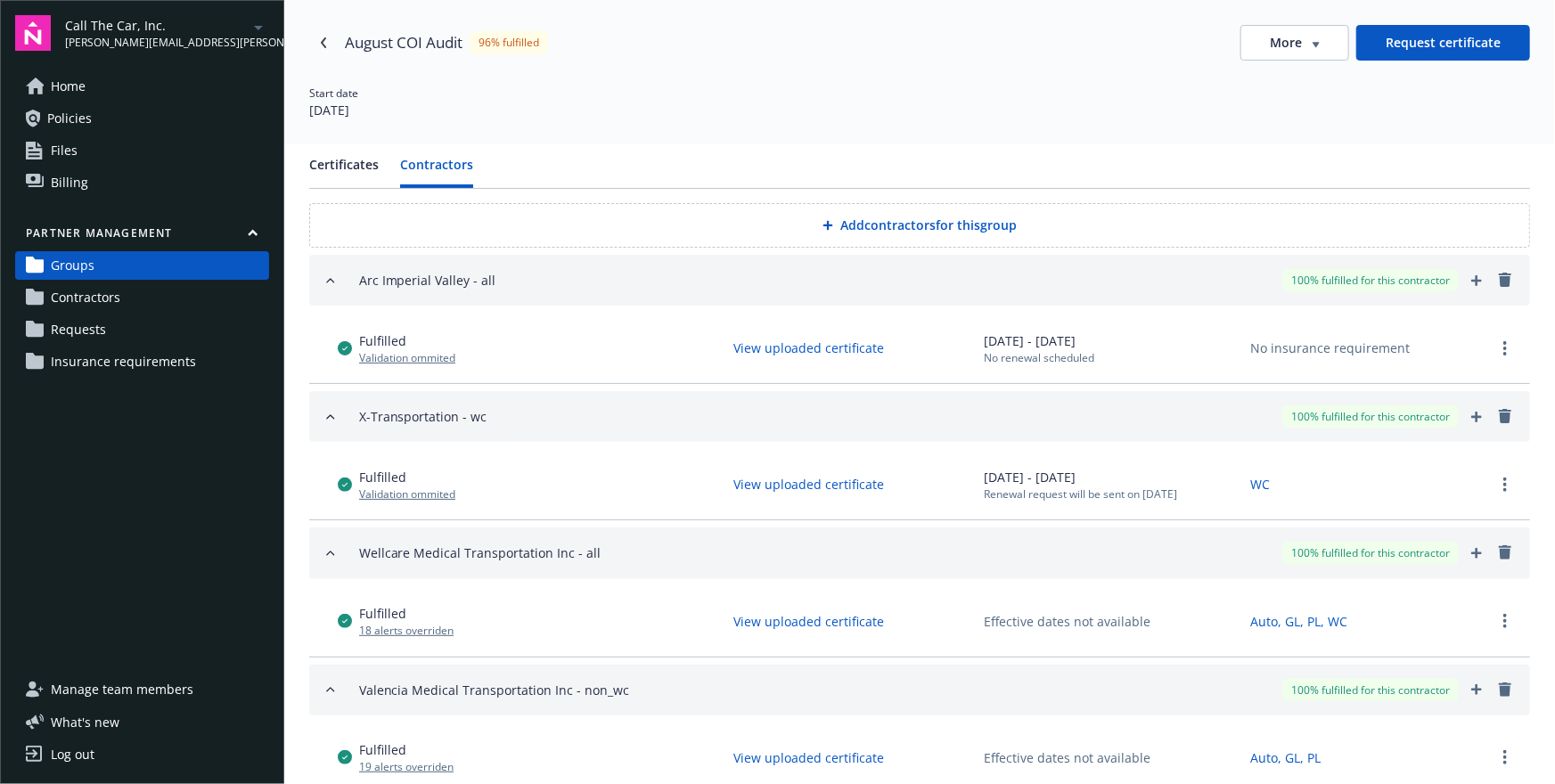
click at [450, 160] on button "Contractors" at bounding box center [437, 171] width 73 height 33
click at [888, 239] on button "Add contractors for this group" at bounding box center [919, 225] width 1221 height 44
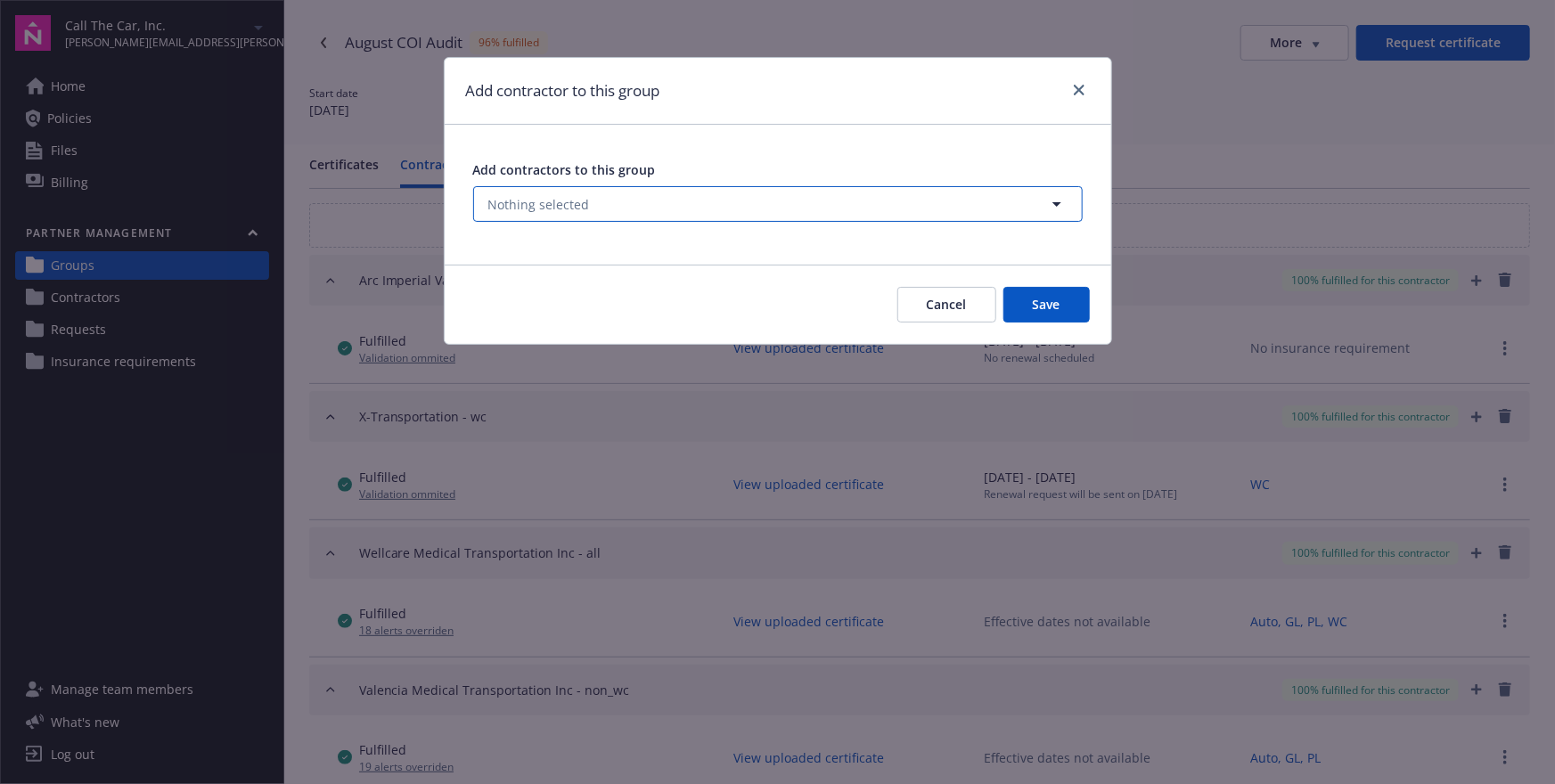
click at [924, 192] on button "Nothing selected" at bounding box center [778, 204] width 609 height 36
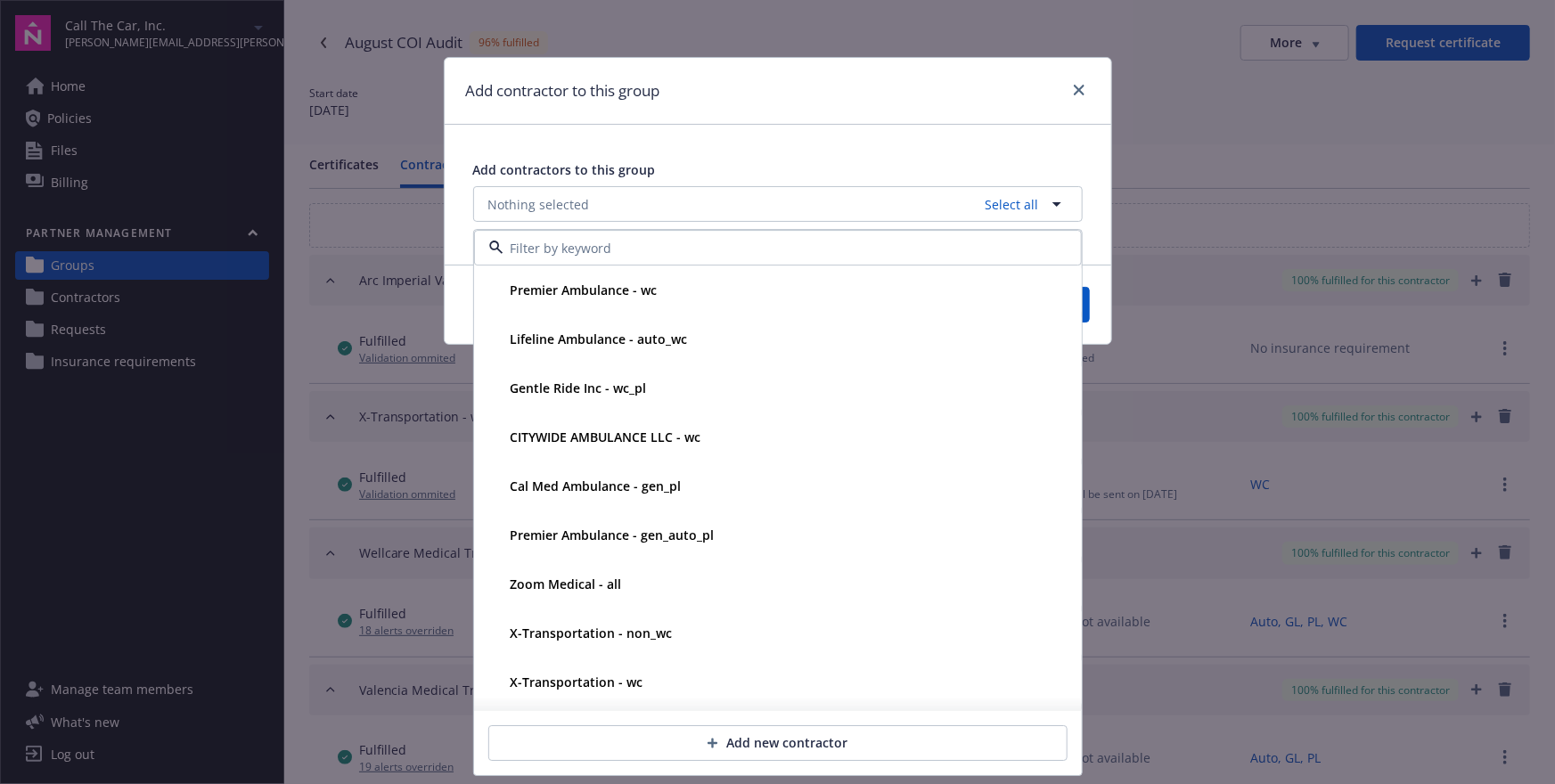
click at [858, 143] on div "Add contractors to this group Nothing selected Select all Premier Ambulance - w…" at bounding box center [778, 191] width 666 height 133
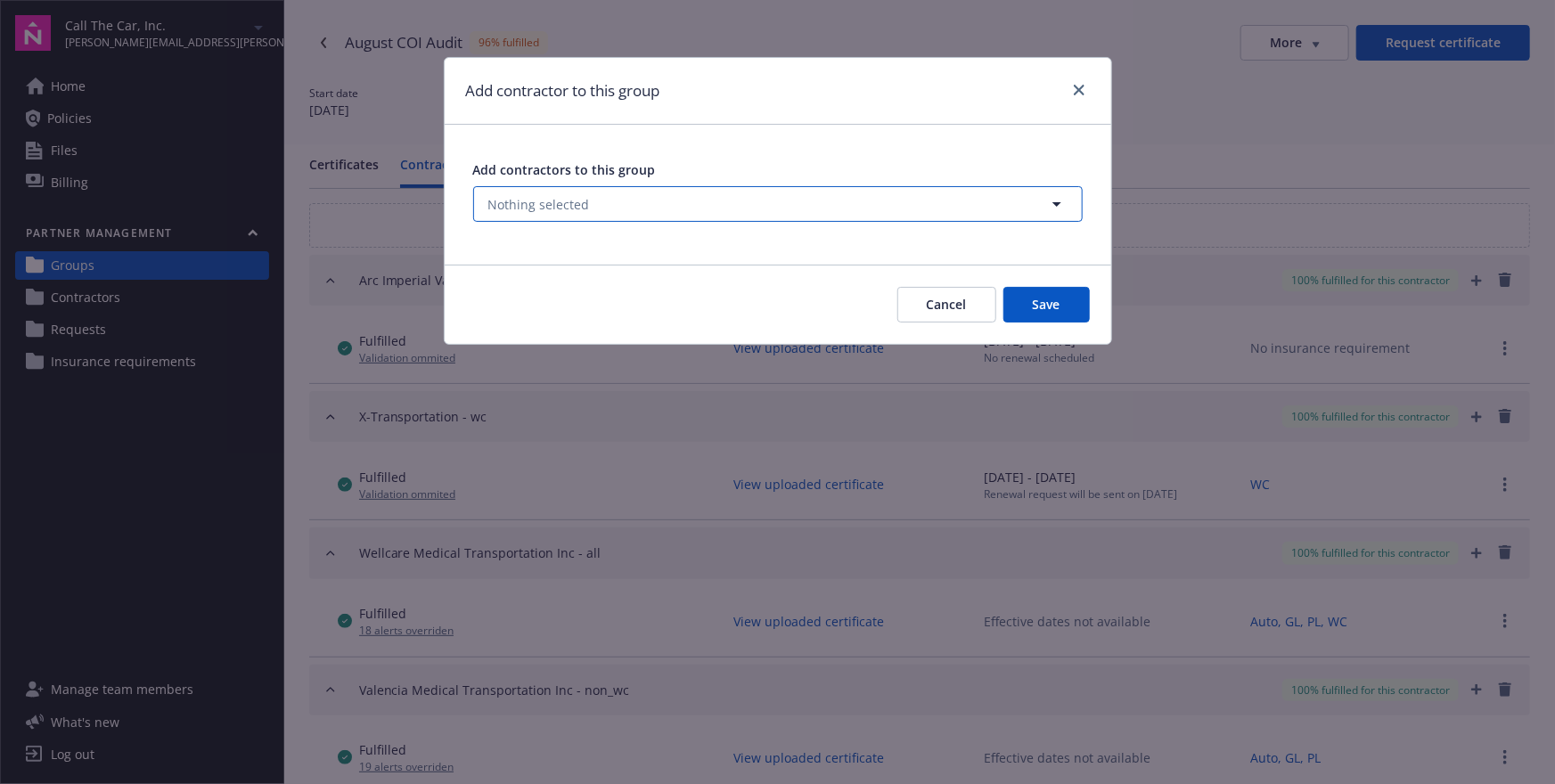
click at [861, 208] on button "Nothing selected" at bounding box center [778, 204] width 609 height 36
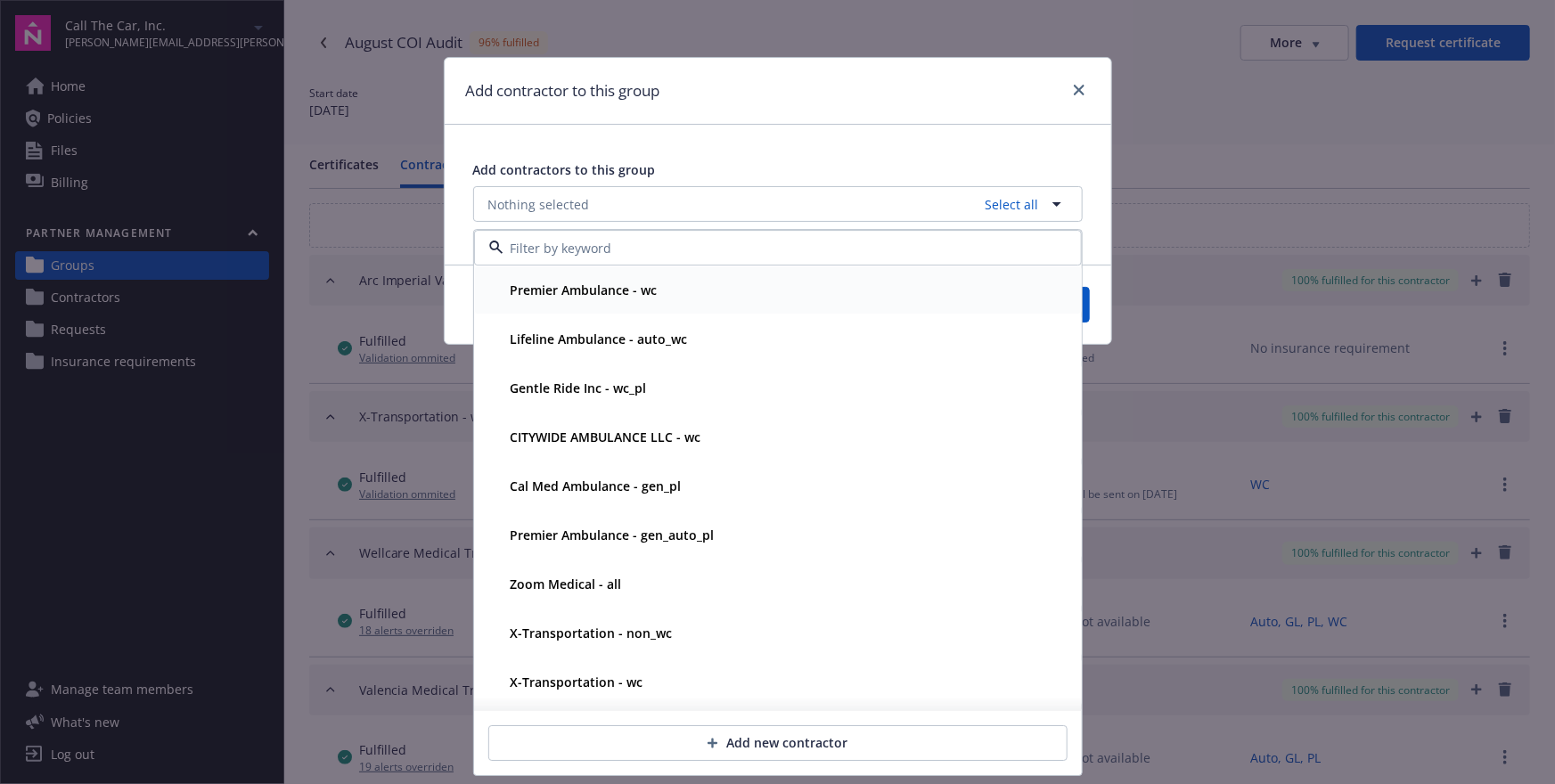
click at [502, 296] on div "Premier Ambulance - wc" at bounding box center [573, 291] width 168 height 19
click at [510, 297] on strong "Premier Ambulance - wc" at bounding box center [584, 291] width 147 height 17
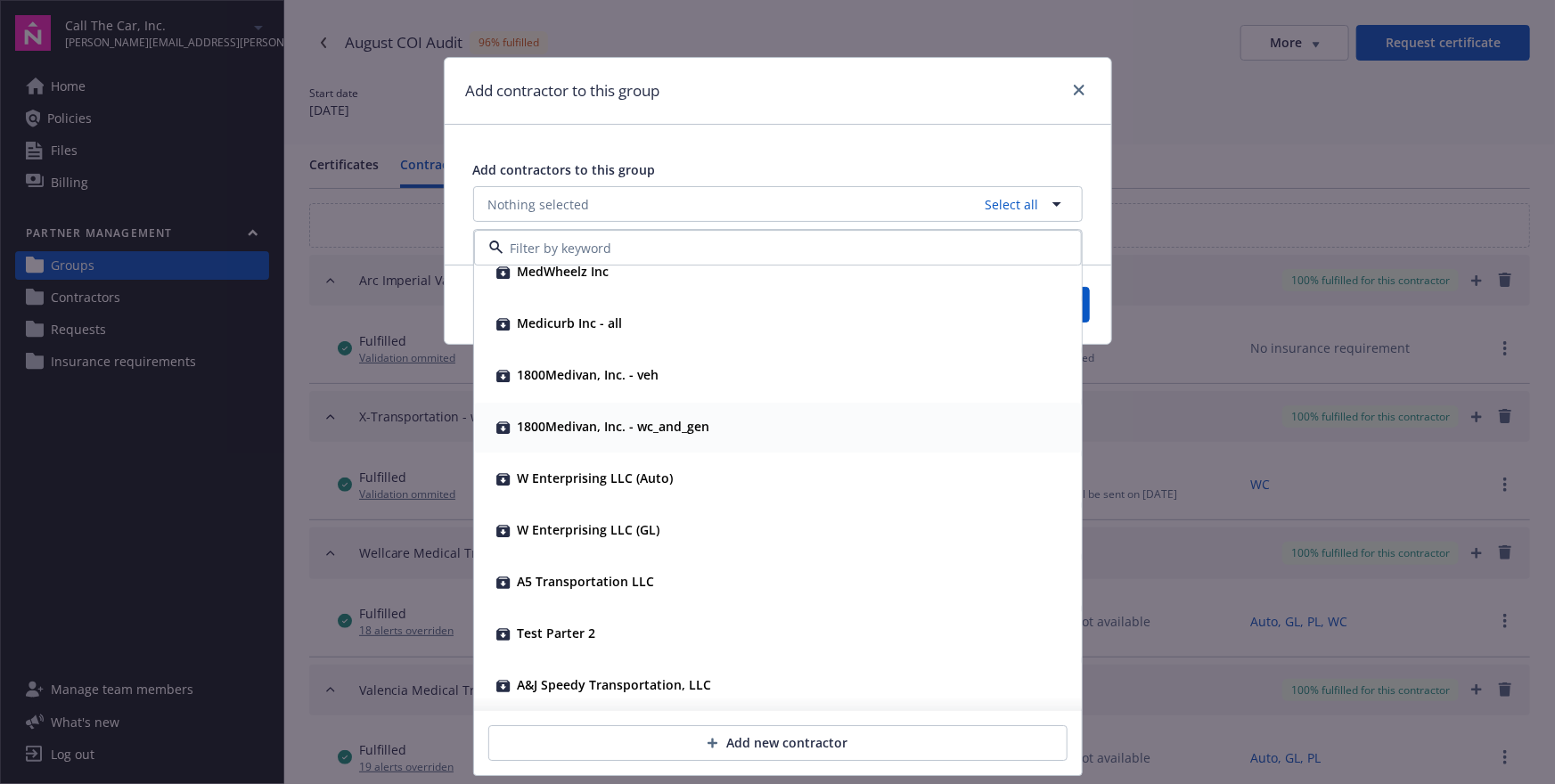
scroll to position [13371, 0]
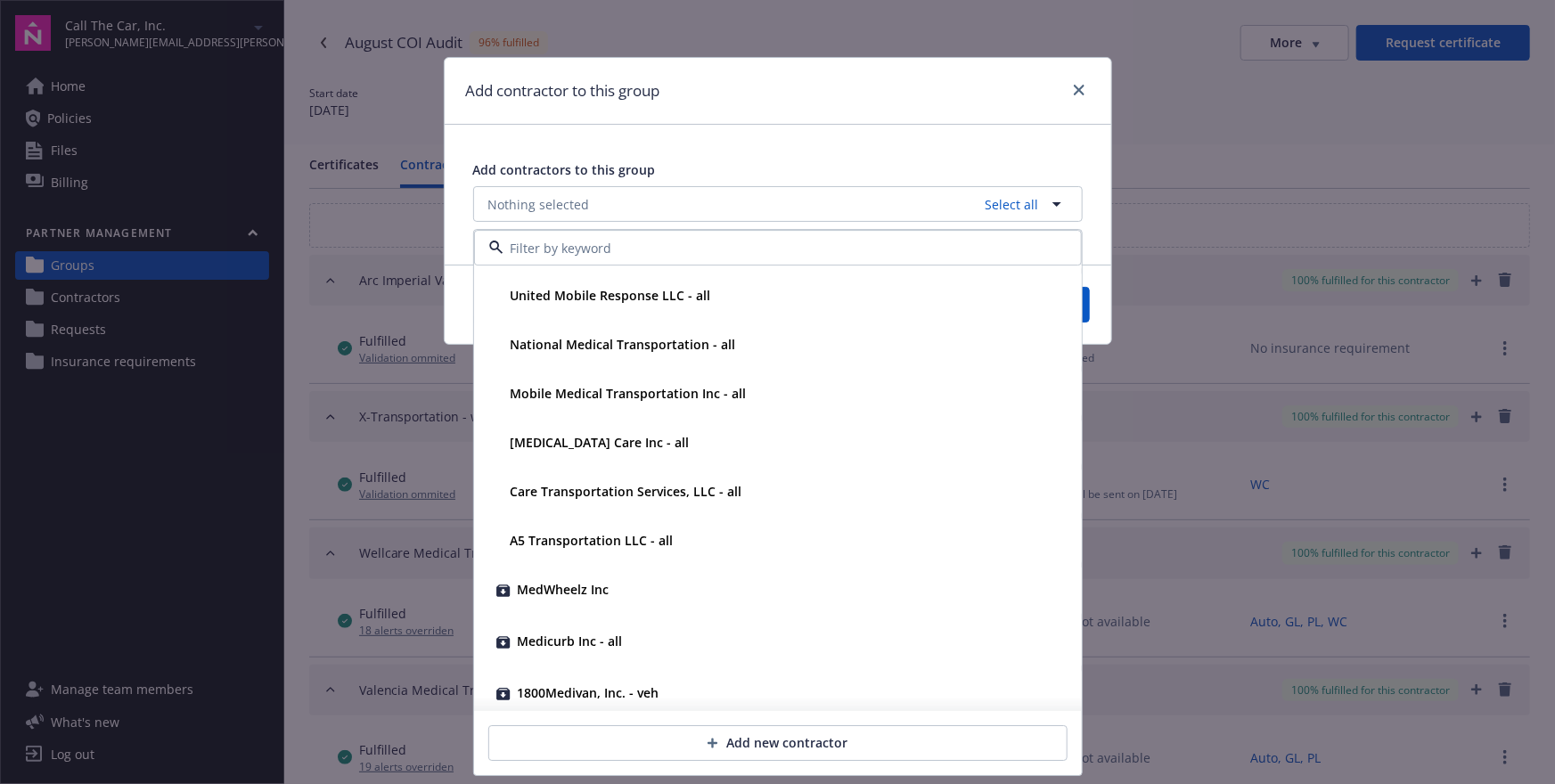
click at [1033, 128] on div "Add contractors to this group Nothing selected Select all D Best Transportation…" at bounding box center [778, 191] width 666 height 133
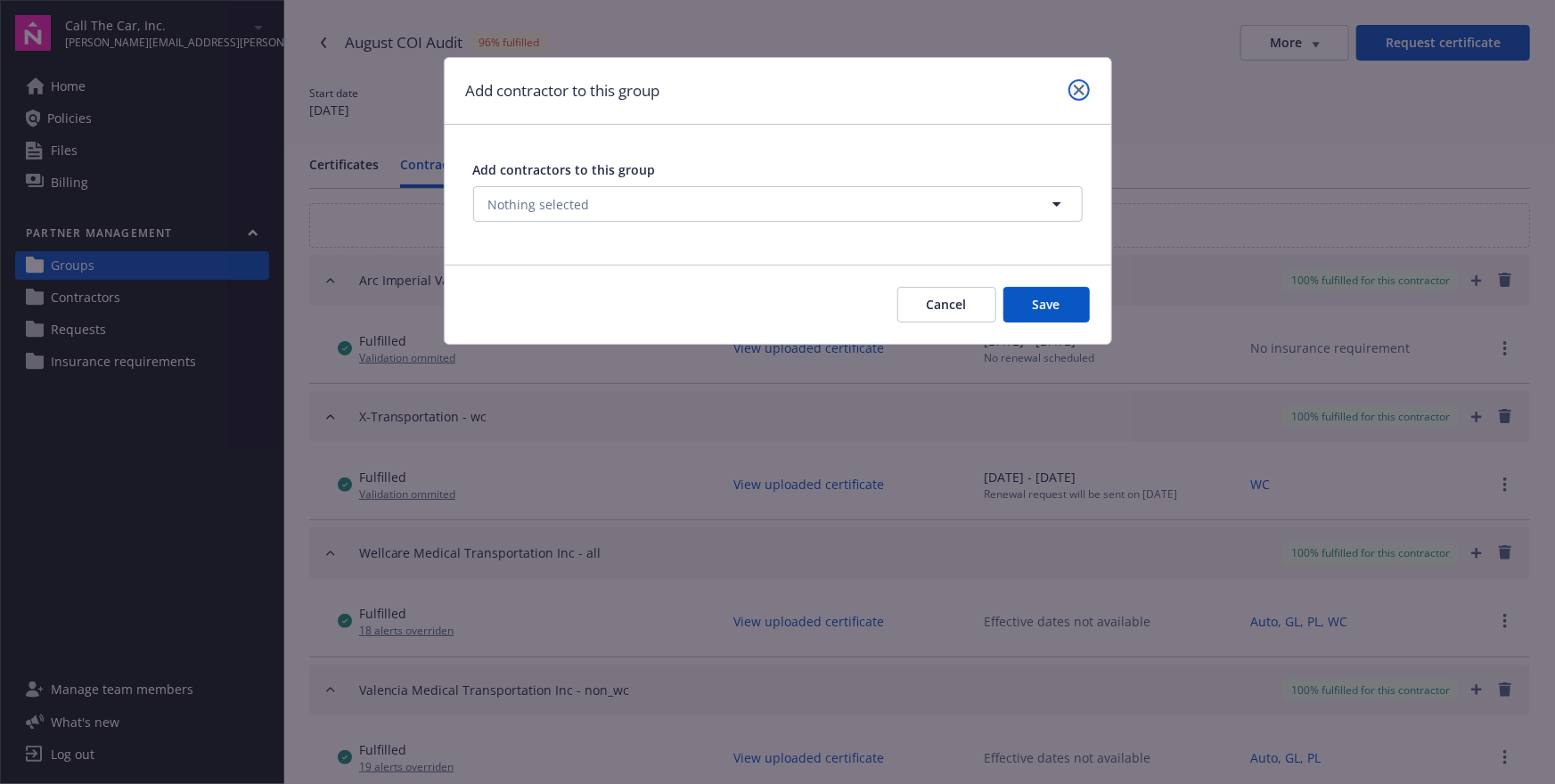
click at [1075, 90] on icon "close" at bounding box center [1079, 89] width 10 height 10
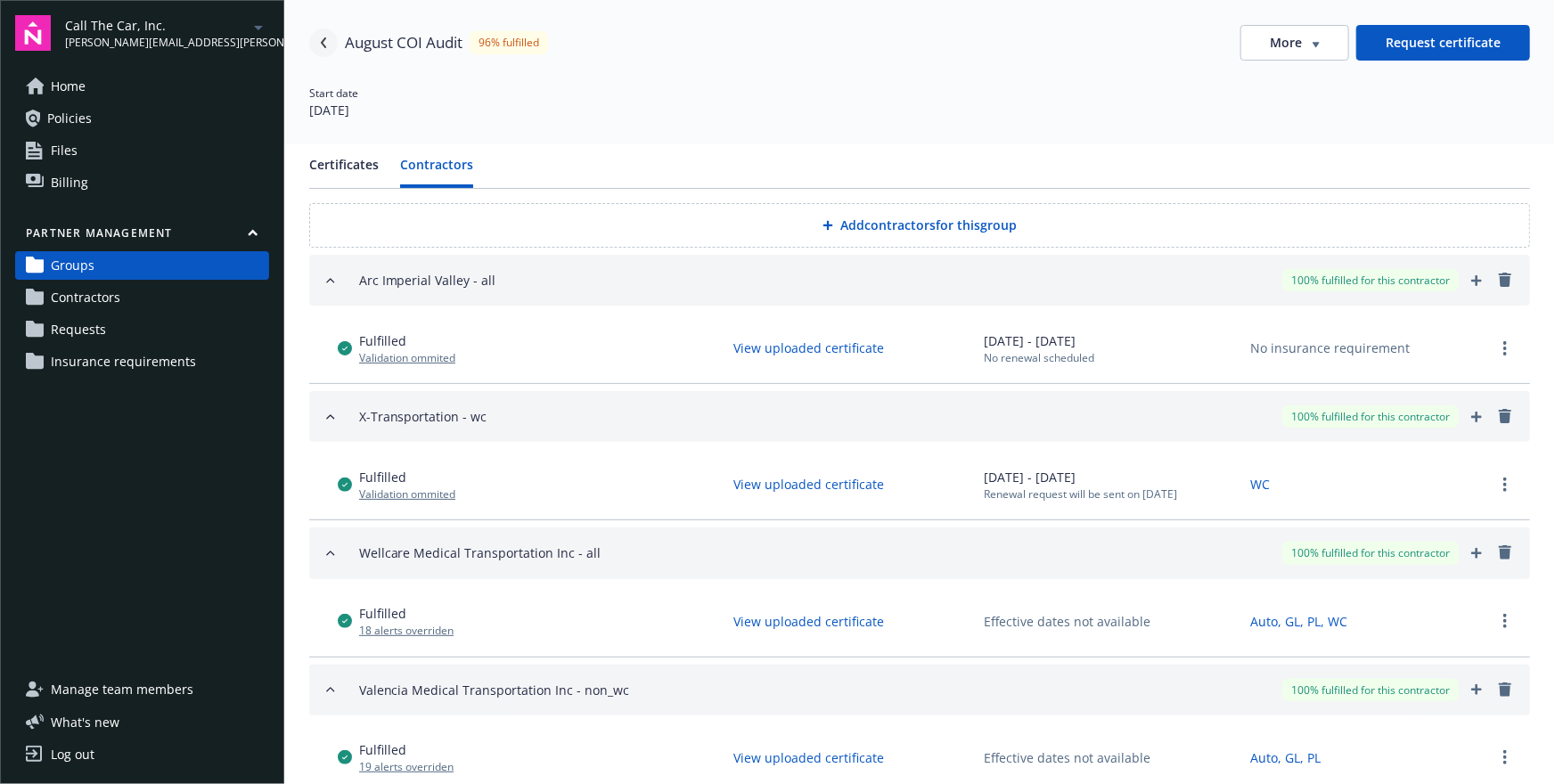
click at [326, 43] on icon "Navigate back" at bounding box center [323, 42] width 10 height 10
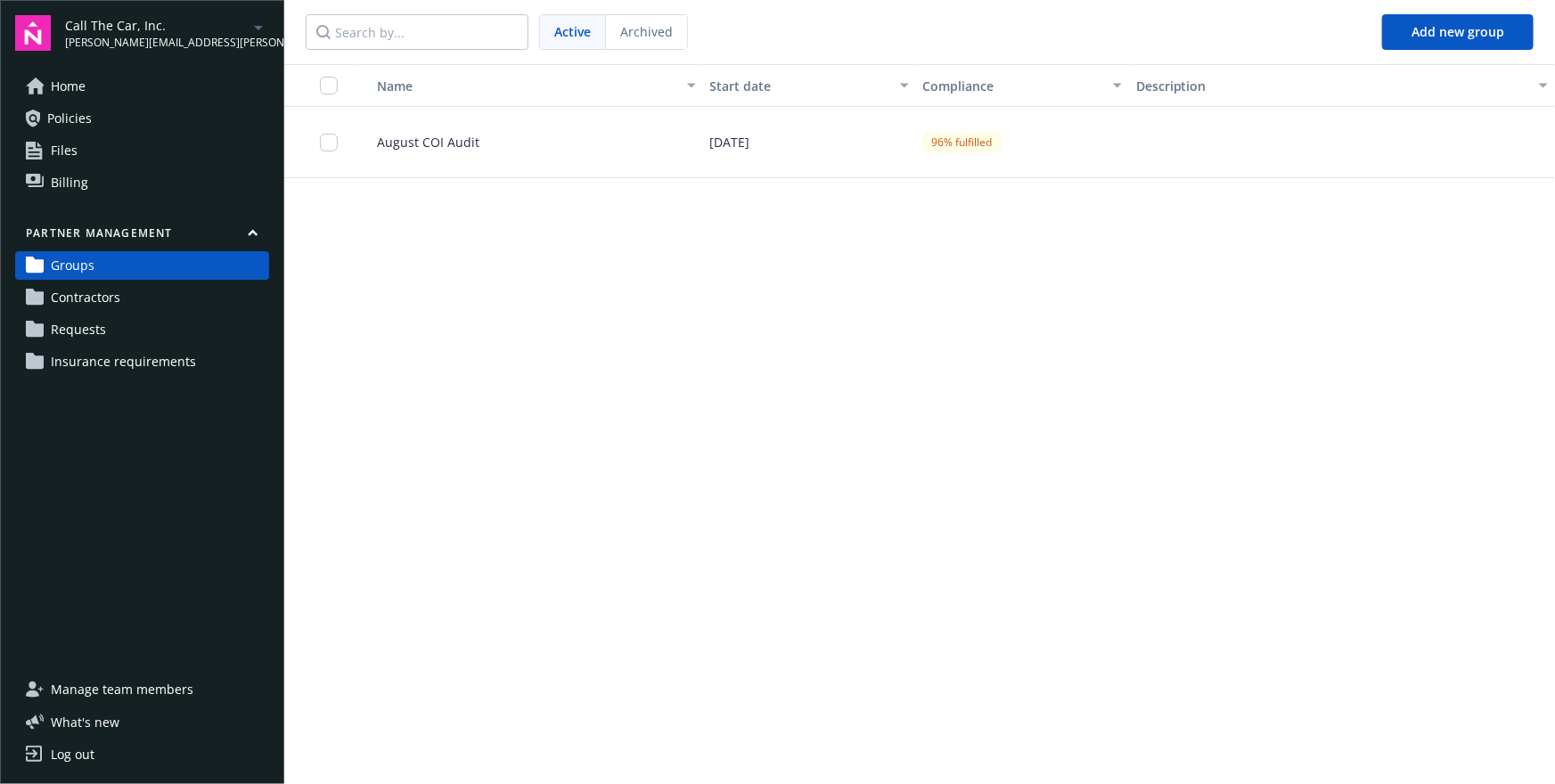
click at [827, 400] on div "Name Start date Compliance Description August COI Audit 08/01/2025 96% fulfilled" at bounding box center [920, 424] width 1271 height 720
